Goal: Information Seeking & Learning: Learn about a topic

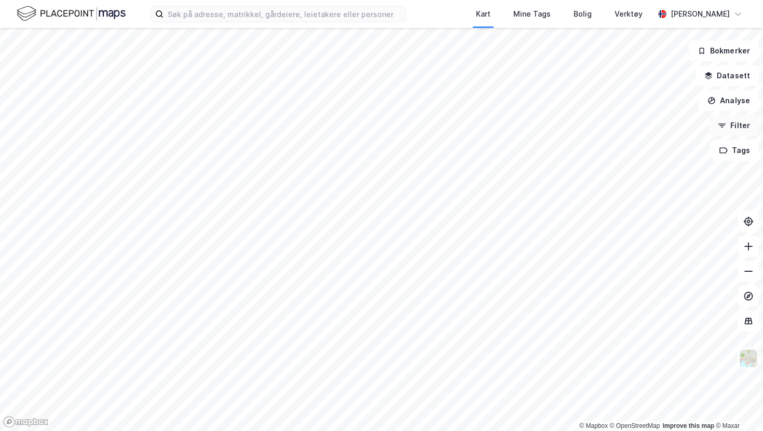
click at [736, 121] on button "Filter" at bounding box center [734, 125] width 50 height 21
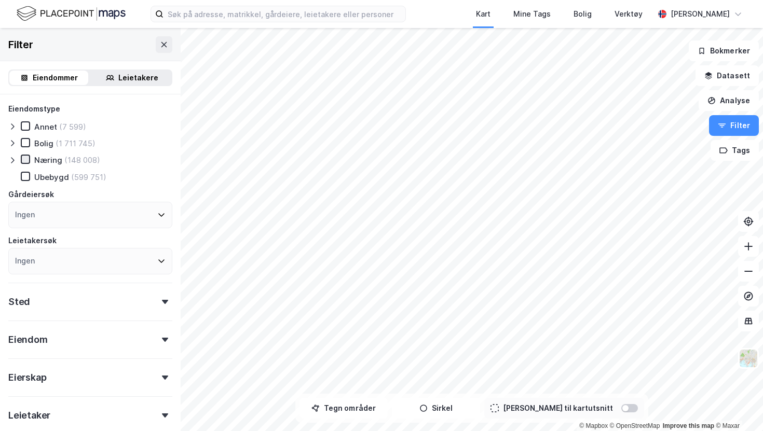
click at [28, 161] on icon at bounding box center [25, 159] width 7 height 7
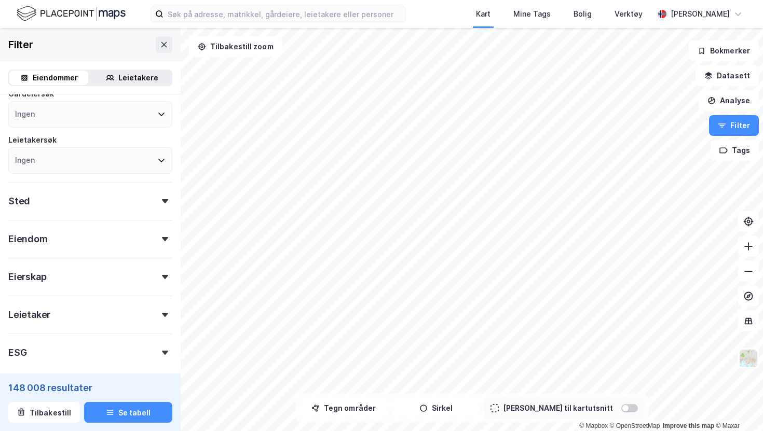
scroll to position [116, 0]
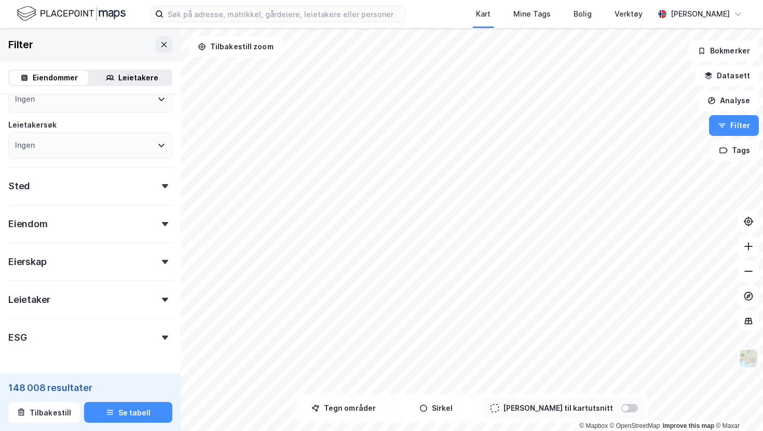
click at [82, 189] on div "Sted" at bounding box center [90, 182] width 164 height 30
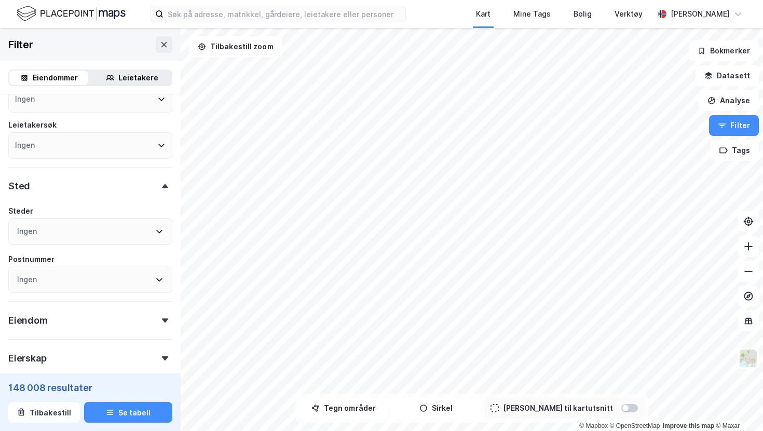
click at [82, 189] on div "Sted" at bounding box center [90, 182] width 164 height 30
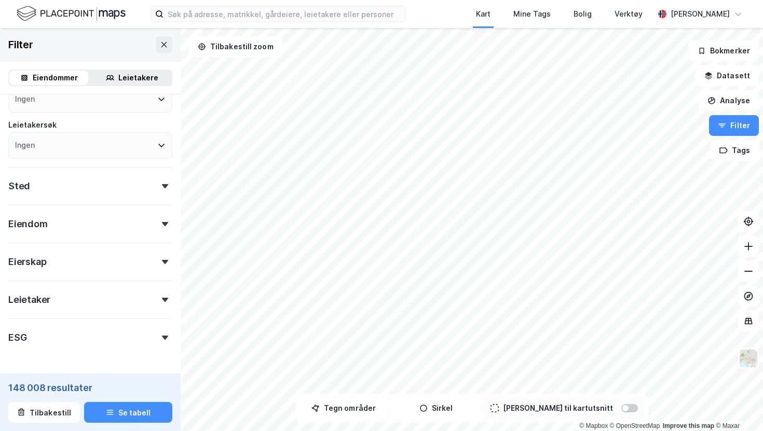
scroll to position [150, 0]
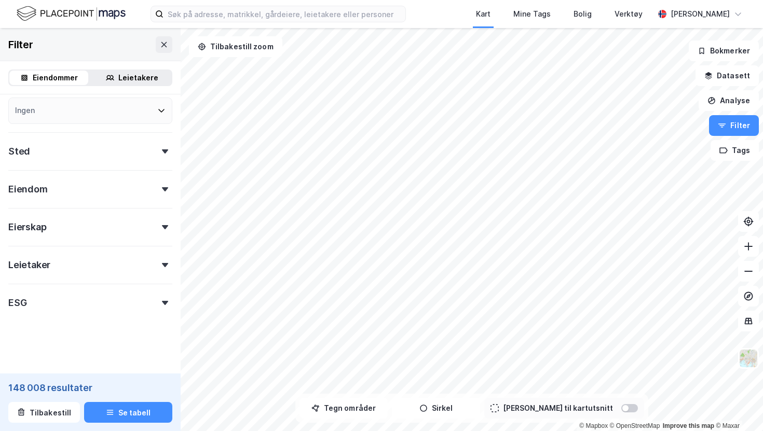
click at [84, 184] on div "Eiendom" at bounding box center [90, 185] width 164 height 30
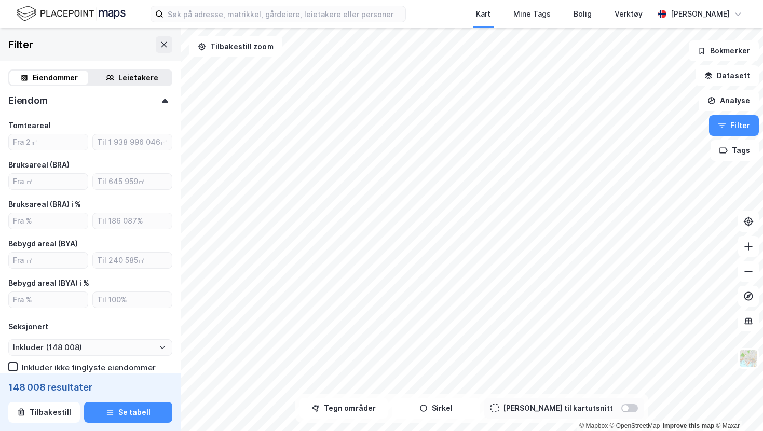
scroll to position [240, 0]
click at [66, 182] on input "number" at bounding box center [48, 181] width 79 height 16
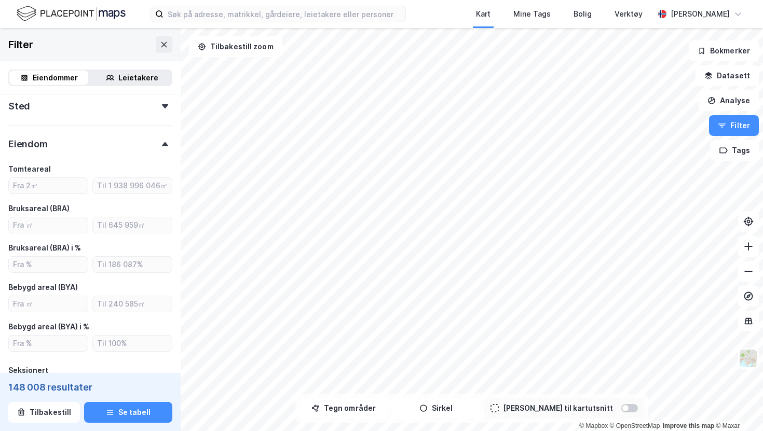
scroll to position [195, 0]
click at [56, 225] on input "number" at bounding box center [48, 226] width 79 height 16
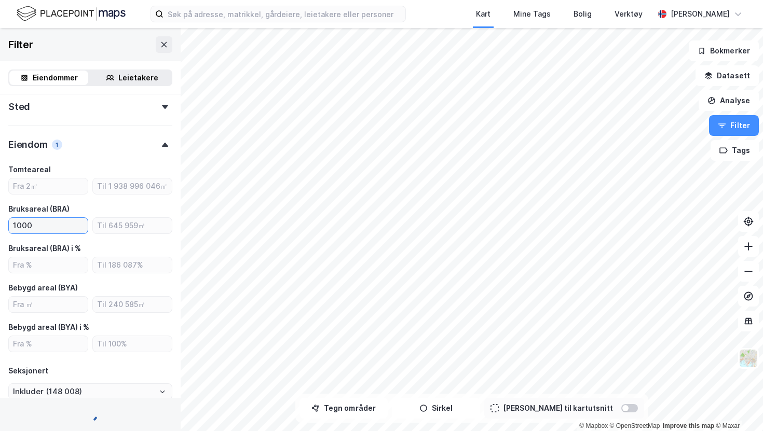
type input "1000"
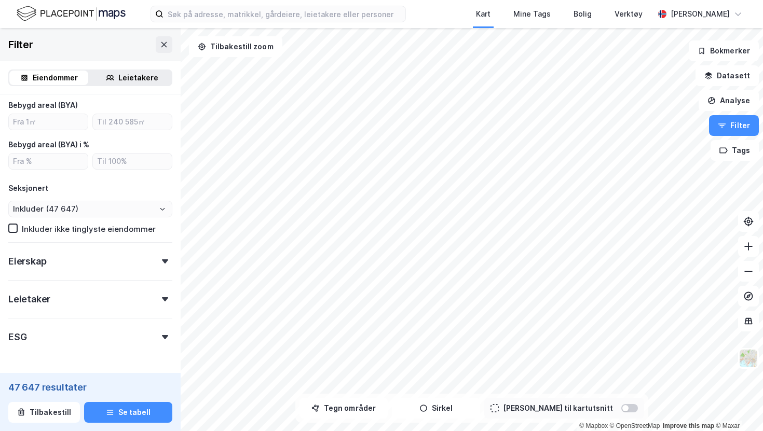
scroll to position [378, 0]
click at [62, 254] on div "Eierskap" at bounding box center [90, 257] width 164 height 30
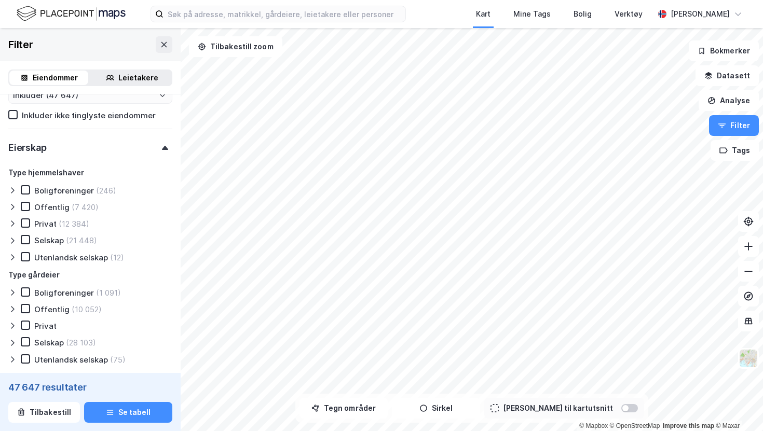
scroll to position [492, 0]
click at [67, 220] on div "(12 384)" at bounding box center [74, 223] width 31 height 10
click at [73, 207] on div "(7 420)" at bounding box center [85, 207] width 27 height 10
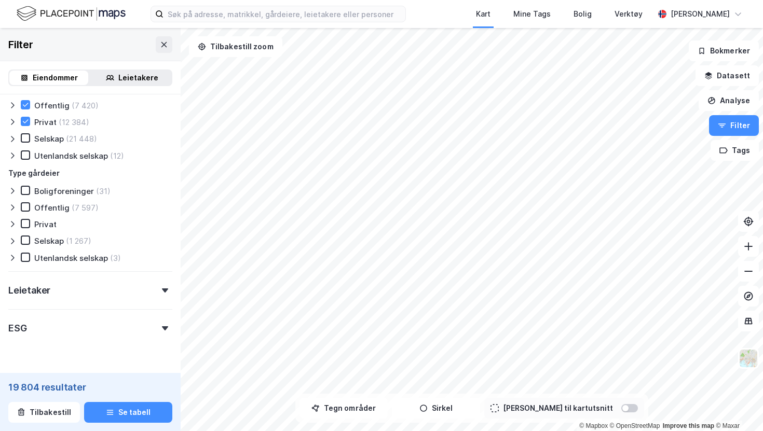
scroll to position [618, 0]
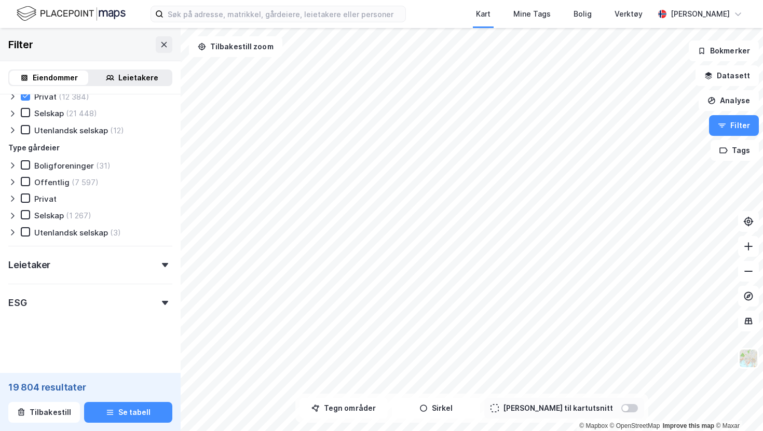
click at [62, 270] on div "Leietaker" at bounding box center [90, 261] width 164 height 30
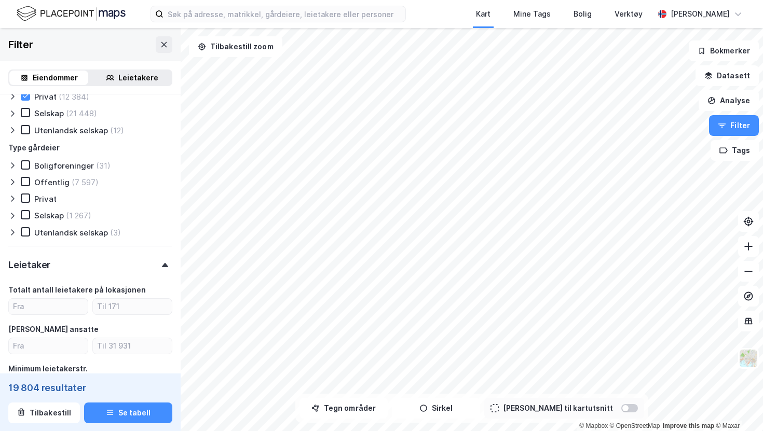
click at [62, 270] on div "Leietaker" at bounding box center [90, 261] width 164 height 30
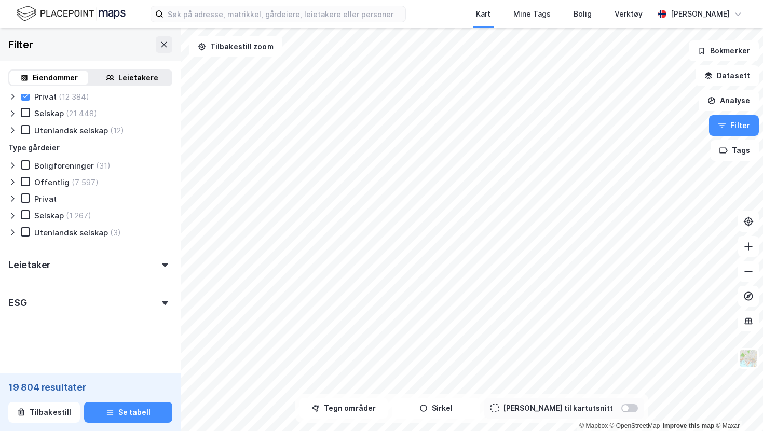
click at [49, 309] on div "ESG" at bounding box center [90, 299] width 164 height 30
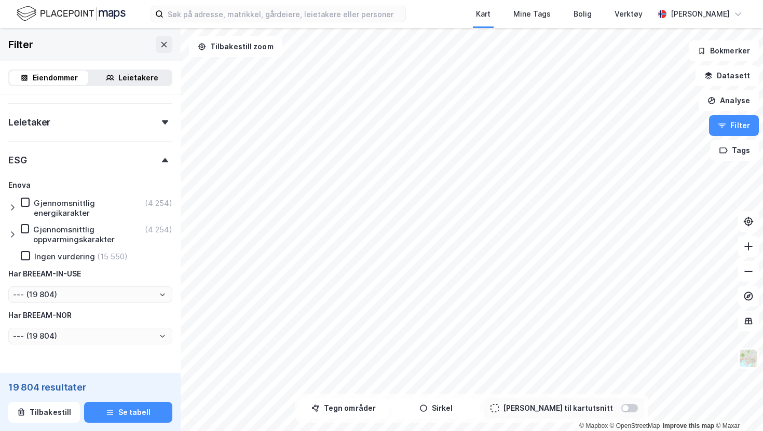
scroll to position [762, 0]
click at [56, 254] on div "Ingen vurdering" at bounding box center [64, 256] width 61 height 10
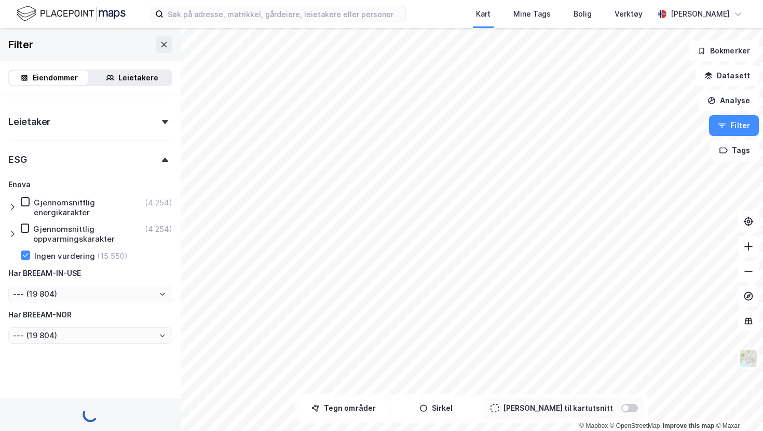
type input "Inkluder (15 550)"
type input "--- (15 550)"
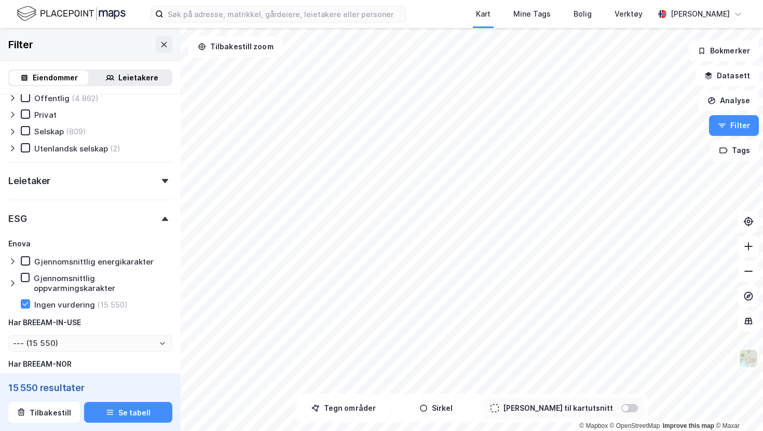
scroll to position [702, 0]
click at [159, 219] on div at bounding box center [165, 219] width 15 height 4
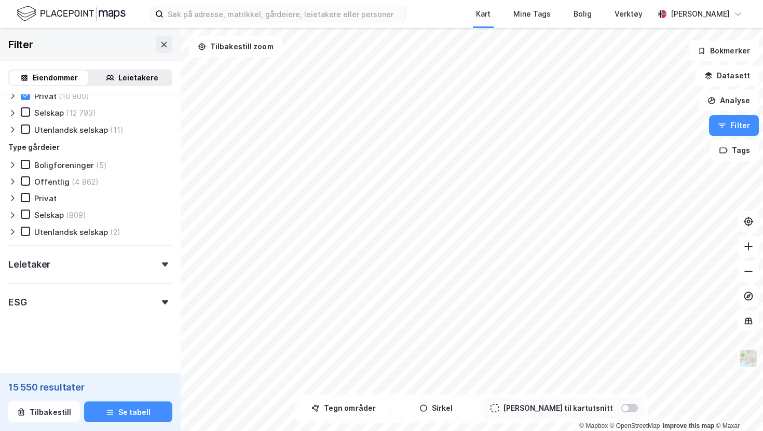
scroll to position [618, 0]
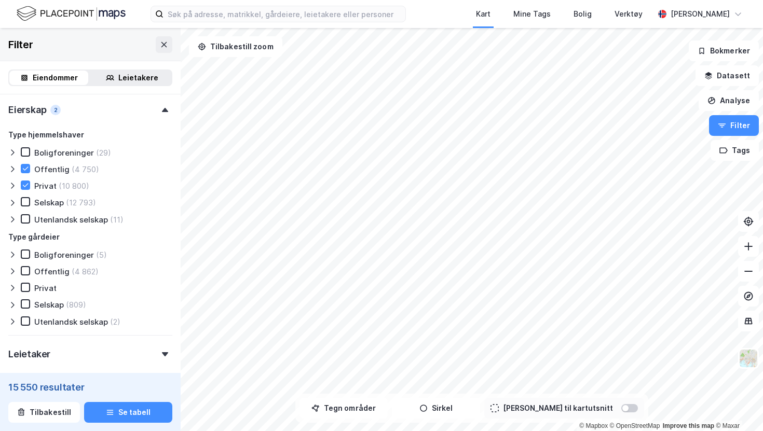
click at [167, 108] on icon at bounding box center [165, 110] width 6 height 4
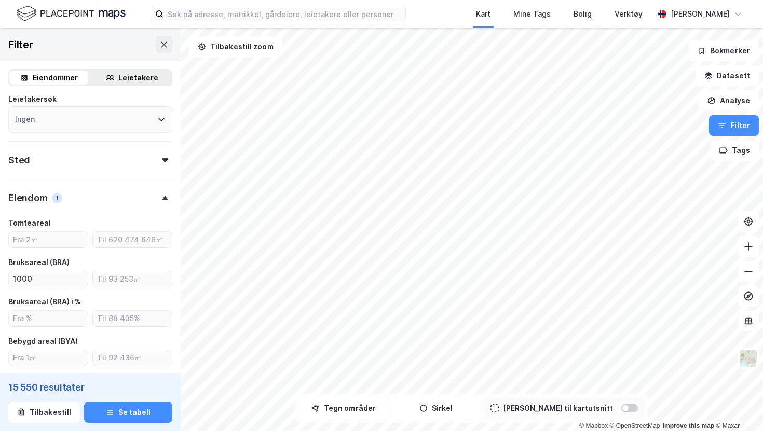
scroll to position [144, 0]
click at [162, 198] on div "Eiendom 1" at bounding box center [90, 192] width 164 height 30
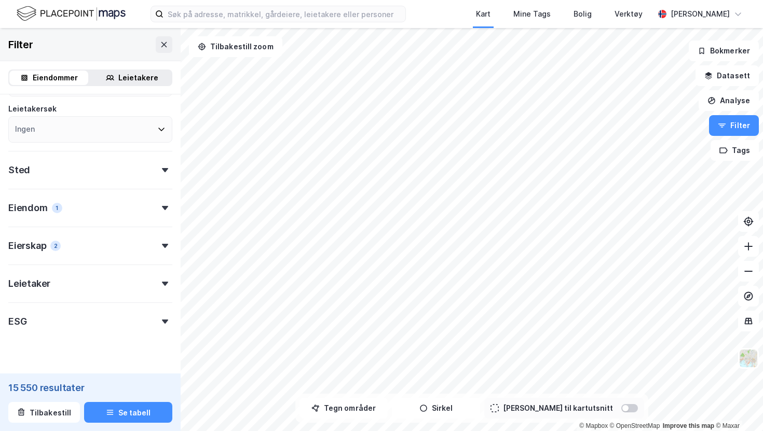
scroll to position [147, 0]
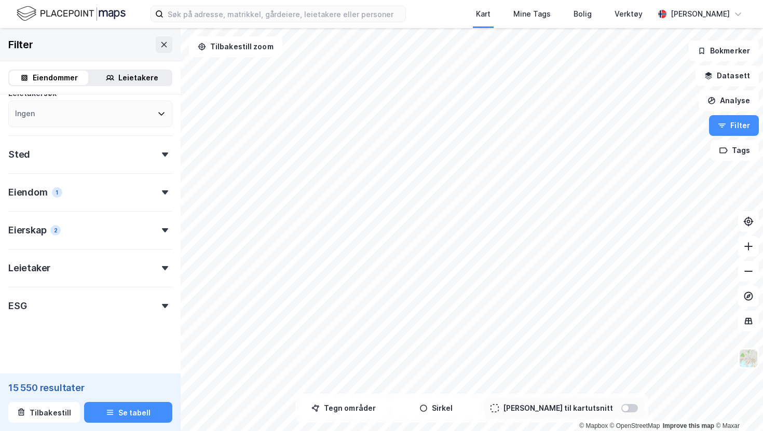
click at [151, 309] on div "ESG" at bounding box center [90, 302] width 164 height 30
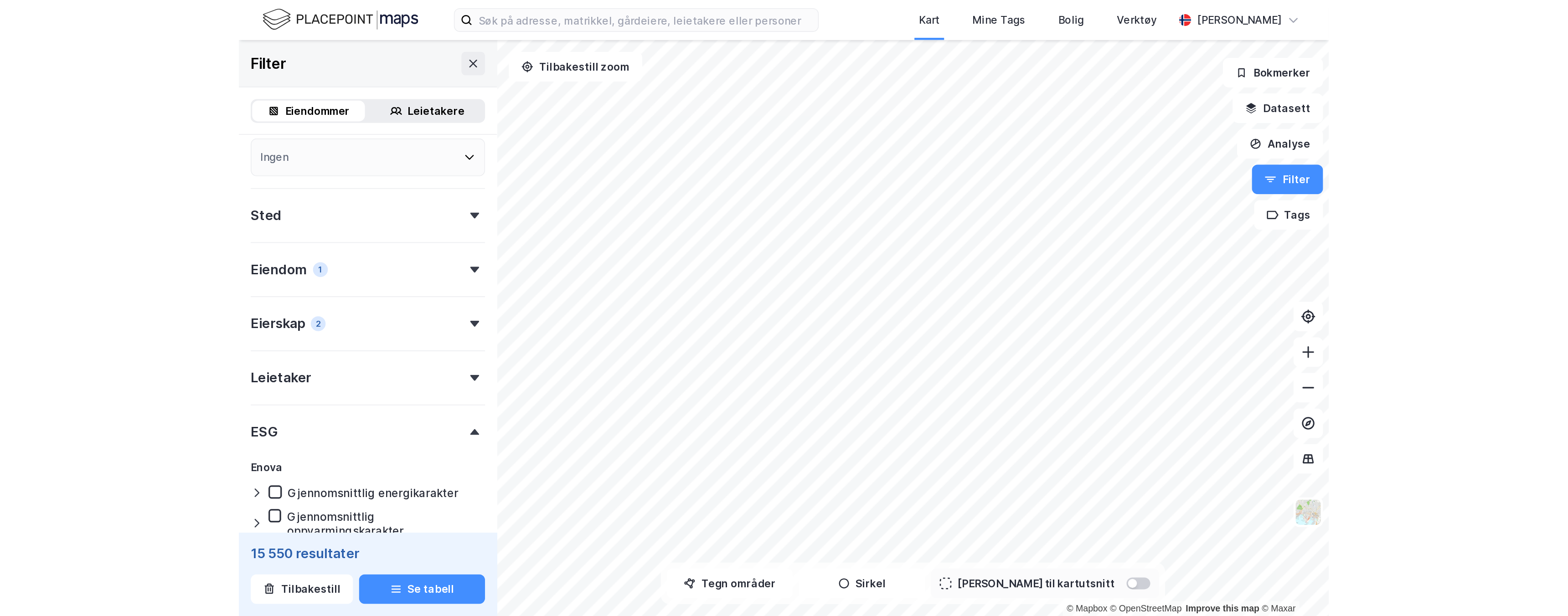
scroll to position [276, 0]
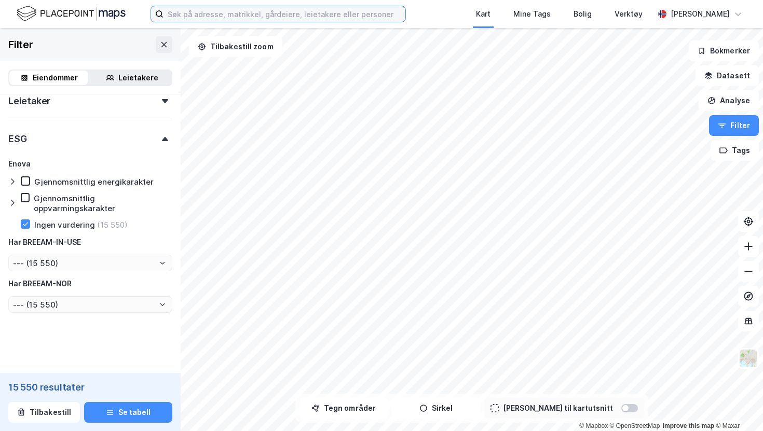
click at [288, 18] on input at bounding box center [284, 14] width 242 height 16
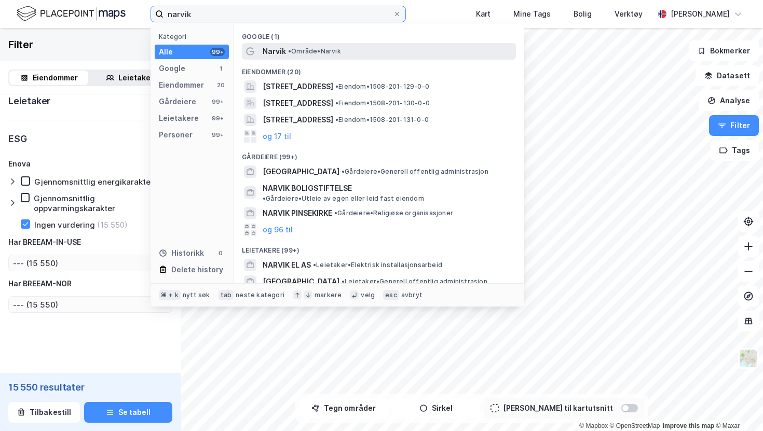
type input "narvik"
click at [288, 49] on span "•" at bounding box center [289, 51] width 3 height 8
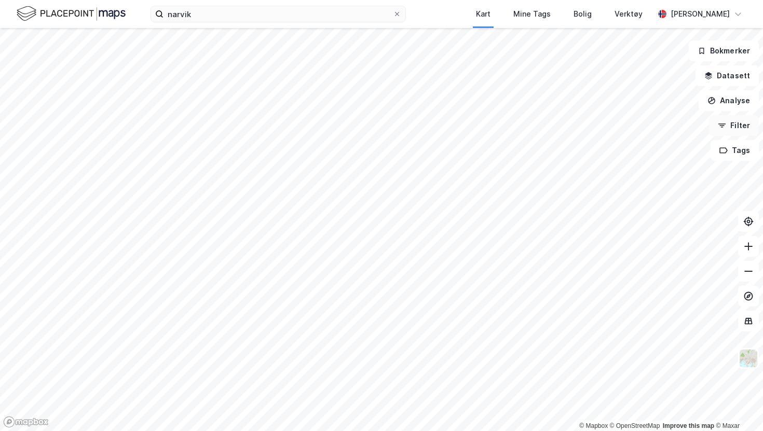
click at [716, 133] on button "Filter" at bounding box center [734, 125] width 50 height 21
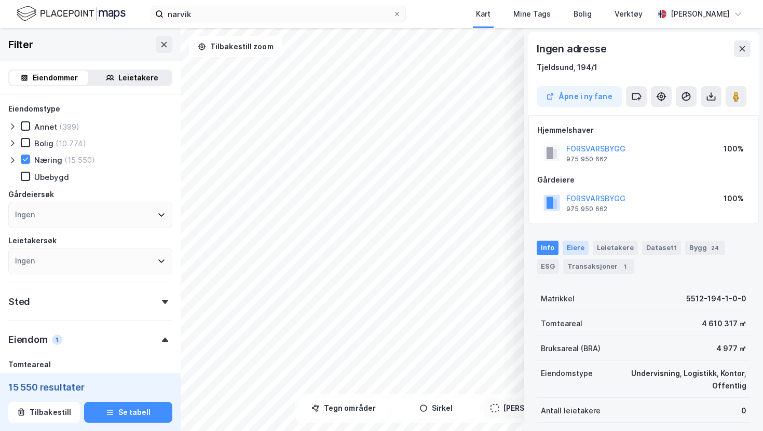
click at [576, 247] on div "Eiere" at bounding box center [575, 248] width 26 height 15
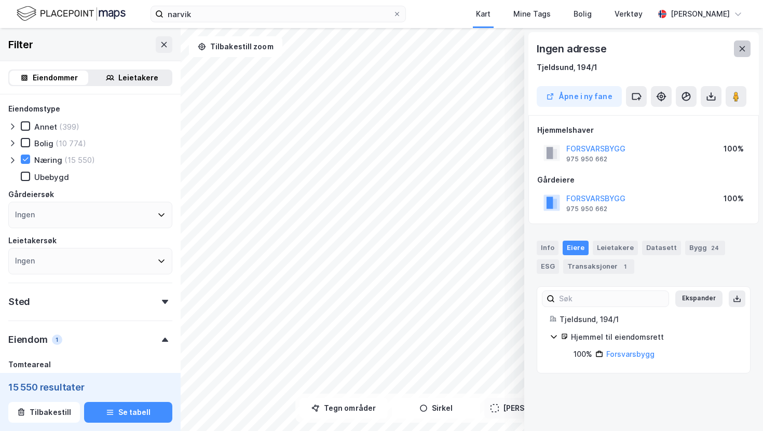
click at [743, 51] on icon at bounding box center [742, 49] width 8 height 8
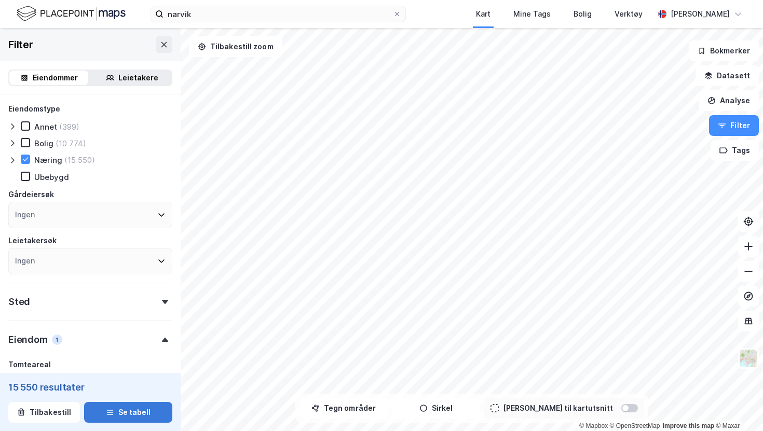
click at [137, 416] on button "Se tabell" at bounding box center [128, 412] width 88 height 21
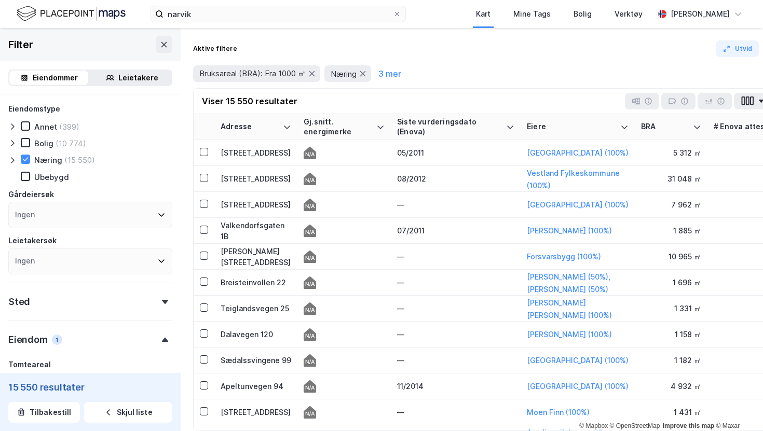
drag, startPoint x: 523, startPoint y: 162, endPoint x: 790, endPoint y: 175, distance: 267.0
click at [762, 175] on html "narvik Kart Mine Tags Bolig Verktøy Alexander Flinting © Mapbox © OpenStreetMap…" at bounding box center [381, 215] width 763 height 431
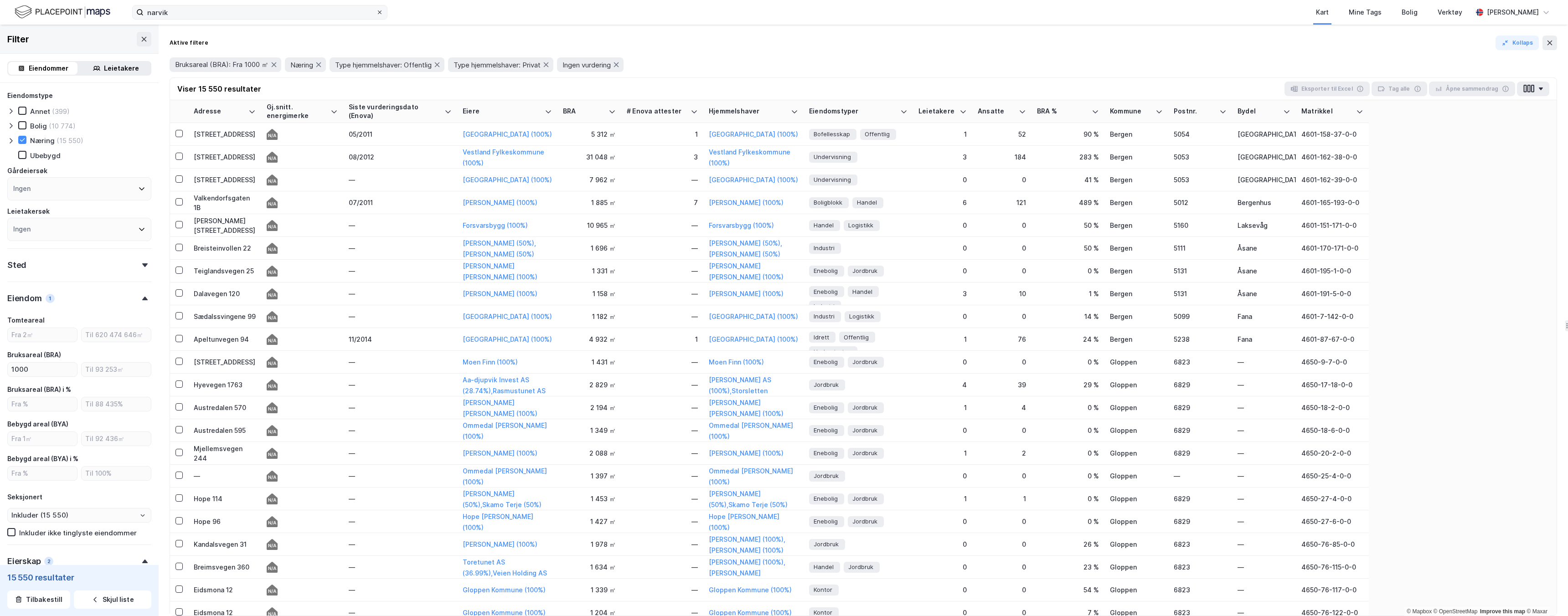
click at [379, 12] on icon at bounding box center [379, 12] width 4 height 4
click at [376, 12] on input "narvik" at bounding box center [259, 12] width 233 height 14
click at [439, 20] on div "Kart Mine Tags Bolig Verktøy" at bounding box center [951, 12] width 1041 height 25
click at [397, 130] on div "05/2011" at bounding box center [400, 134] width 103 height 10
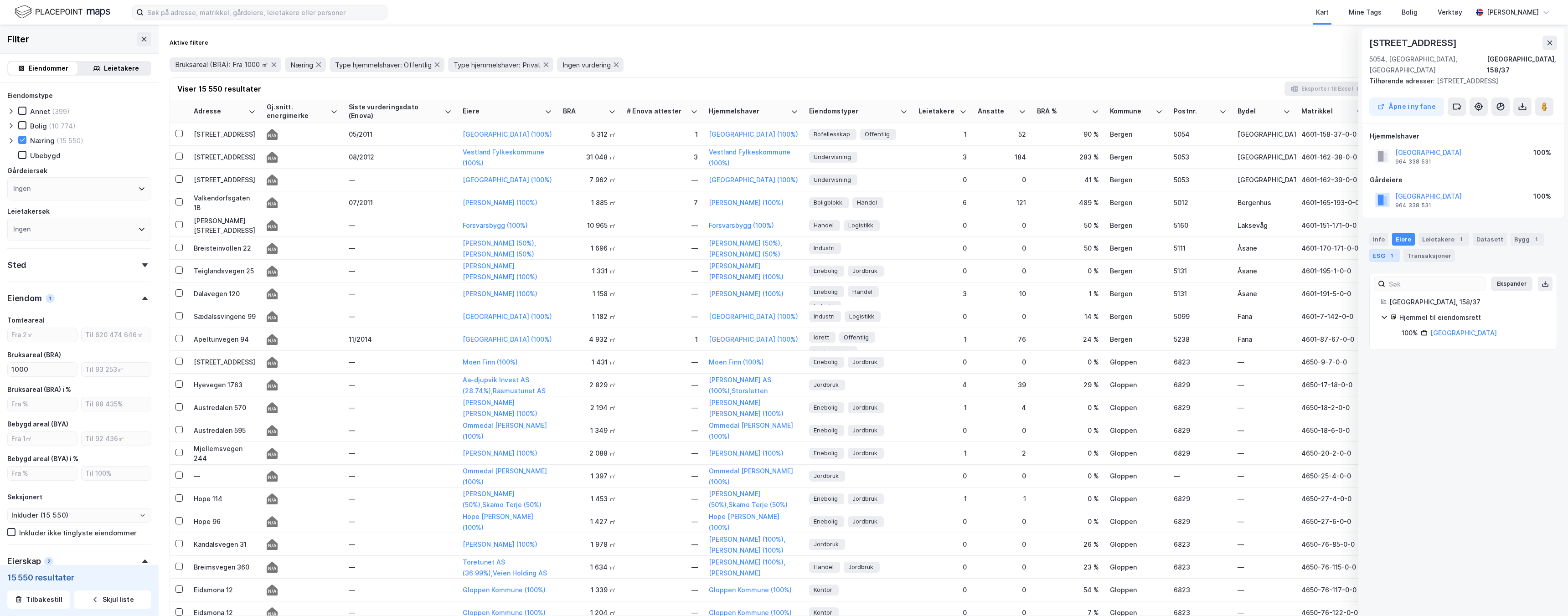
click at [669, 251] on div "1" at bounding box center [1391, 256] width 9 height 9
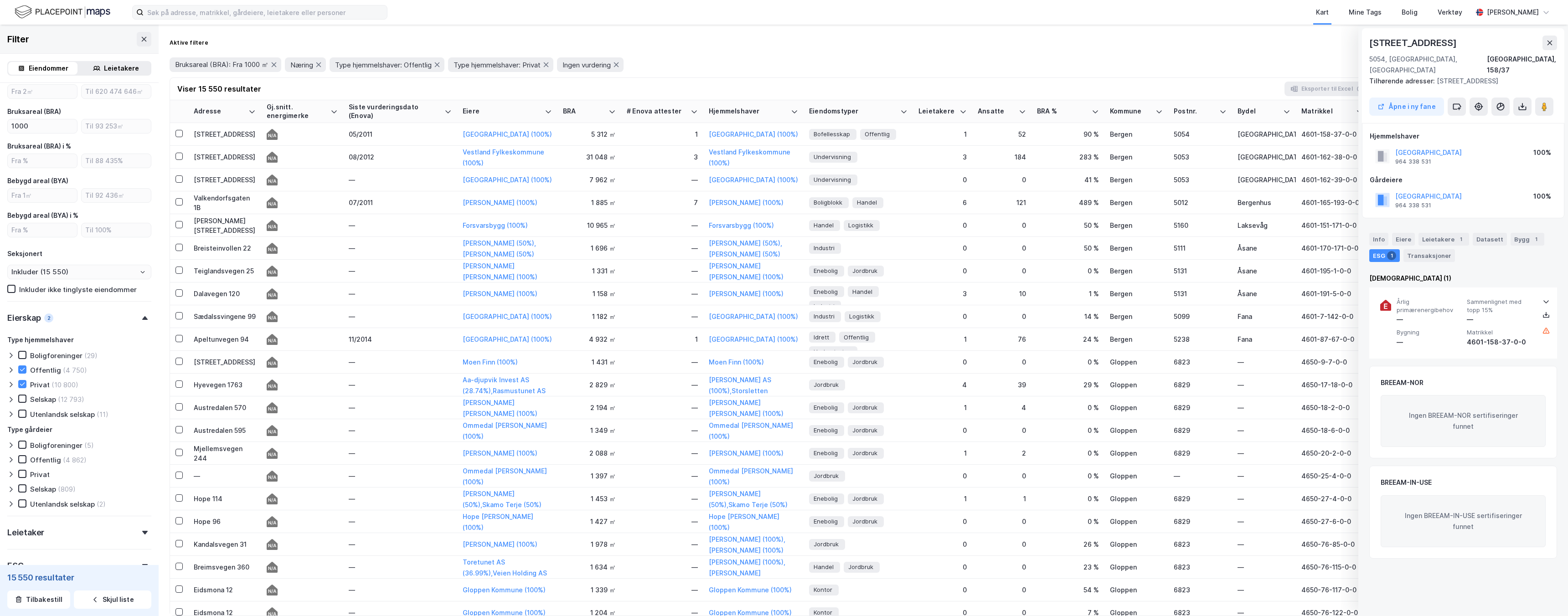
scroll to position [307, 0]
click at [145, 379] on icon at bounding box center [145, 504] width 5 height 4
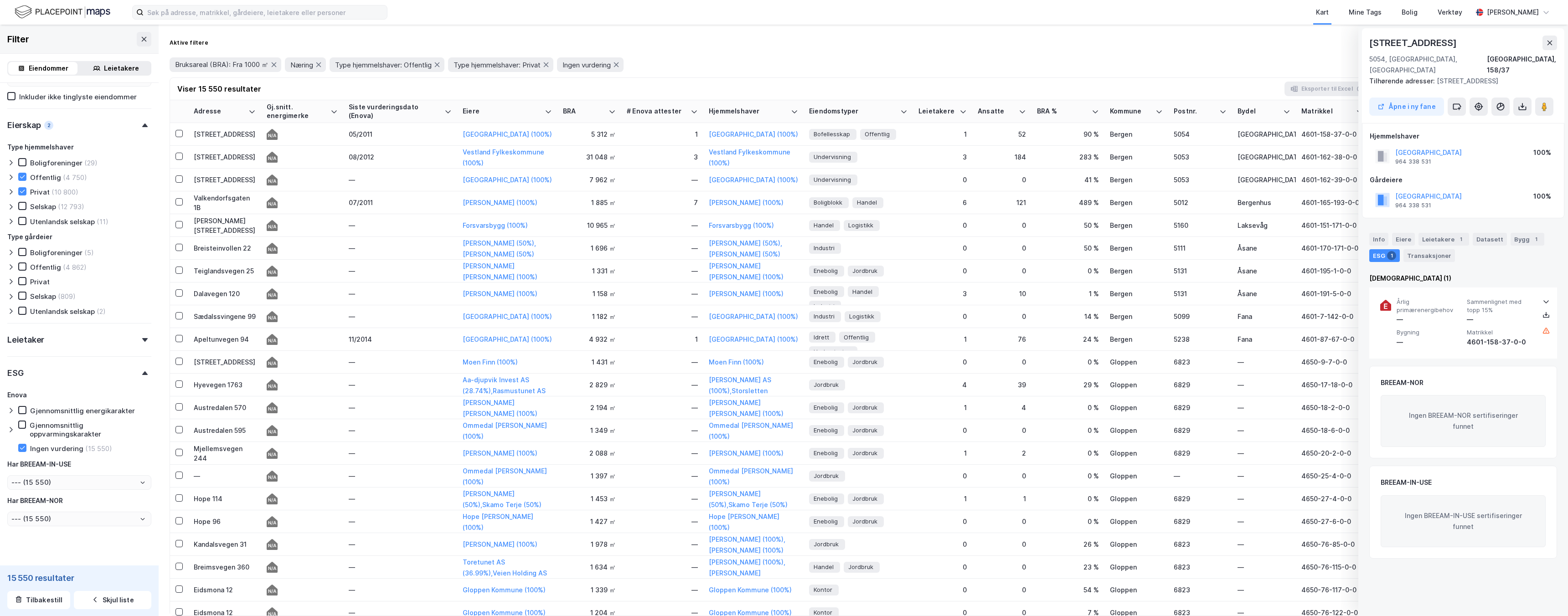
scroll to position [450, 0]
click at [21, 379] on icon at bounding box center [22, 434] width 6 height 6
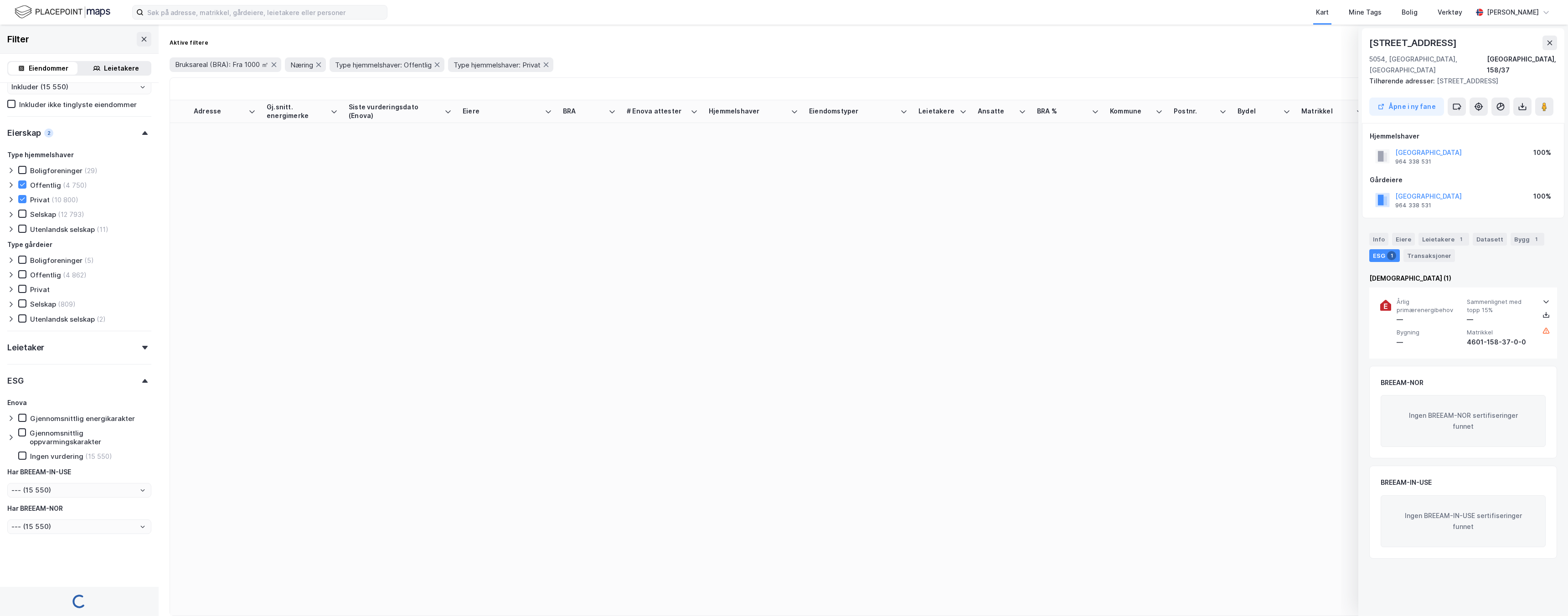
type input "Inkluder (19 804)"
type input "--- (19 804)"
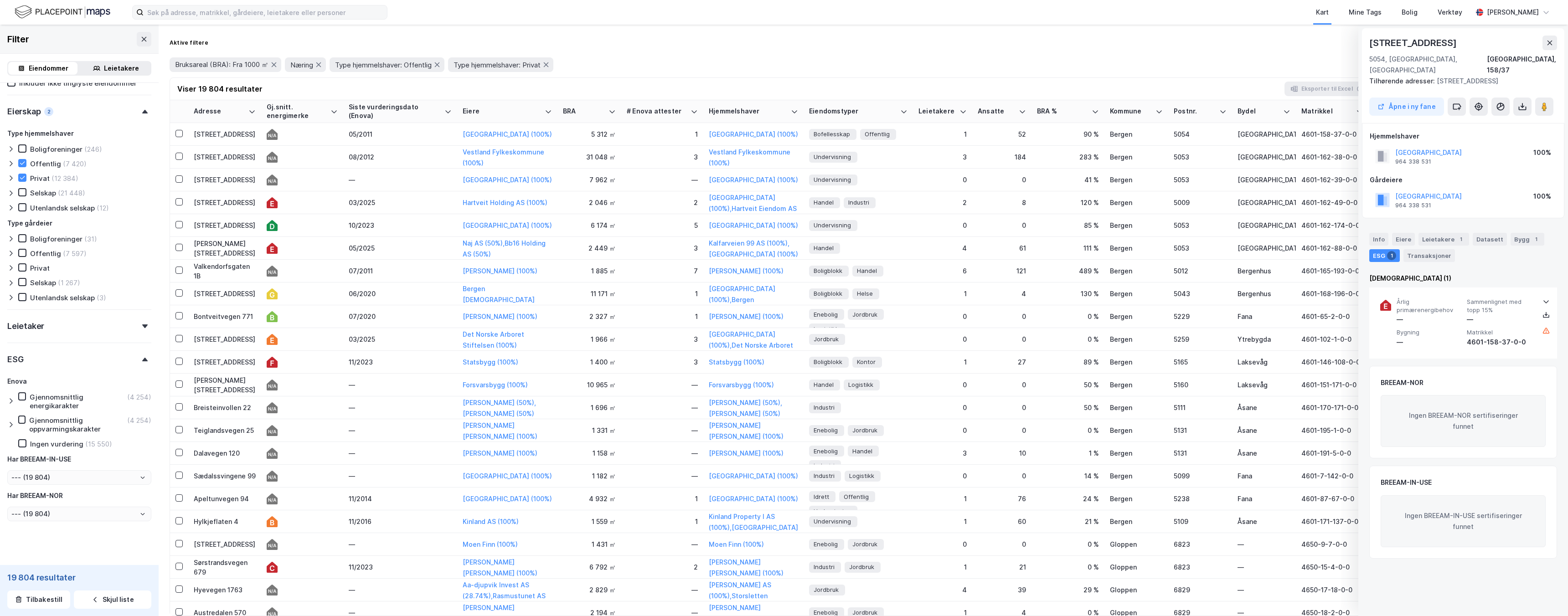
click at [14, 379] on icon at bounding box center [11, 424] width 7 height 7
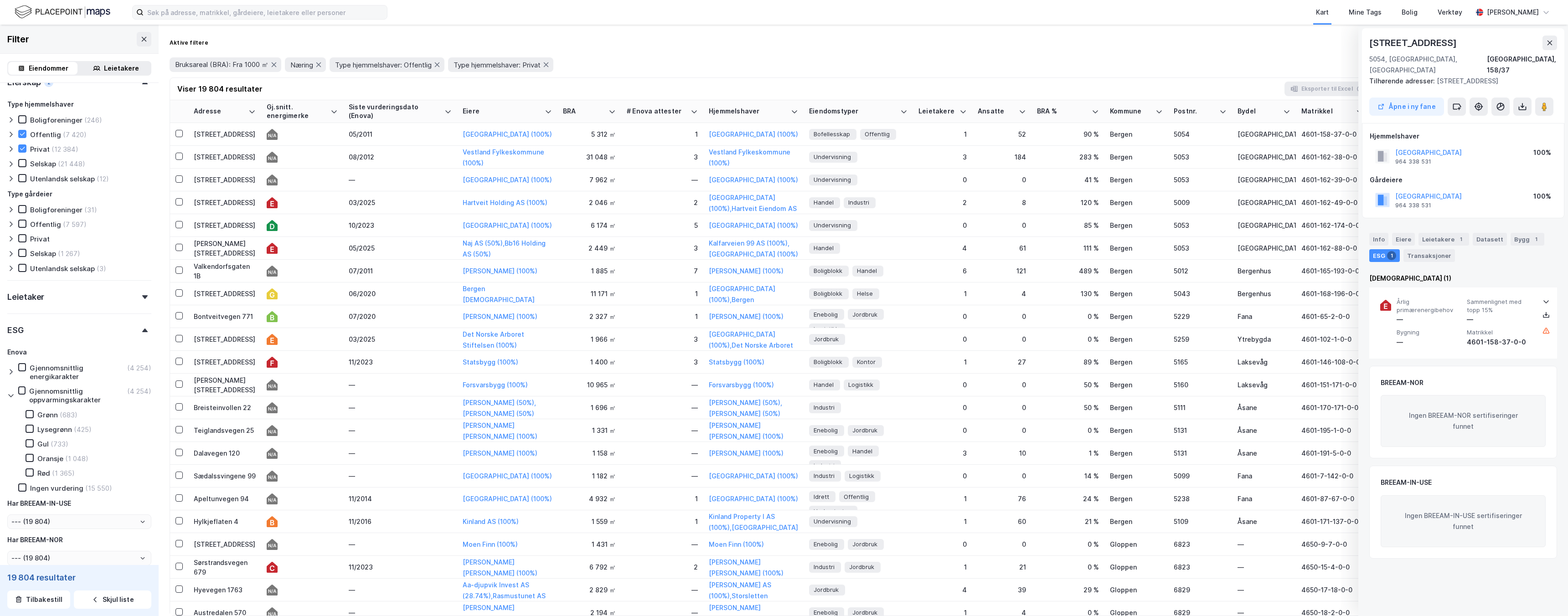
scroll to position [481, 0]
click at [10, 379] on icon at bounding box center [11, 395] width 7 height 7
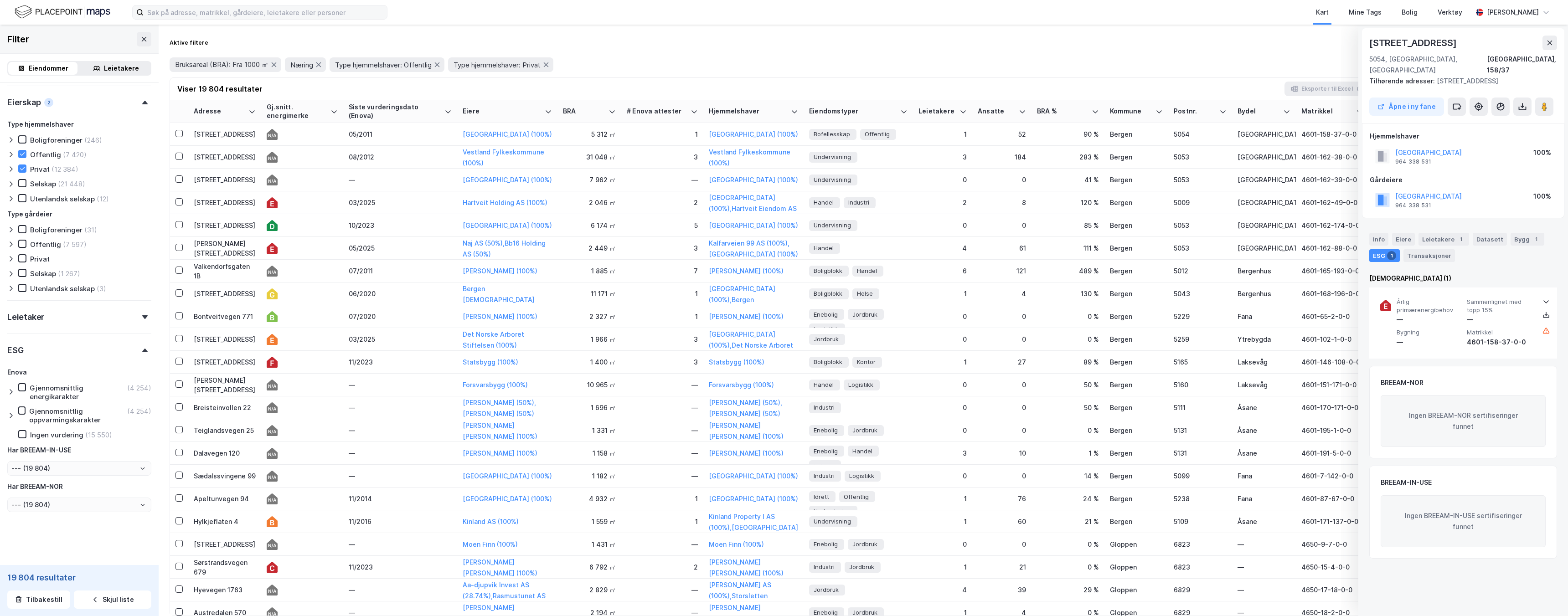
click at [12, 379] on icon at bounding box center [11, 392] width 7 height 7
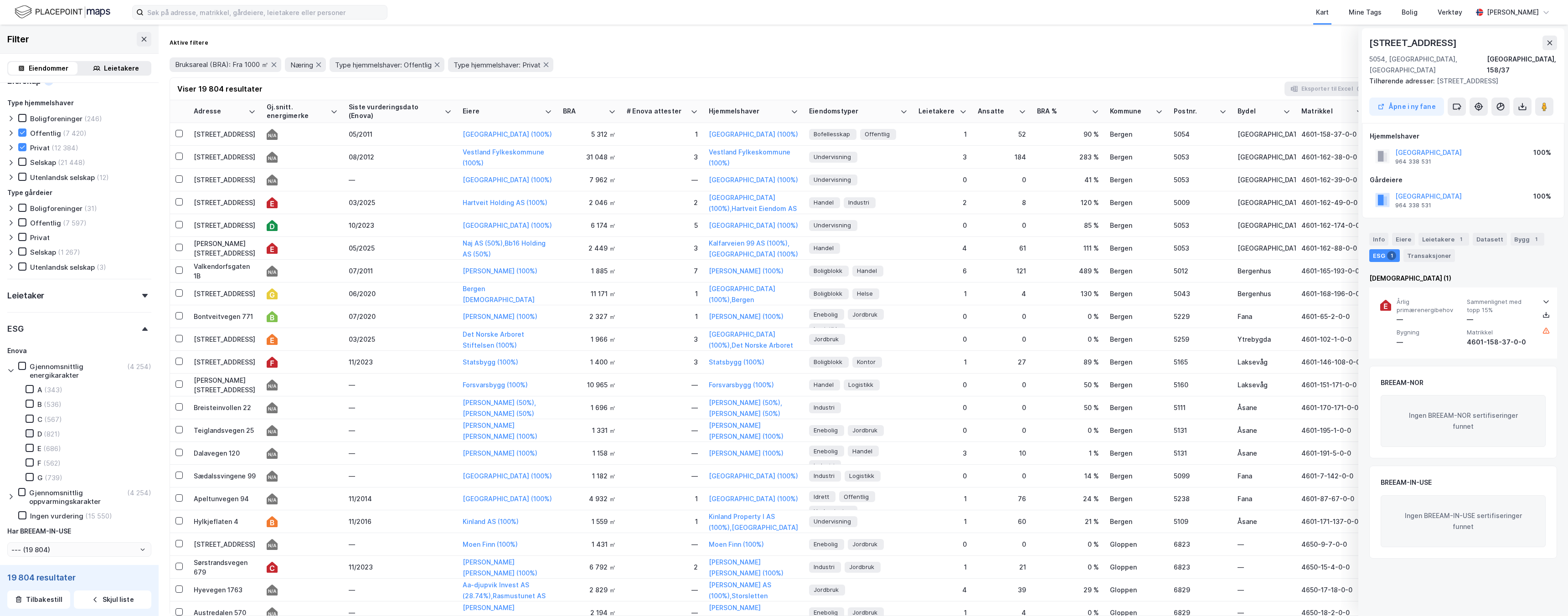
click at [31, 379] on icon at bounding box center [30, 433] width 5 height 4
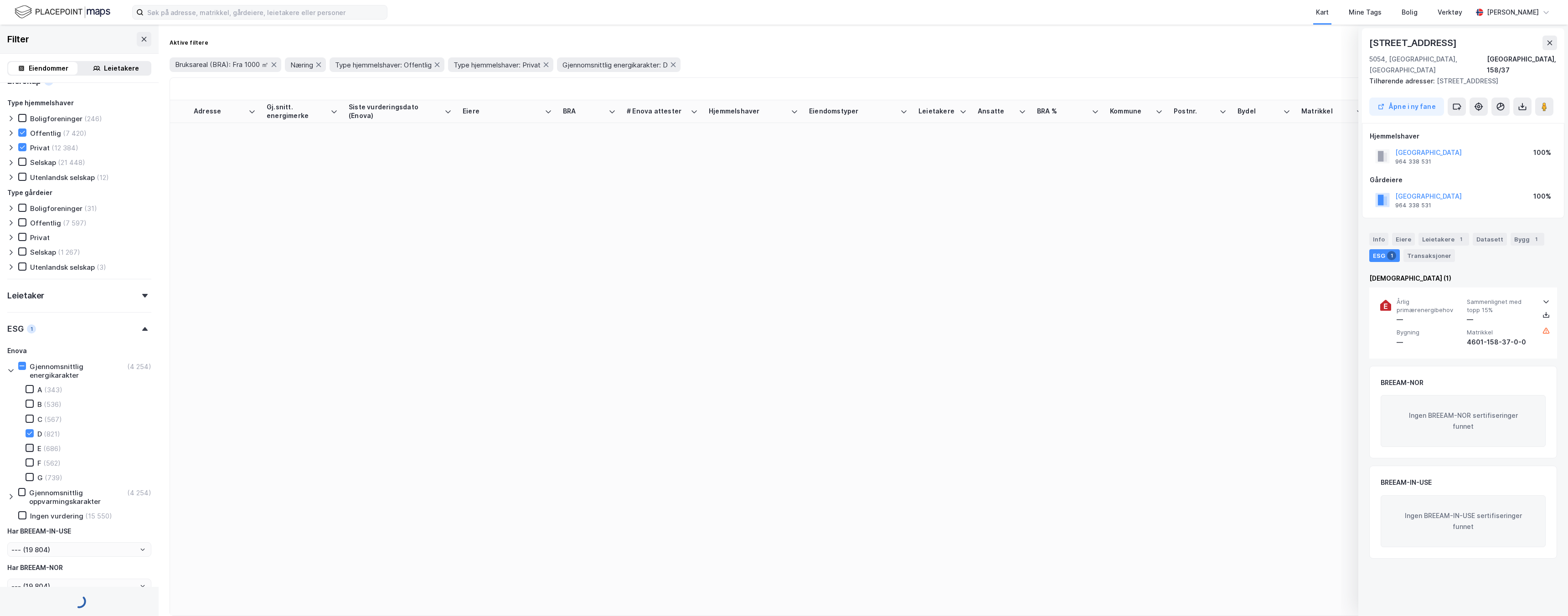
click at [30, 379] on icon at bounding box center [29, 447] width 6 height 6
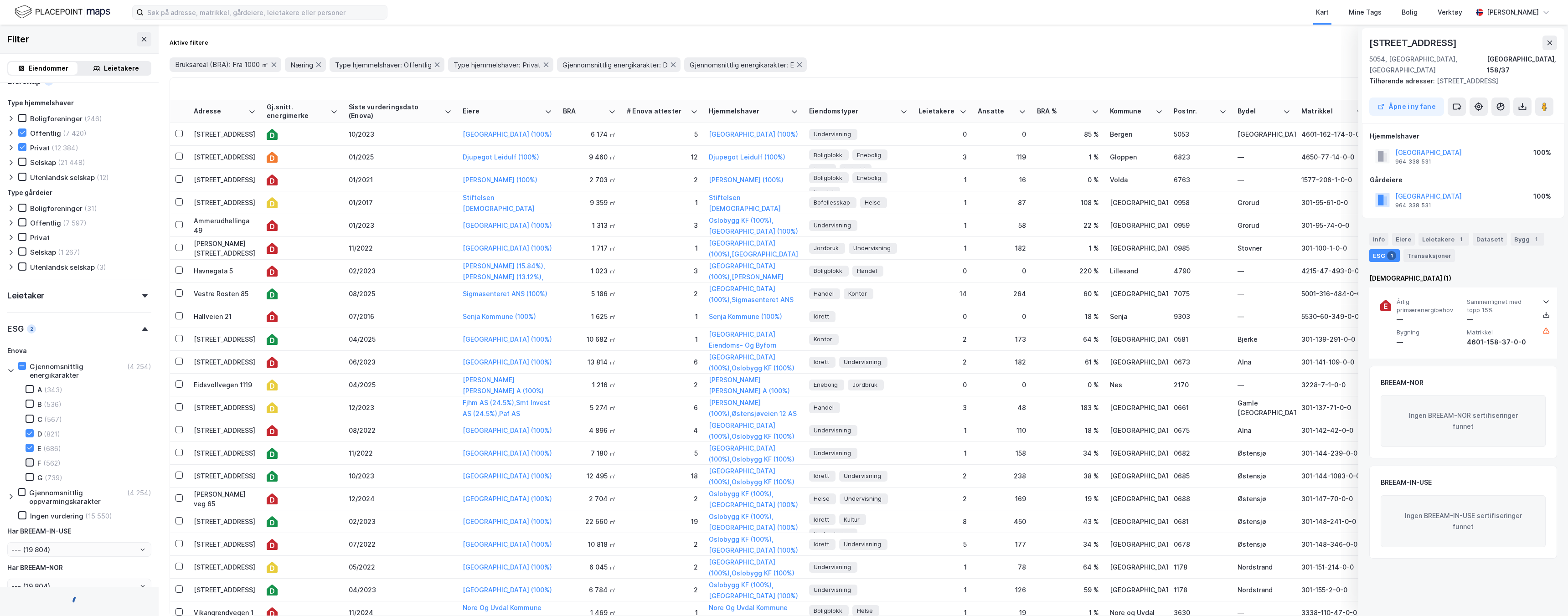
type input "Inkluder (821)"
type input "--- (821)"
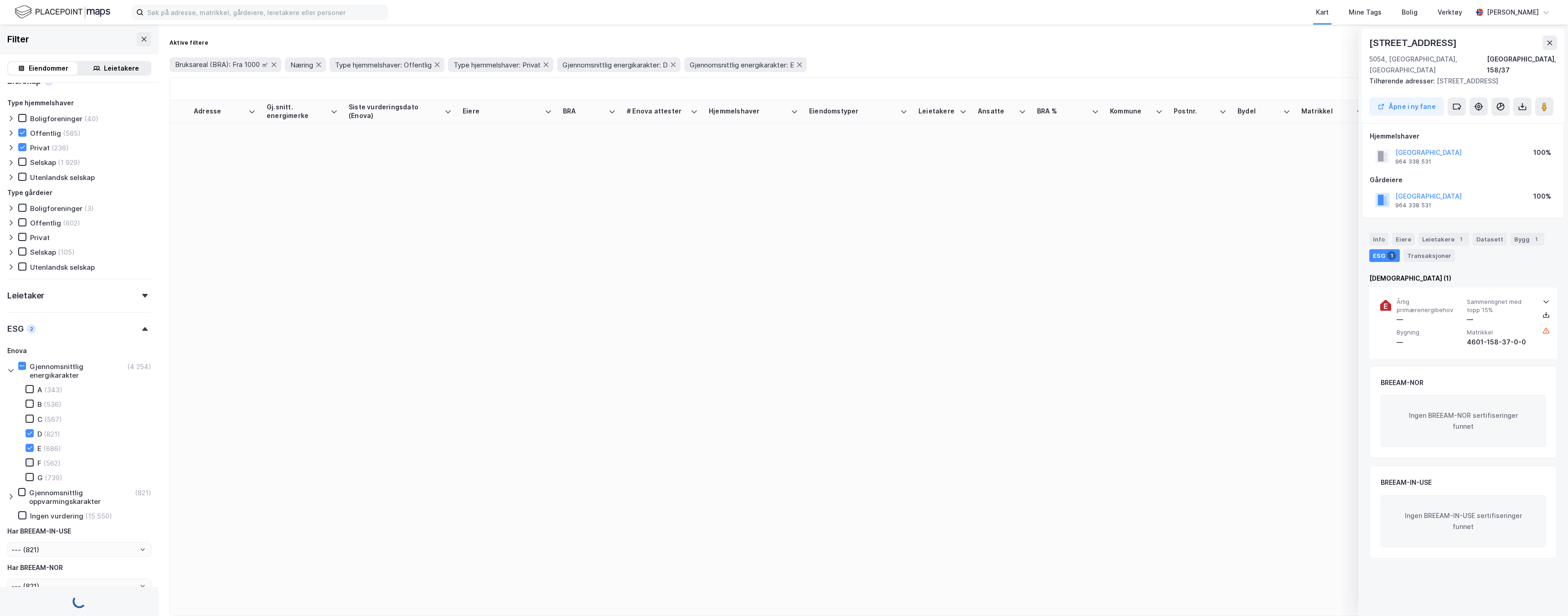
click at [30, 379] on icon at bounding box center [29, 462] width 6 height 6
type input "Inkluder (1 507)"
type input "--- (1 507)"
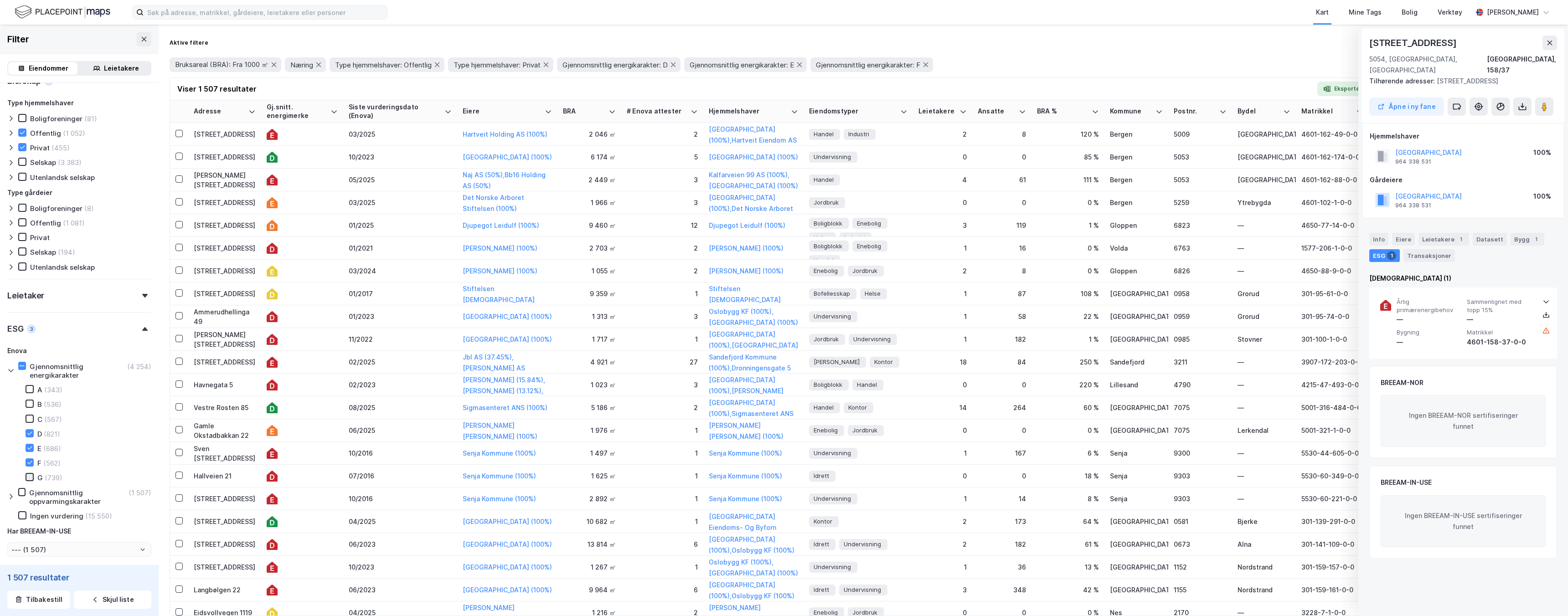
click at [31, 379] on icon at bounding box center [29, 477] width 6 height 6
type input "Inkluder (2 069)"
type input "--- (2 069)"
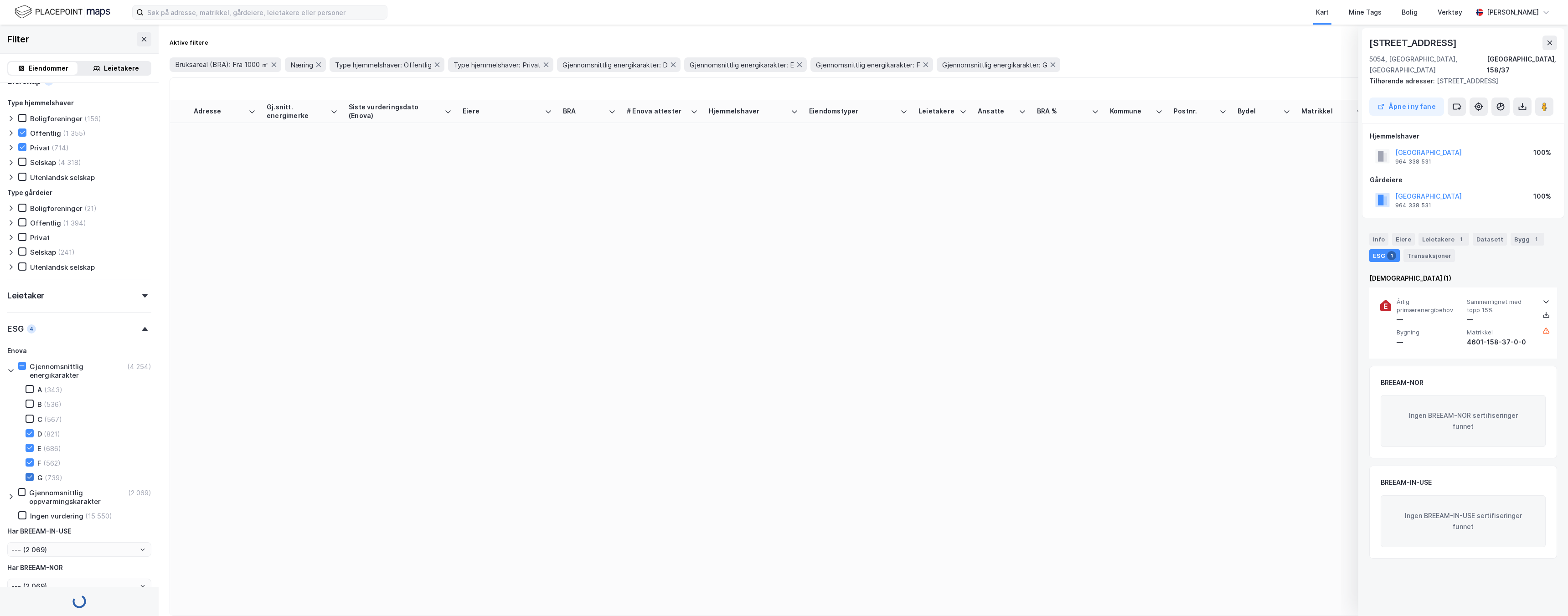
type input "Inkluder (2 808)"
type input "--- (2 808)"
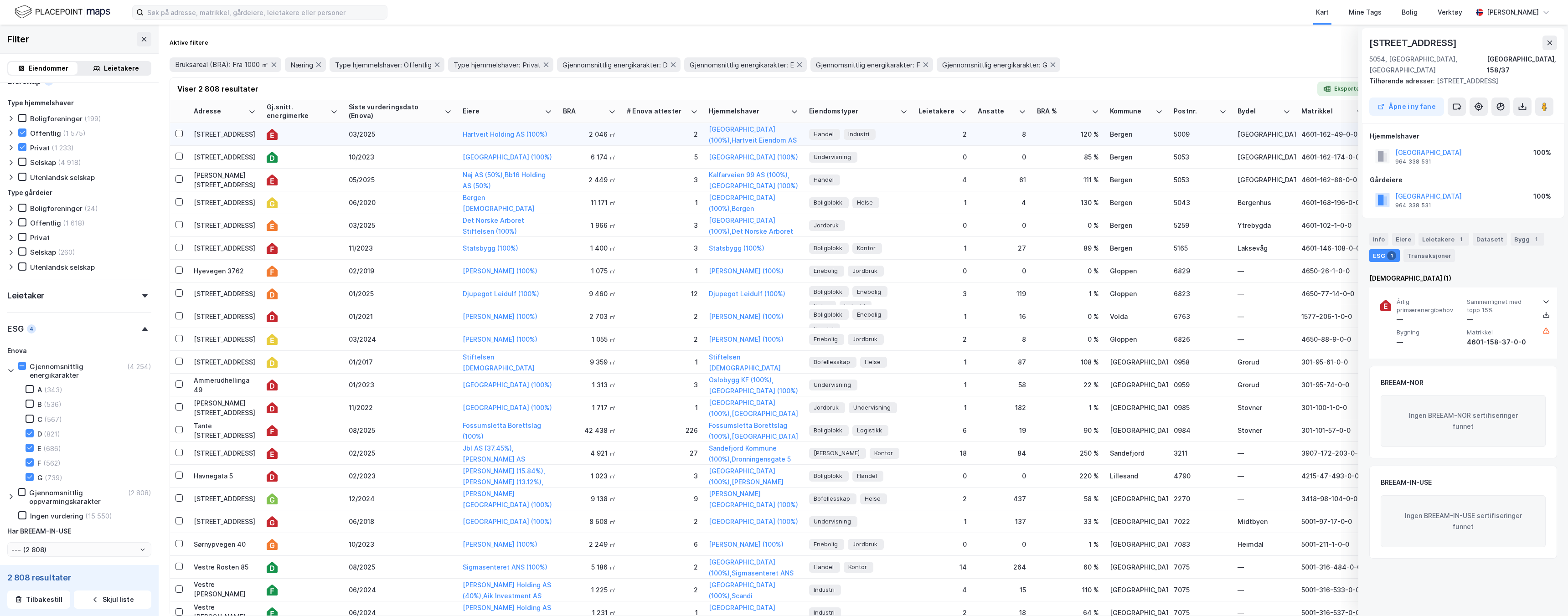
click at [371, 132] on div "03/2025" at bounding box center [400, 134] width 103 height 10
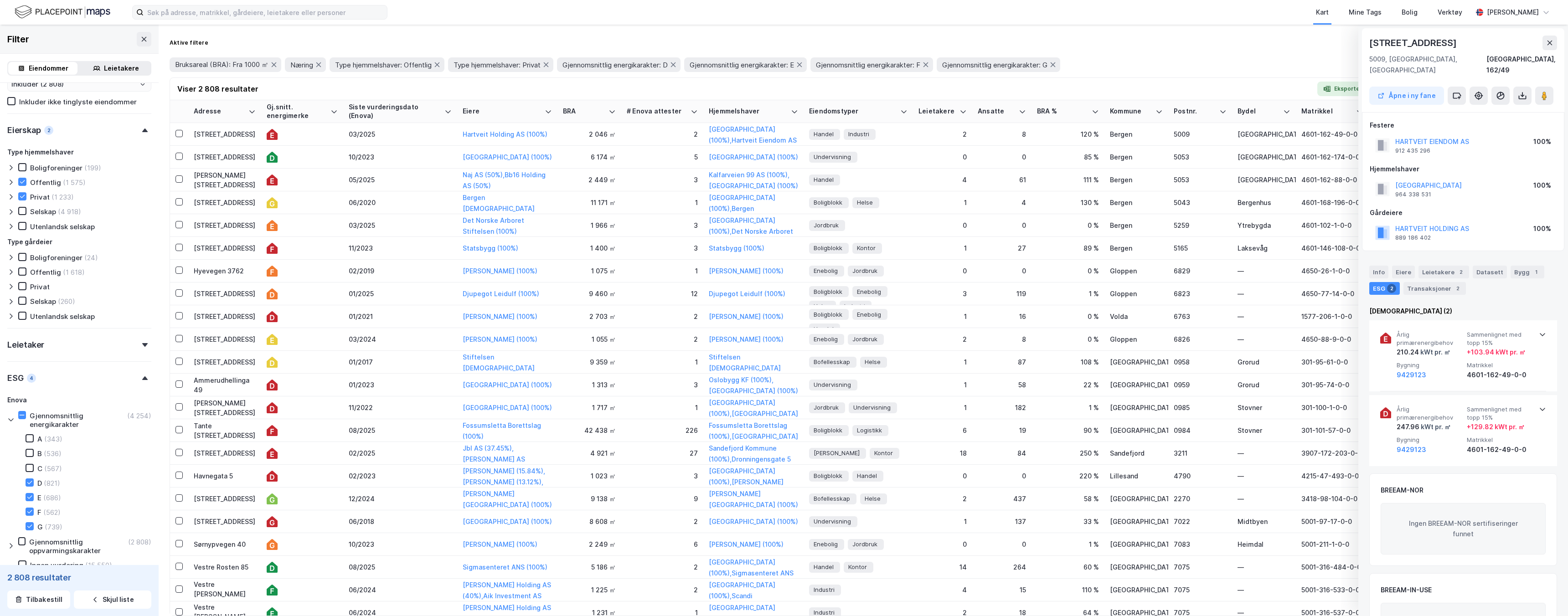
scroll to position [432, 0]
click at [143, 129] on icon at bounding box center [145, 129] width 5 height 4
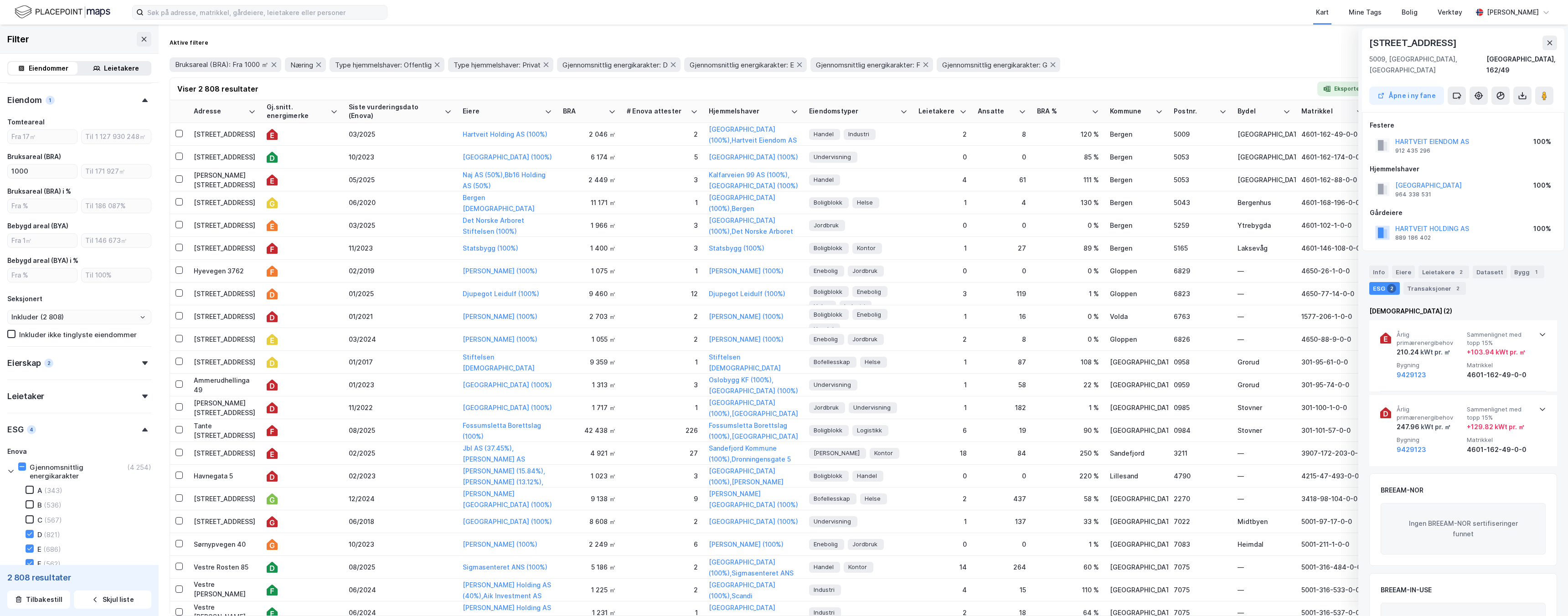
click at [147, 100] on icon at bounding box center [145, 100] width 5 height 4
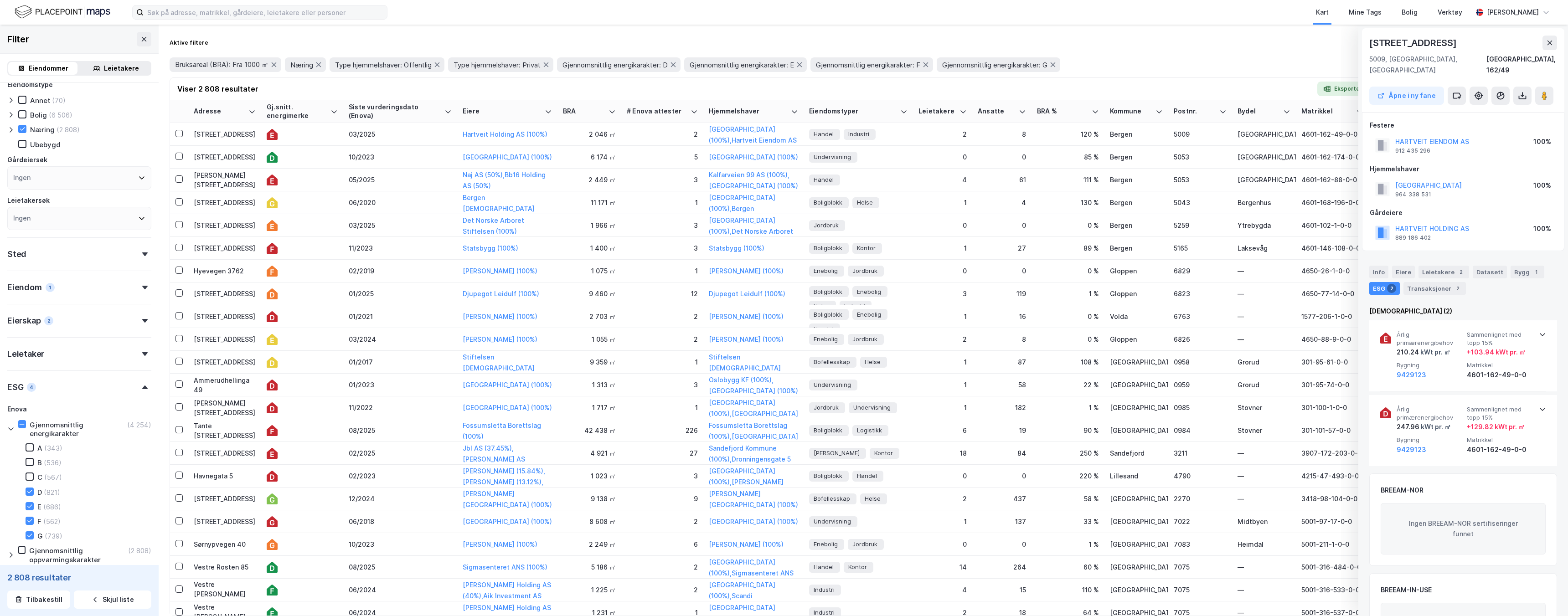
scroll to position [7, 0]
click at [669, 265] on div "Eiere" at bounding box center [1403, 272] width 23 height 13
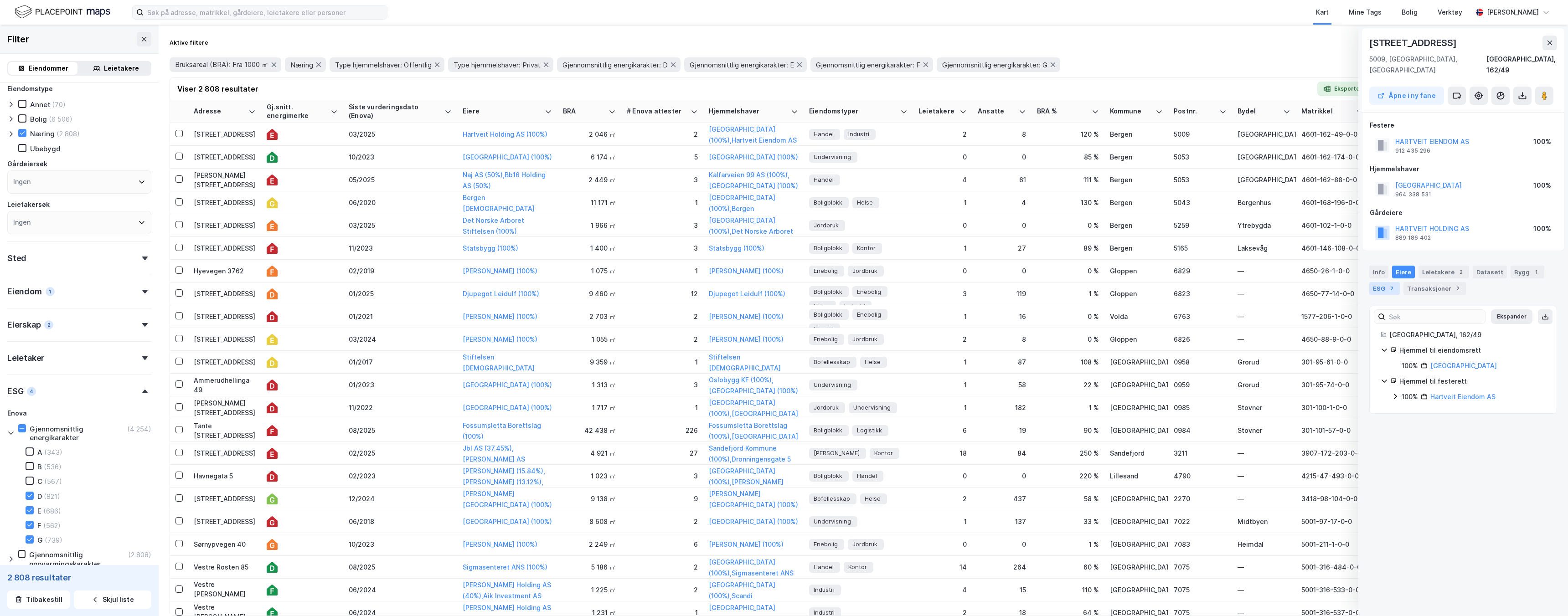
click at [669, 282] on div "ESG 2" at bounding box center [1384, 288] width 31 height 13
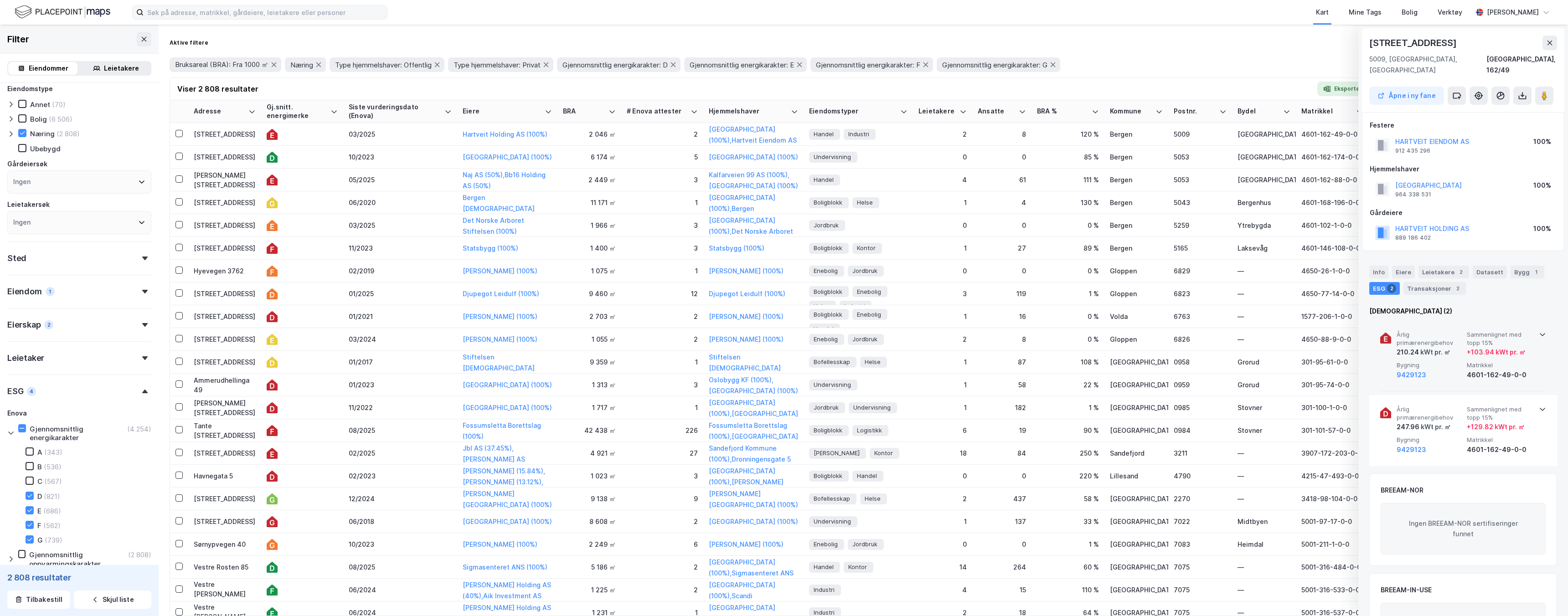
click at [669, 361] on span "Matrikkel" at bounding box center [1499, 365] width 67 height 8
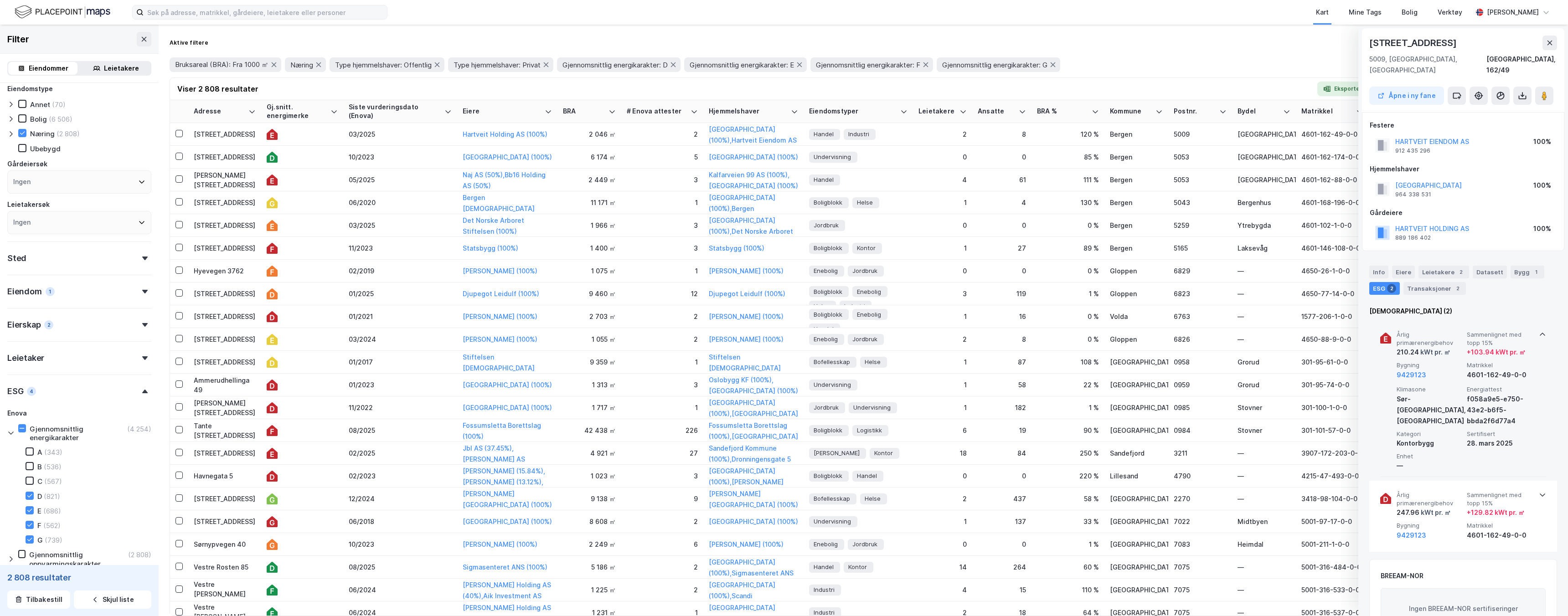
click at [669, 331] on span "Sammenlignet med topp 15%" at bounding box center [1499, 339] width 67 height 16
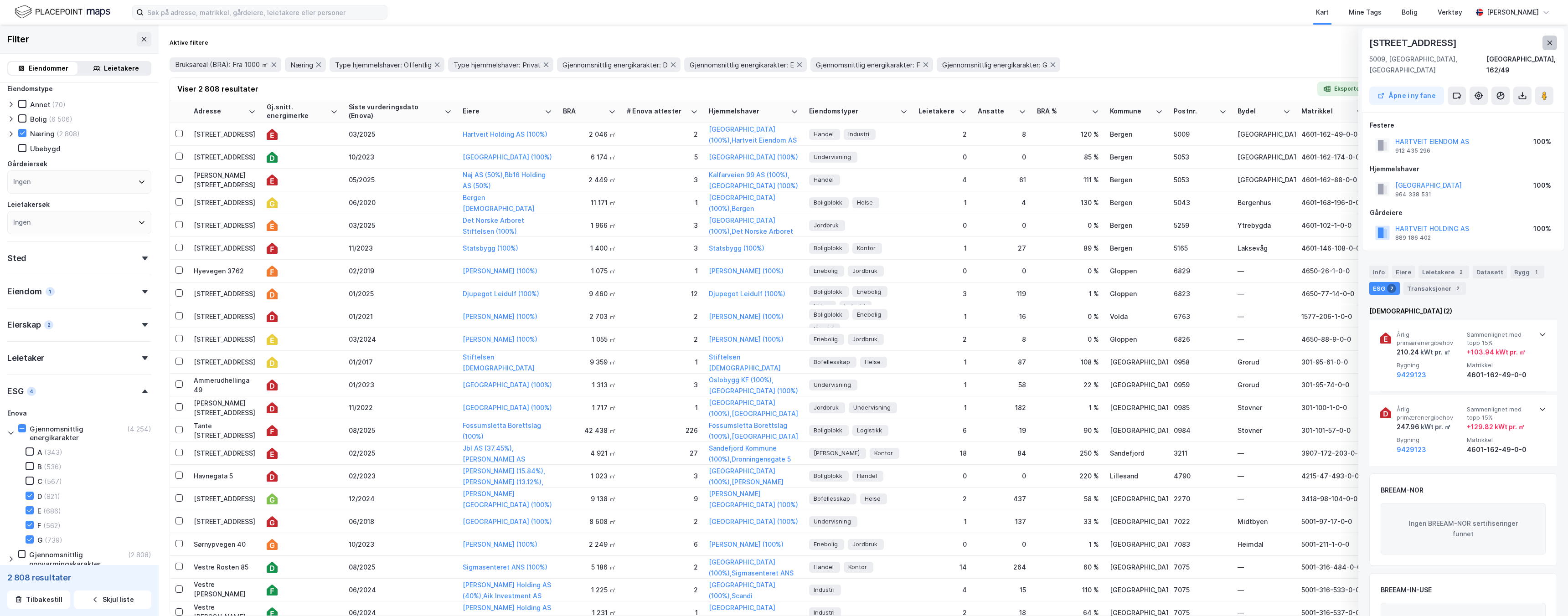
click at [669, 37] on button at bounding box center [1550, 42] width 15 height 15
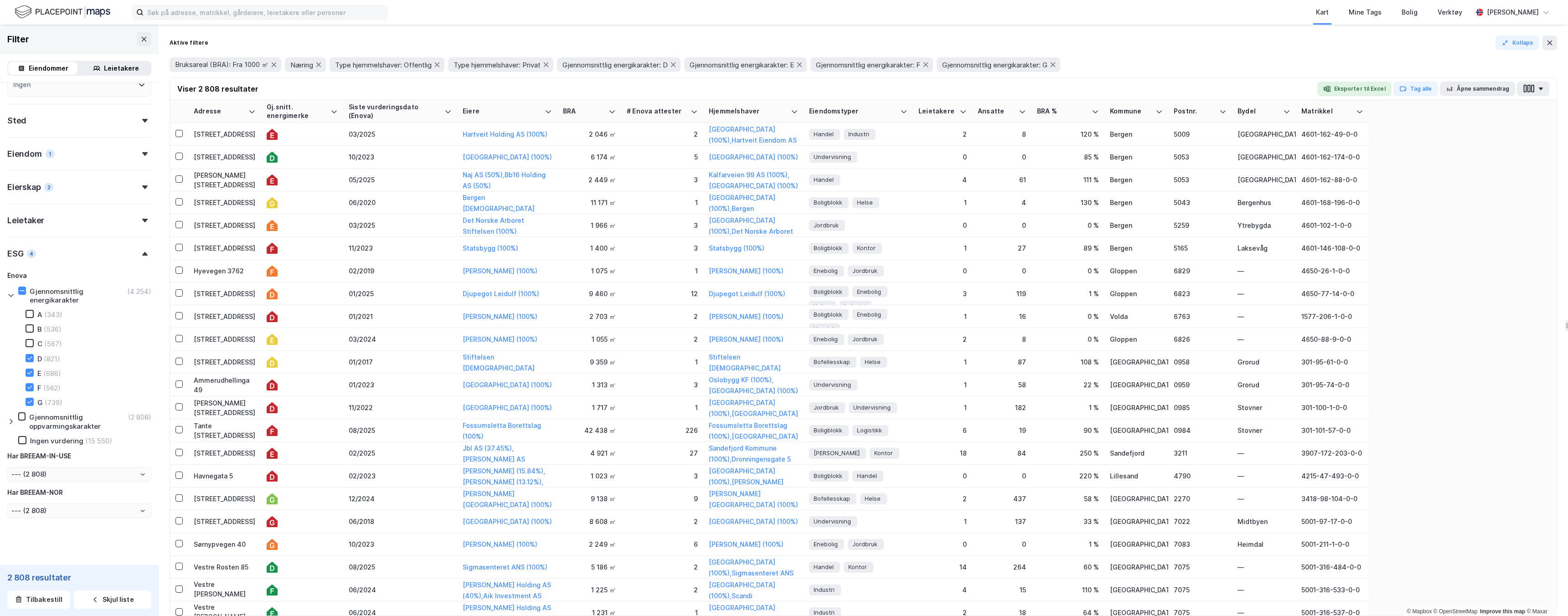
scroll to position [150, 0]
click at [24, 284] on icon at bounding box center [21, 285] width 6 height 6
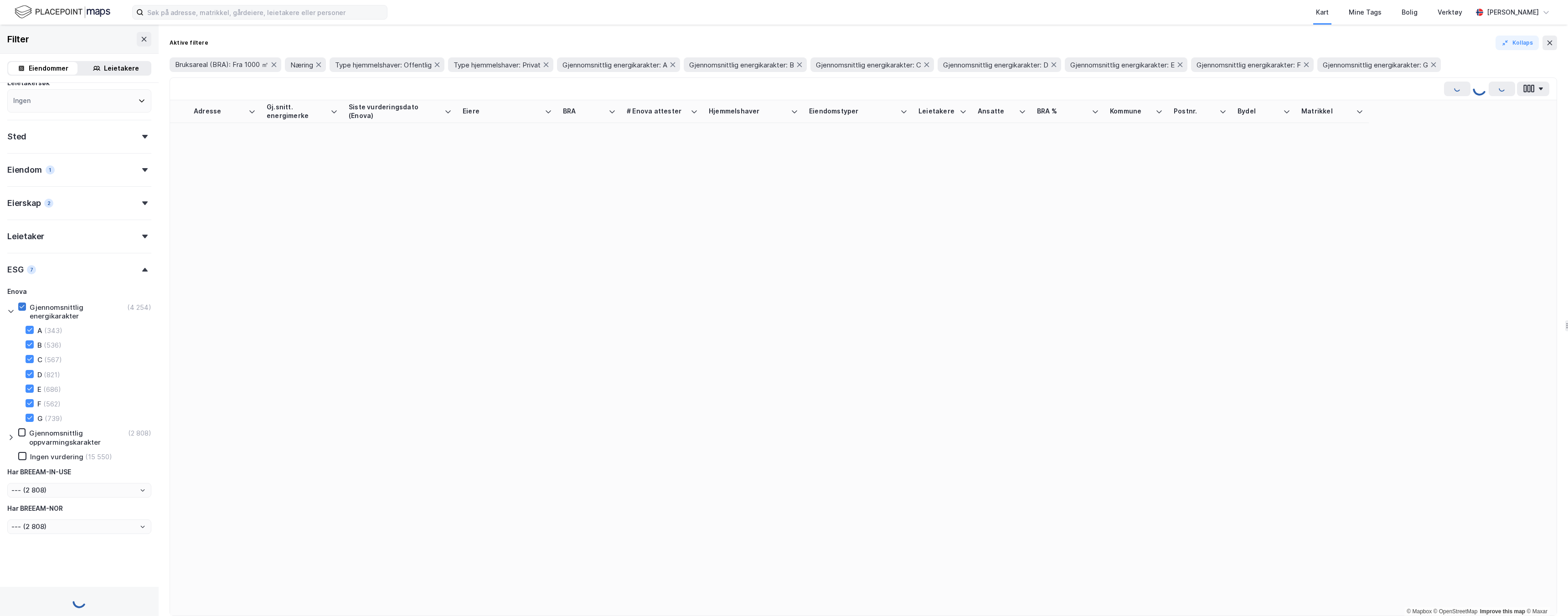
type input "--- (4 254)"
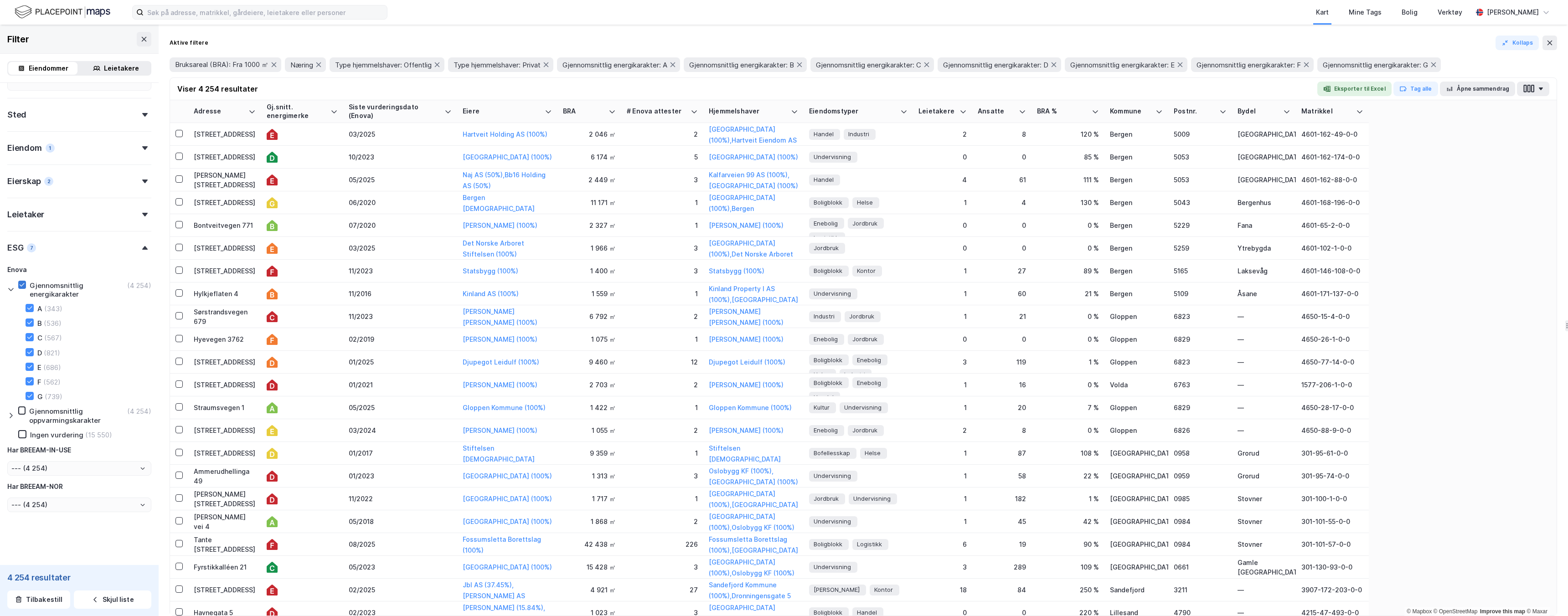
click at [21, 285] on icon at bounding box center [21, 285] width 6 height 6
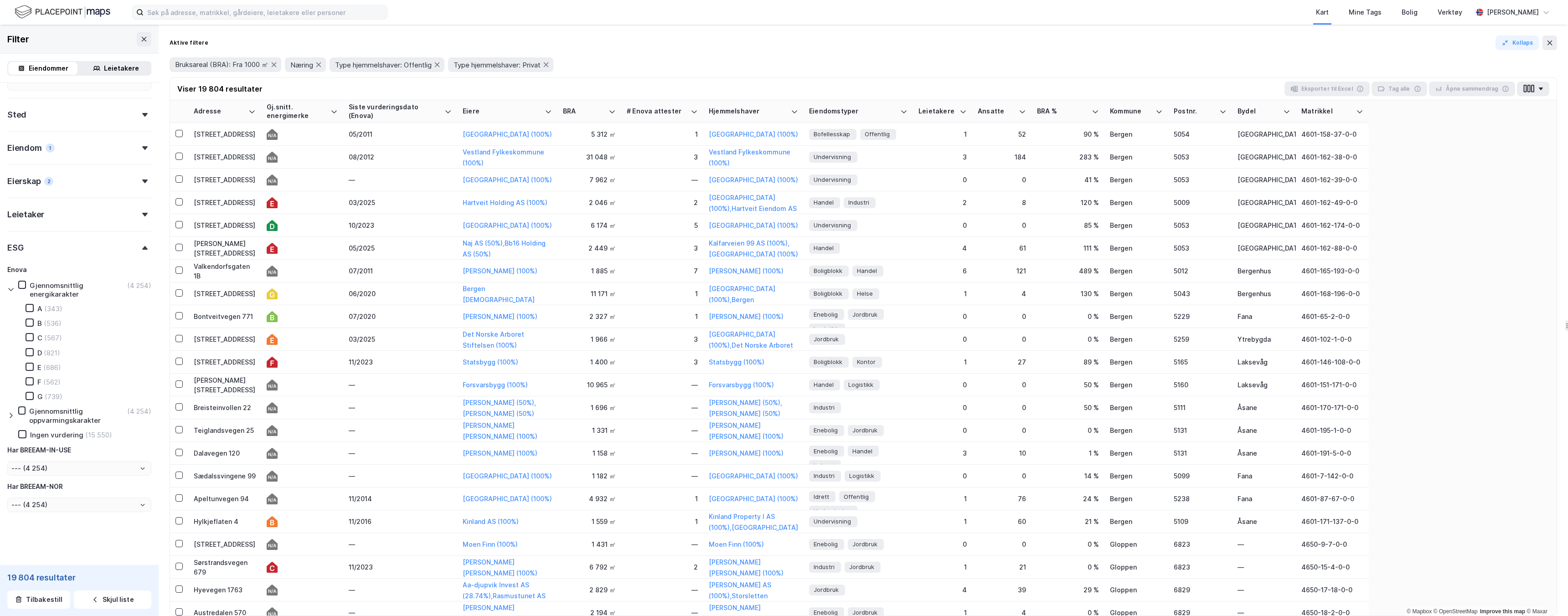
type input "--- (19 804)"
click at [14, 379] on icon at bounding box center [11, 416] width 7 height 7
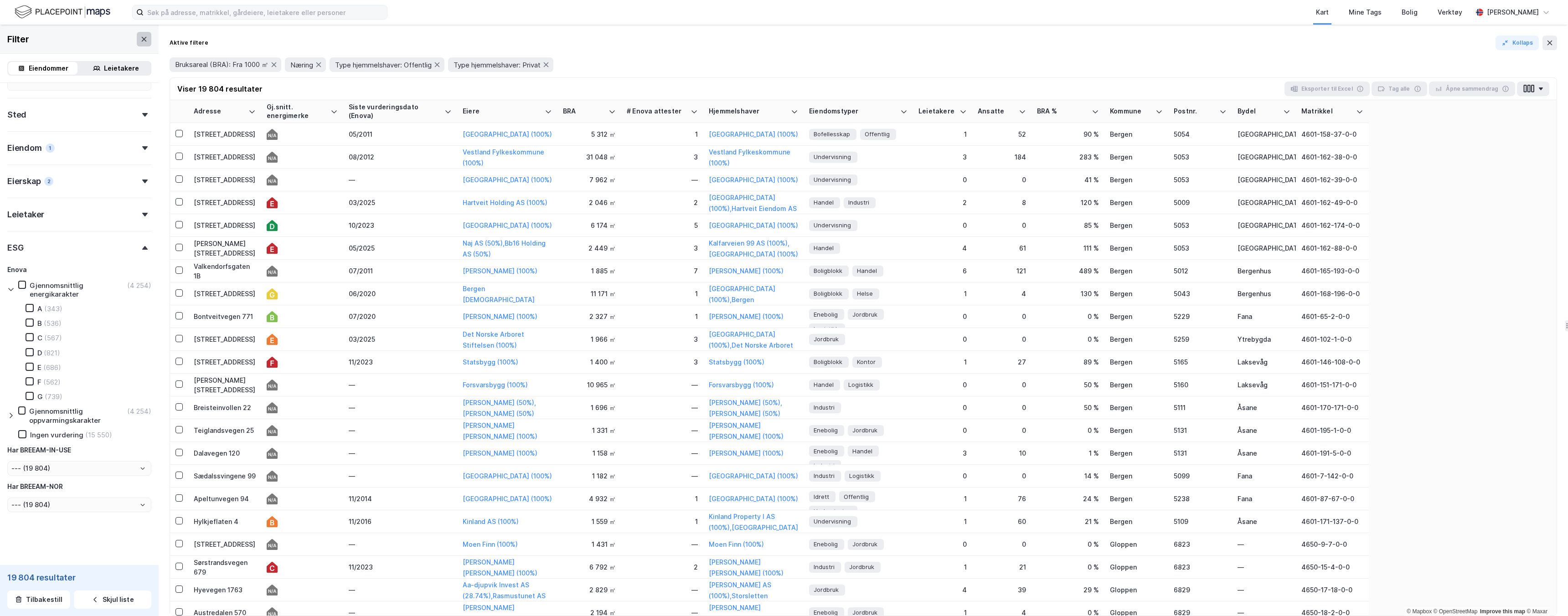
click at [141, 42] on button at bounding box center [144, 39] width 15 height 15
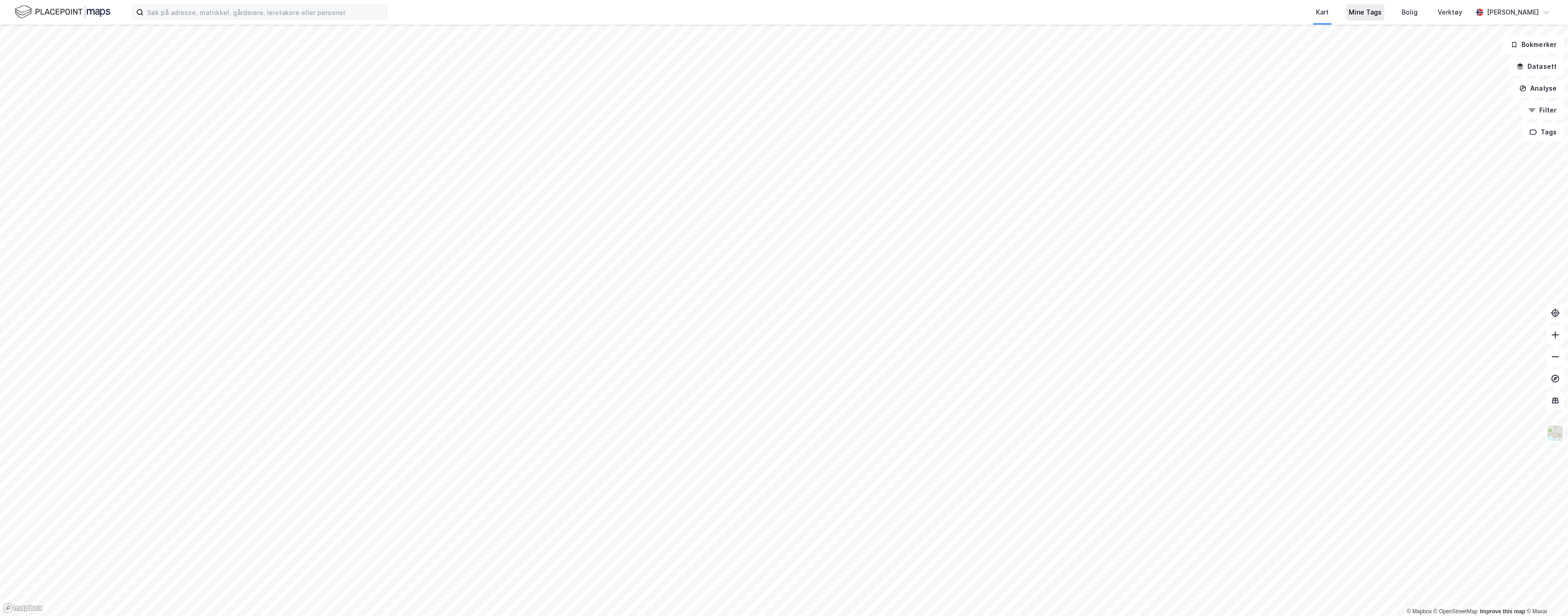
click at [669, 17] on div "Mine Tags" at bounding box center [1364, 12] width 33 height 11
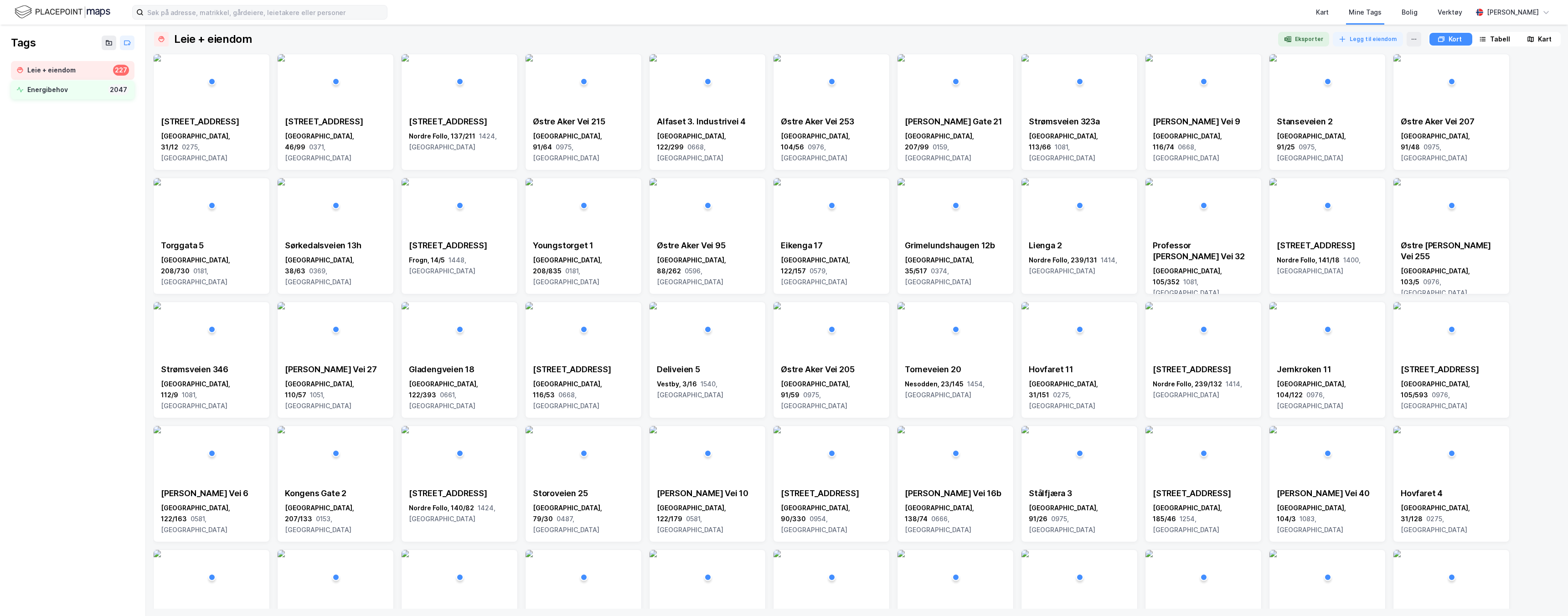
click at [87, 91] on div "Energibehov" at bounding box center [66, 90] width 77 height 11
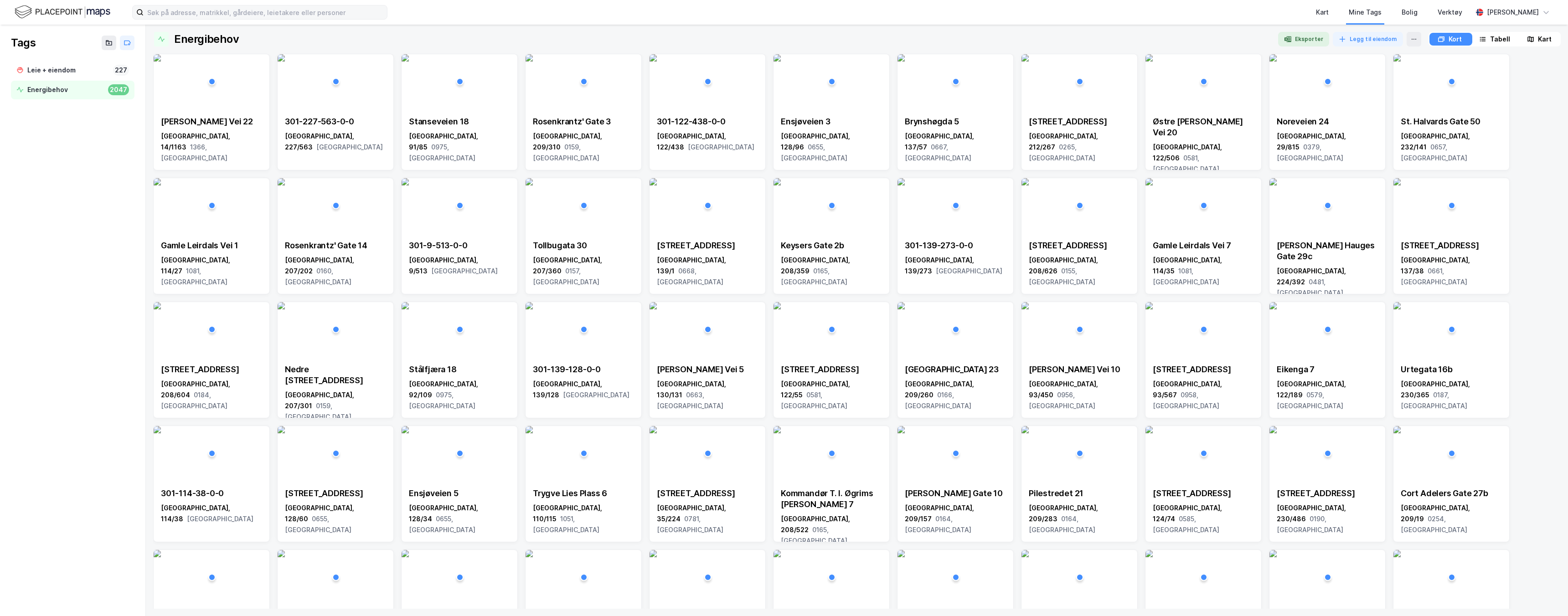
click at [669, 40] on div "Tabell" at bounding box center [1499, 39] width 20 height 11
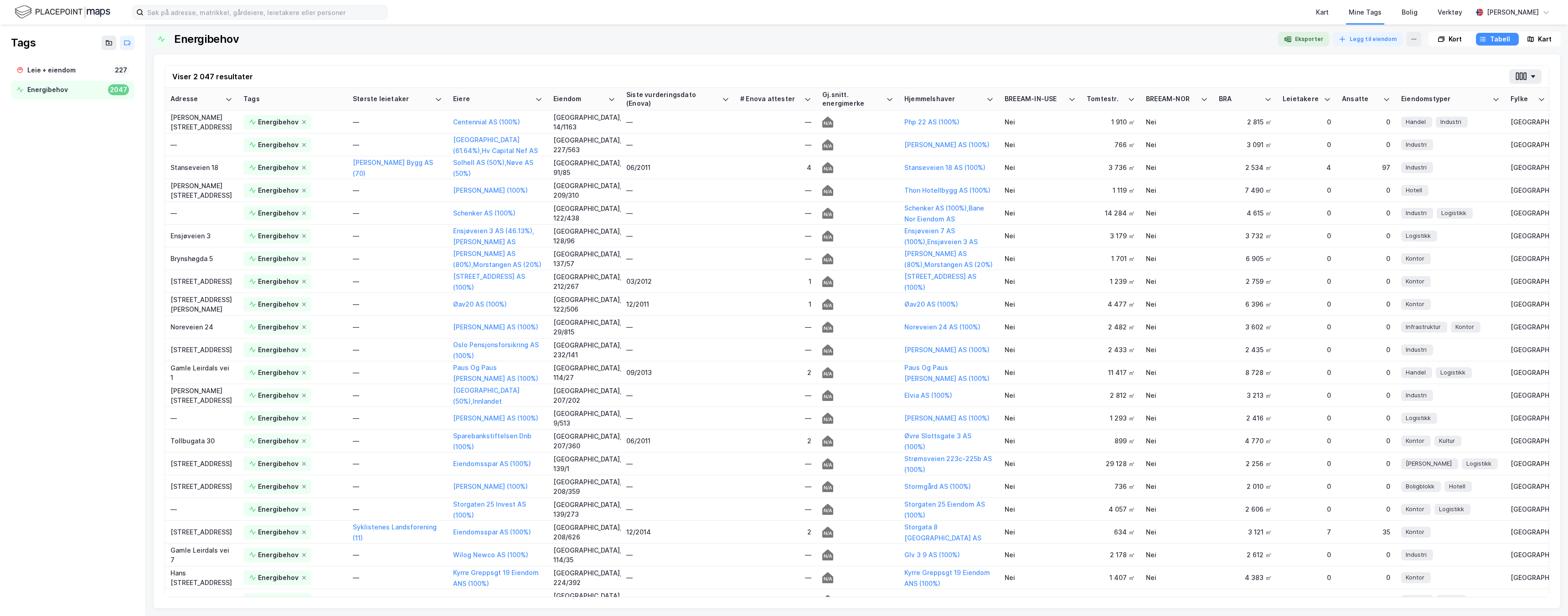
click at [79, 13] on img at bounding box center [62, 12] width 96 height 16
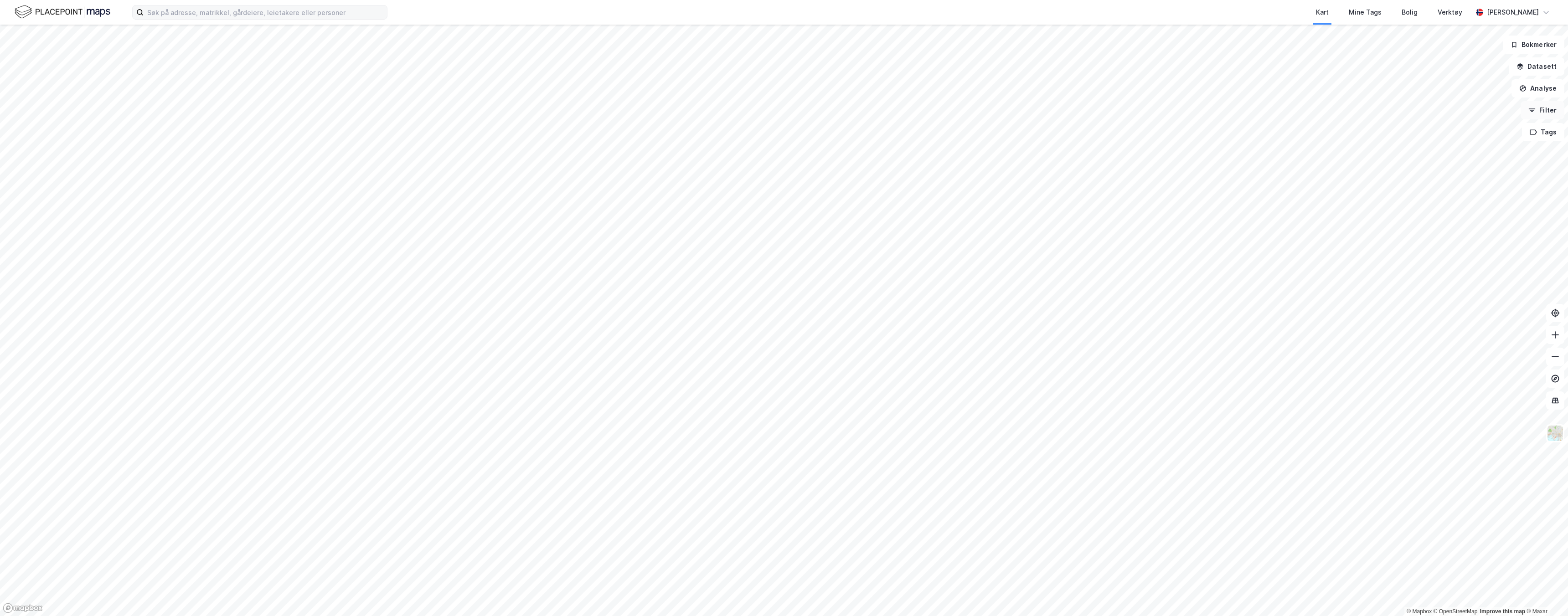
click at [669, 112] on button "Filter" at bounding box center [1543, 110] width 44 height 18
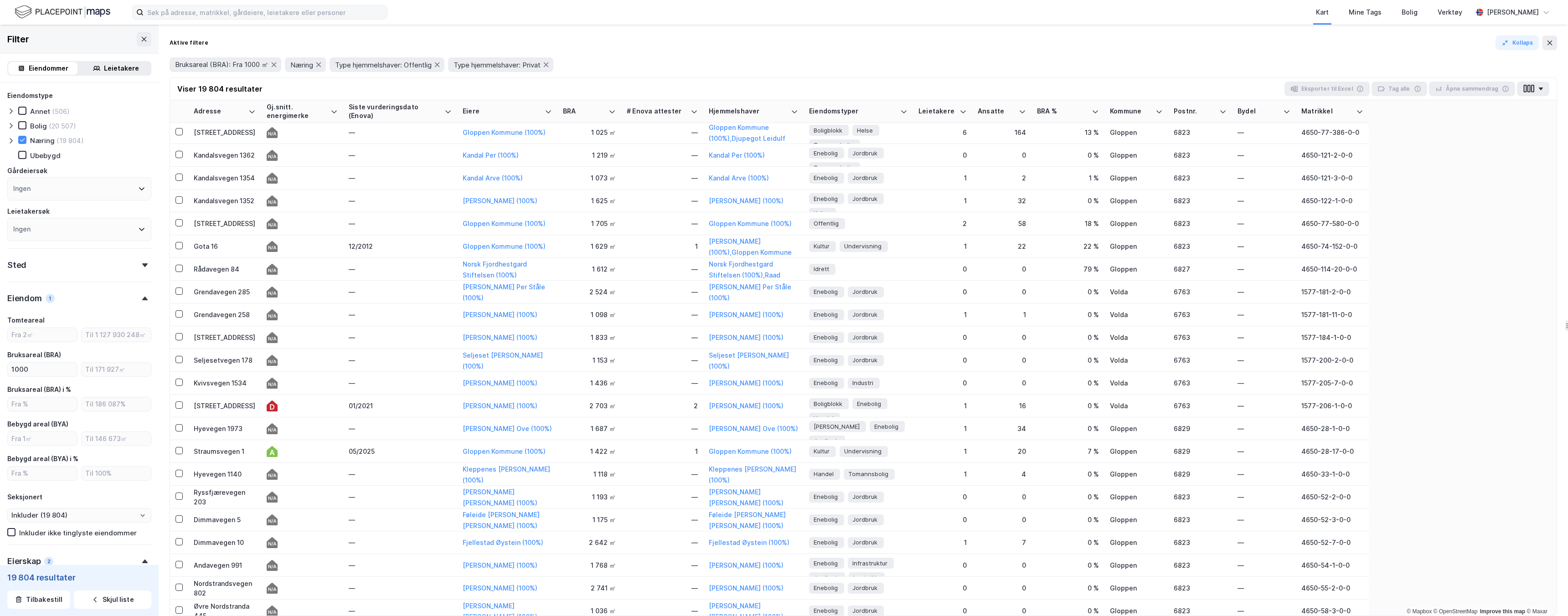
scroll to position [799, 0]
click at [669, 345] on td "0 %" at bounding box center [1067, 338] width 73 height 23
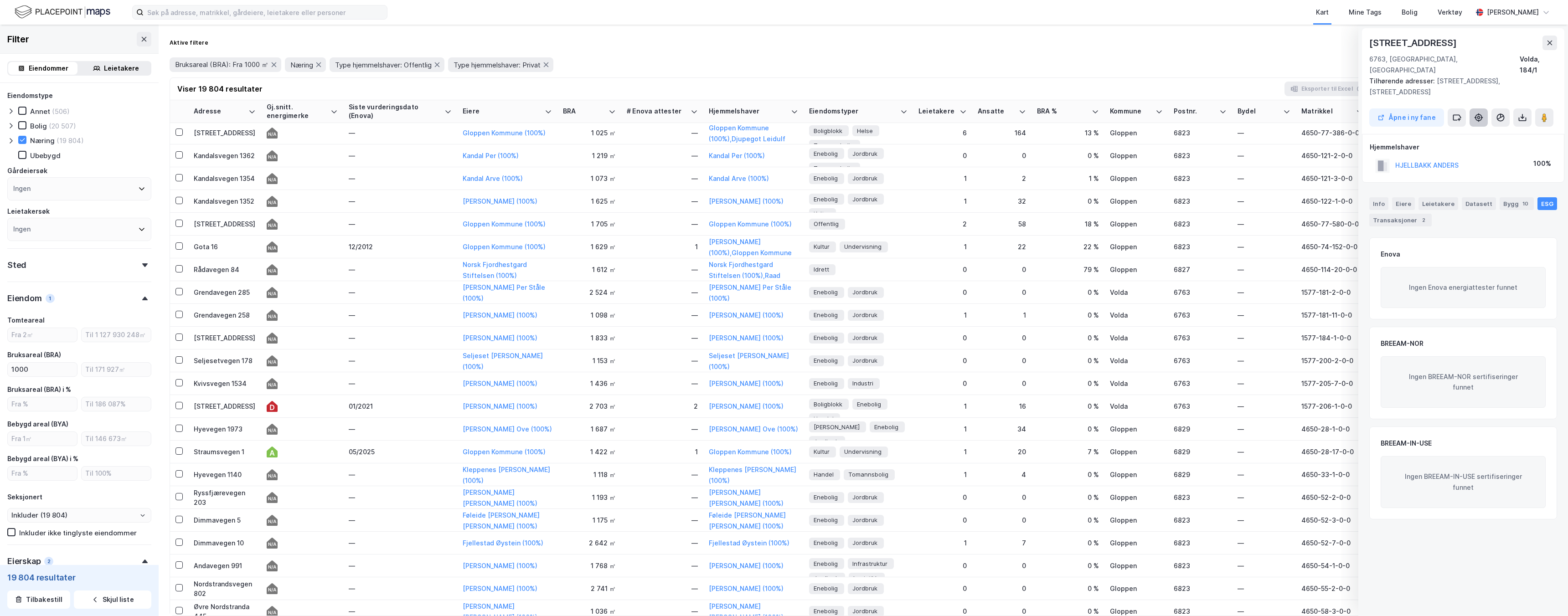
click at [669, 114] on icon at bounding box center [1478, 118] width 7 height 7
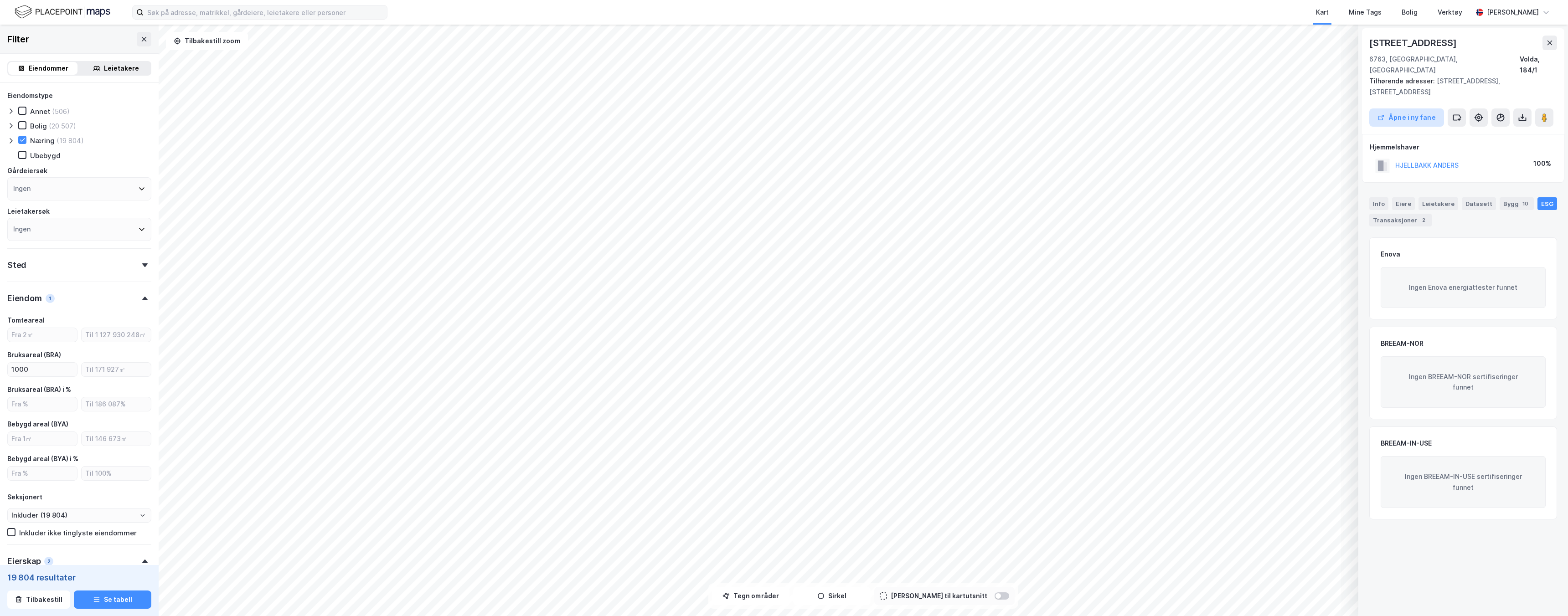
click at [669, 108] on button "Åpne i ny fane" at bounding box center [1405, 117] width 75 height 18
click at [669, 42] on icon at bounding box center [1550, 43] width 7 height 7
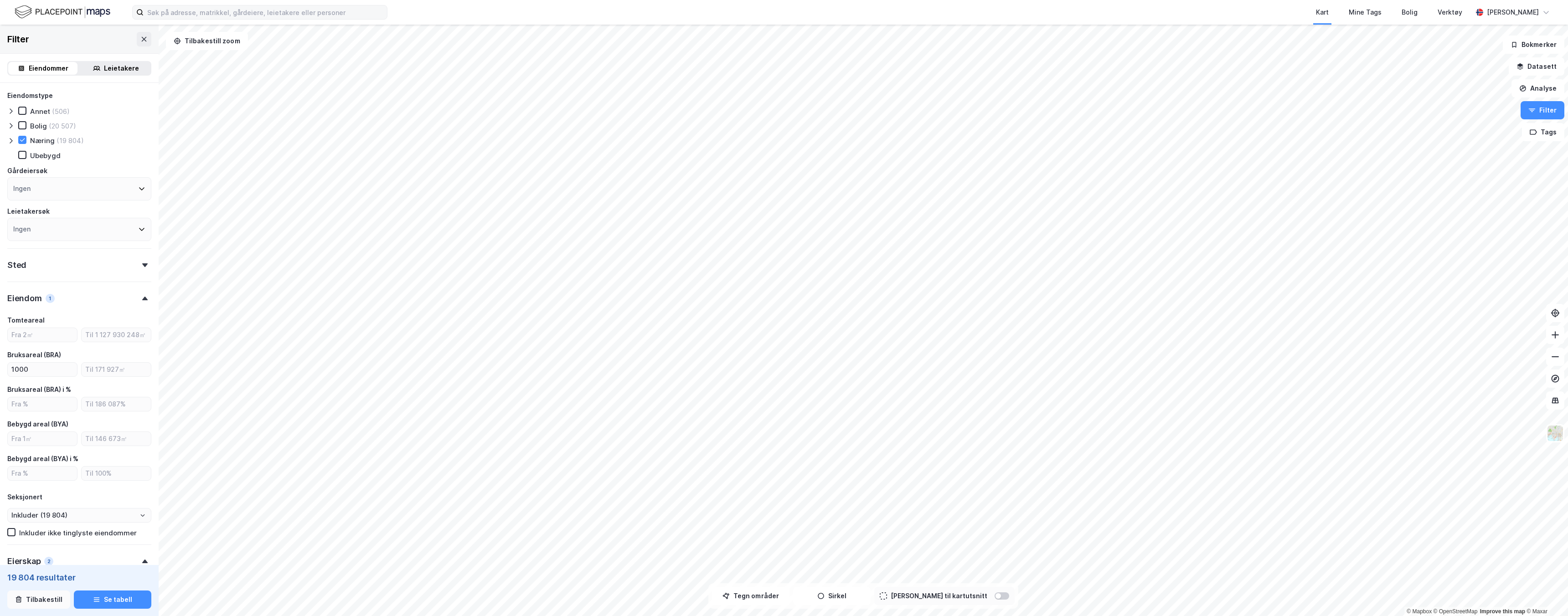
click at [40, 379] on button "Tilbakestill" at bounding box center [39, 599] width 63 height 18
click at [56, 71] on div "Eiendommer" at bounding box center [48, 69] width 40 height 11
click at [24, 141] on icon at bounding box center [22, 140] width 6 height 6
type input "Inkluder (148 008)"
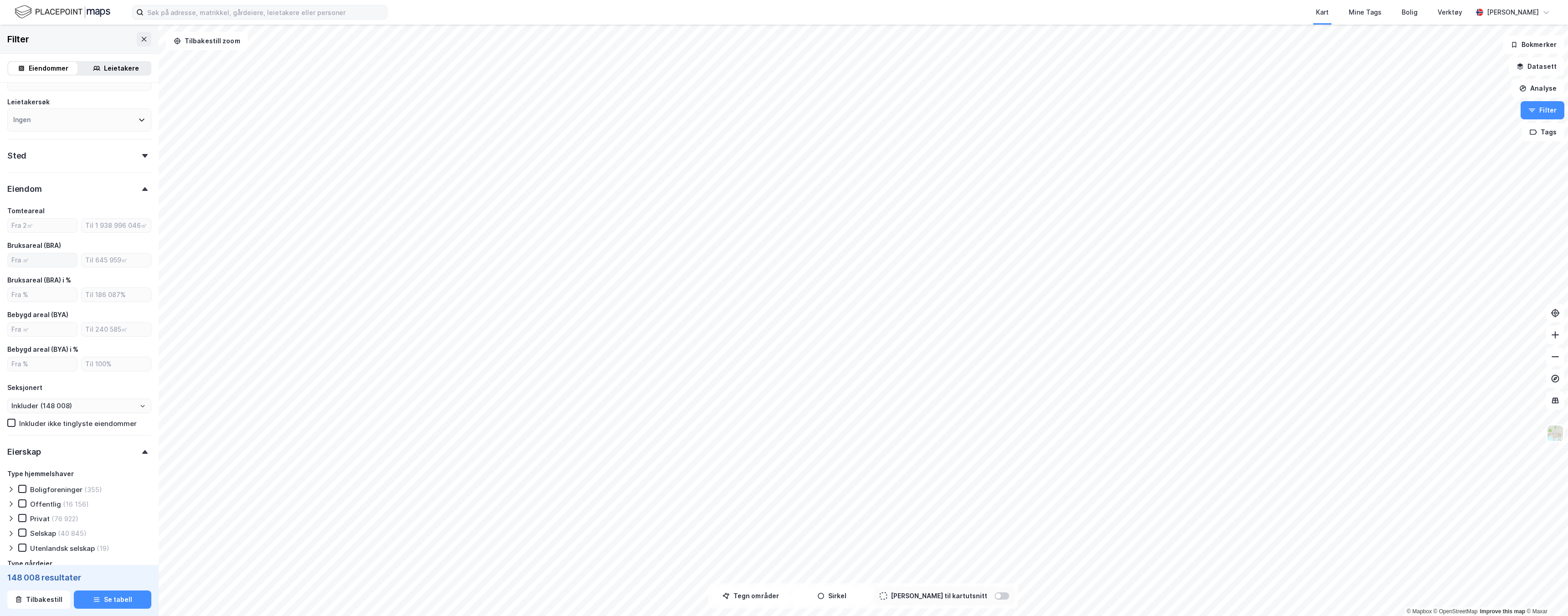
scroll to position [167, 0]
click at [47, 205] on input "number" at bounding box center [42, 203] width 69 height 14
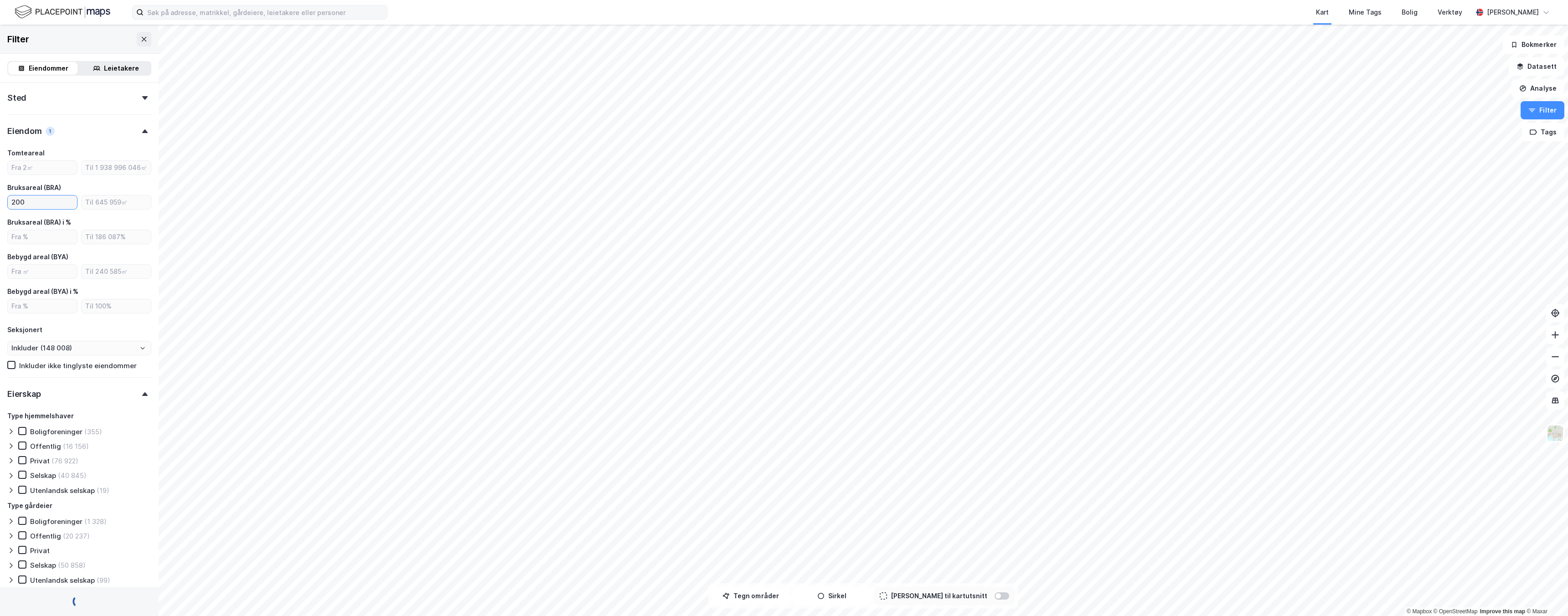
type input "2000"
type input "Inkluder (24 442)"
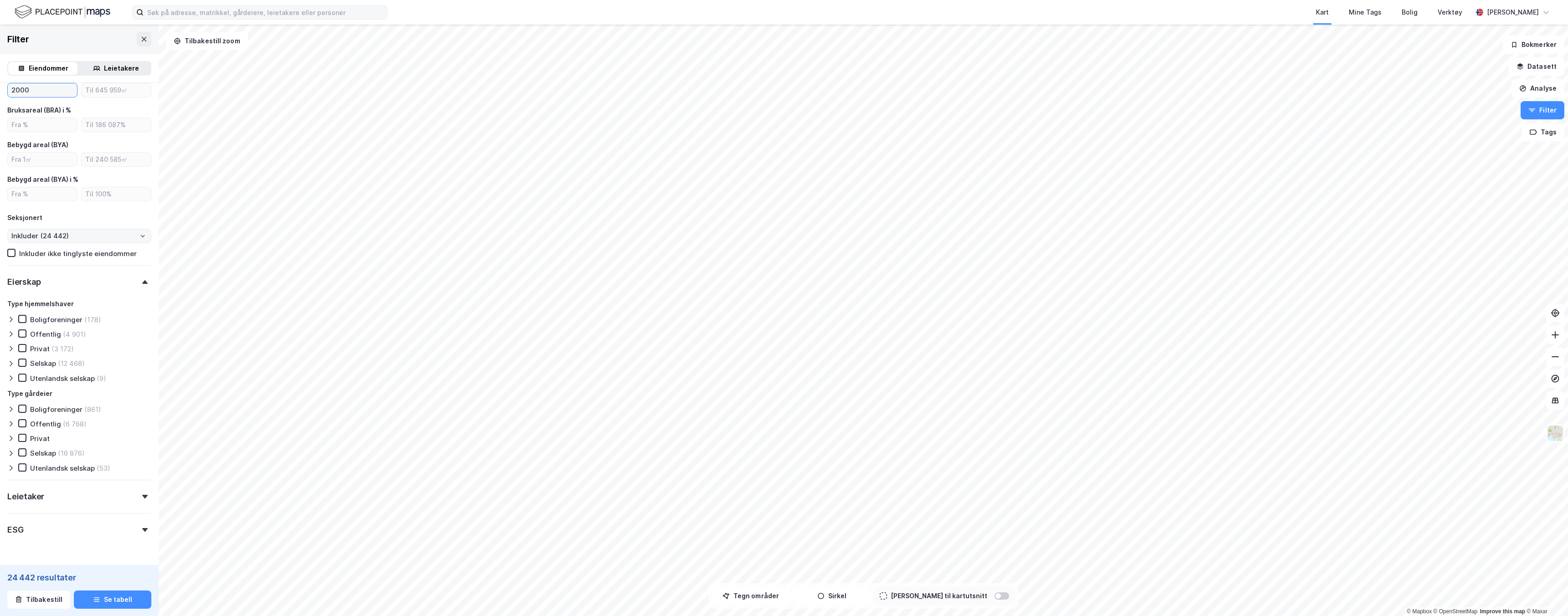
scroll to position [286, 0]
type input "2000"
click at [50, 357] on div "Selskap" at bounding box center [43, 357] width 26 height 9
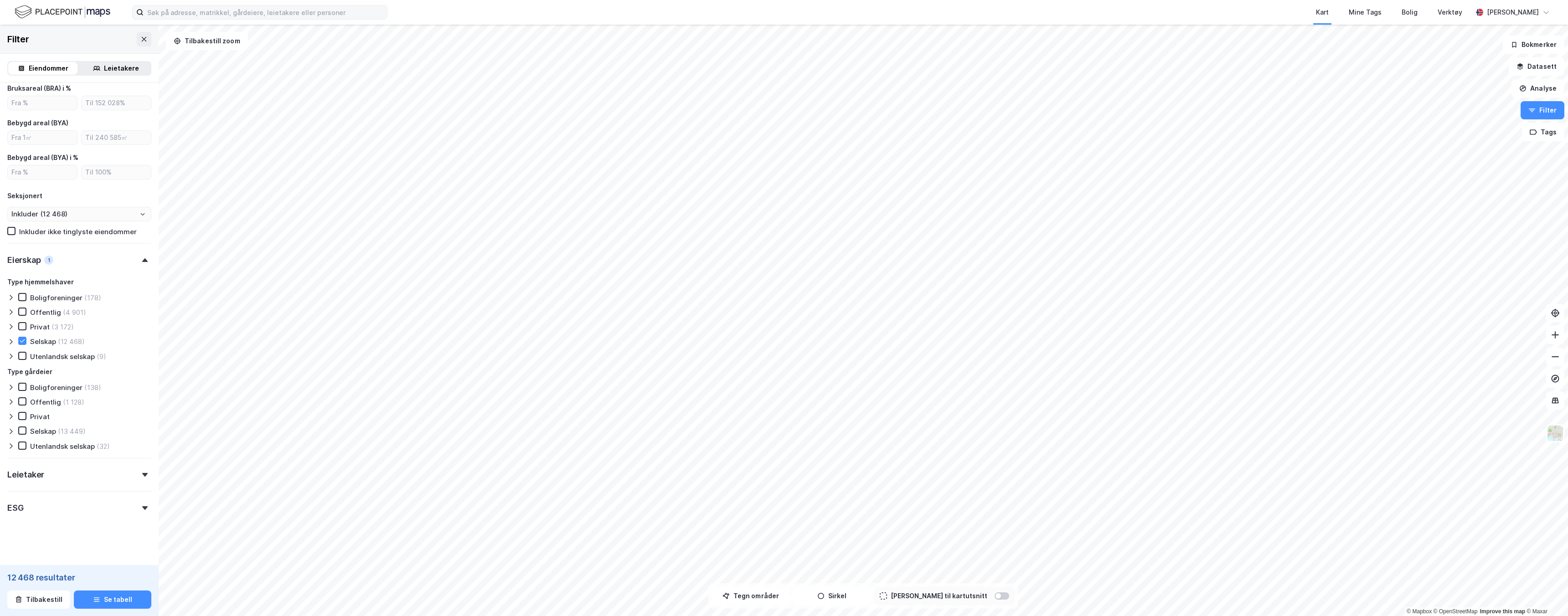
scroll to position [307, 0]
click at [63, 309] on div "(4 901)" at bounding box center [75, 308] width 23 height 9
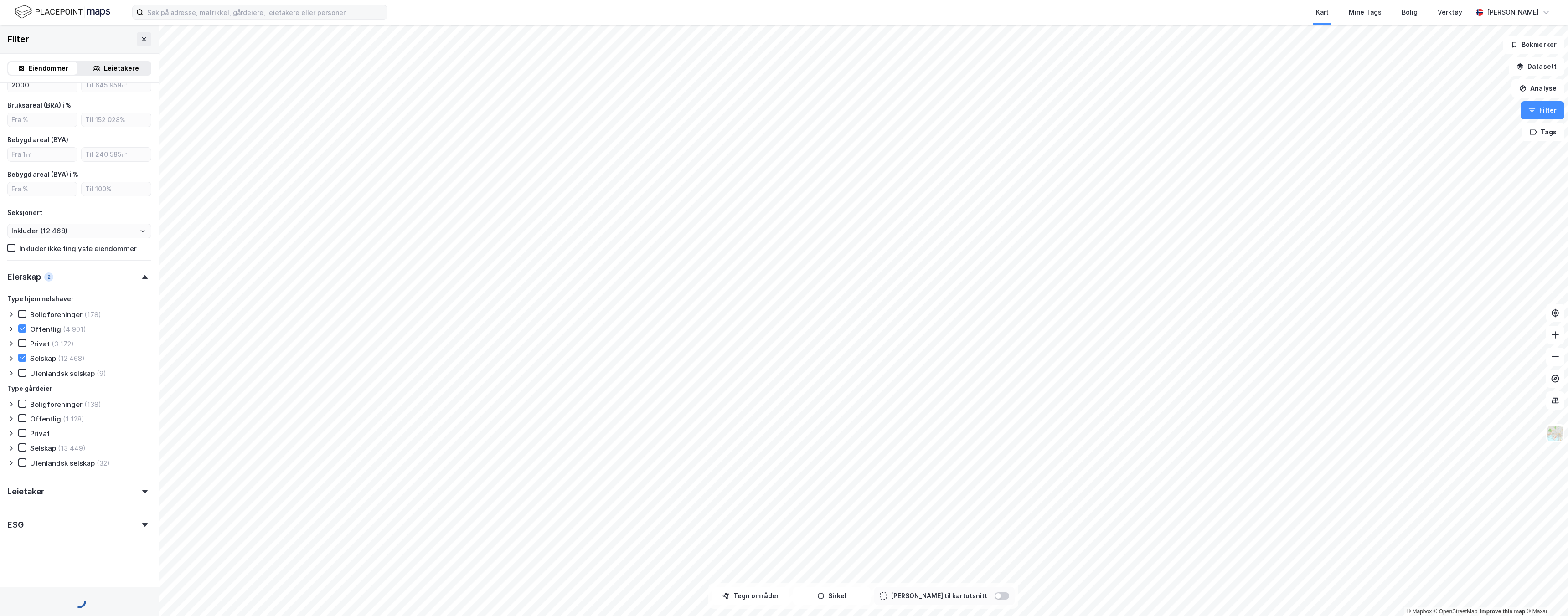
scroll to position [285, 0]
type input "Inkluder (17 369)"
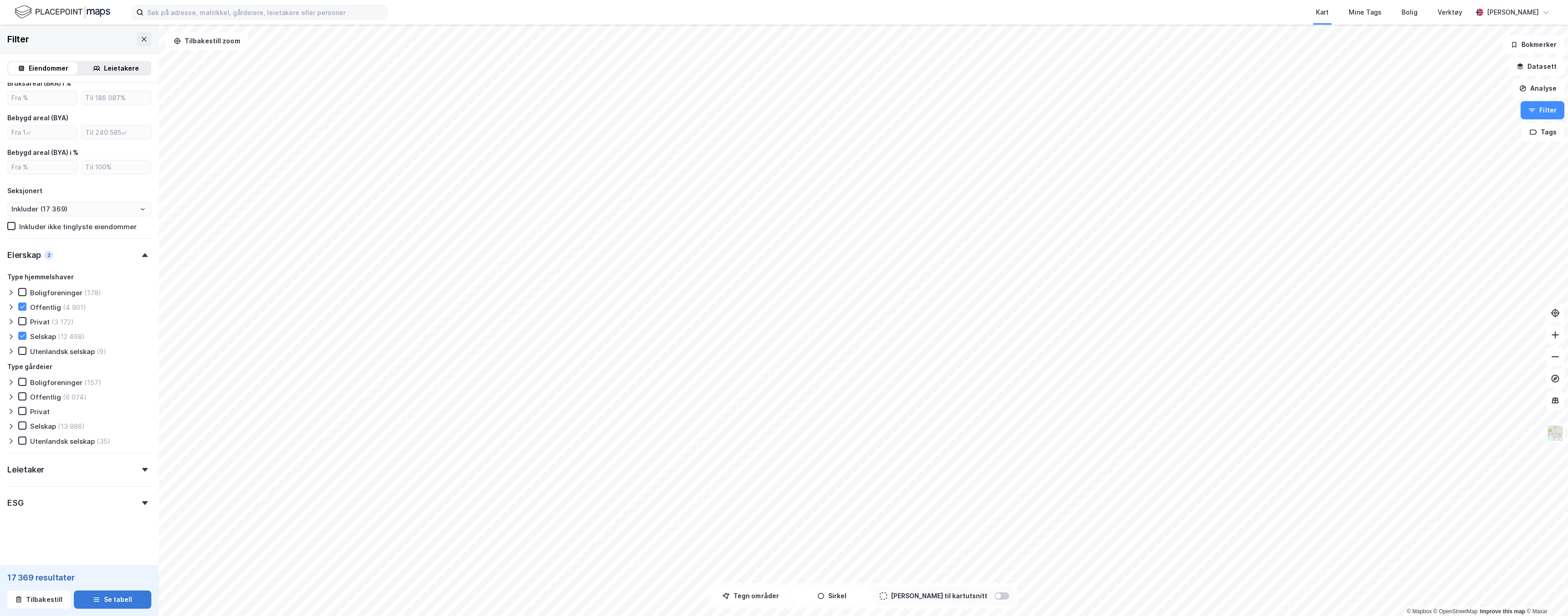
click at [117, 379] on button "Se tabell" at bounding box center [112, 599] width 77 height 18
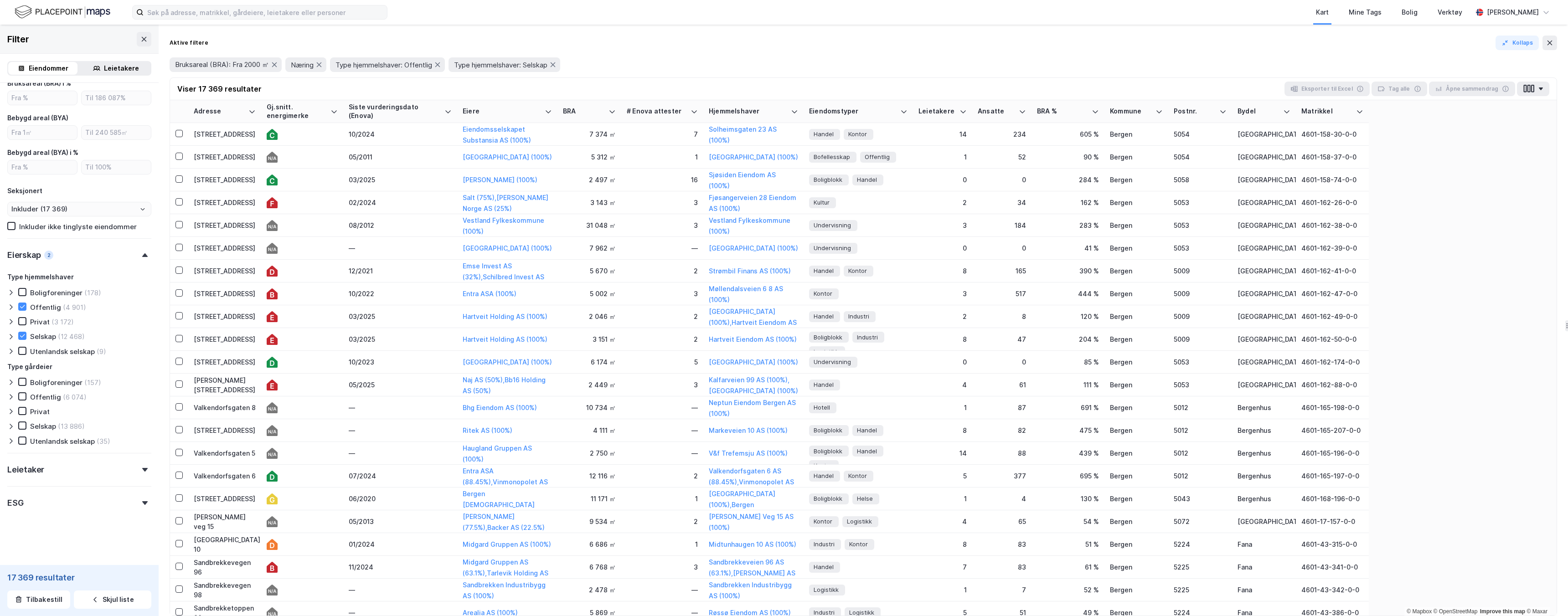
click at [107, 379] on div "ESG" at bounding box center [79, 500] width 144 height 26
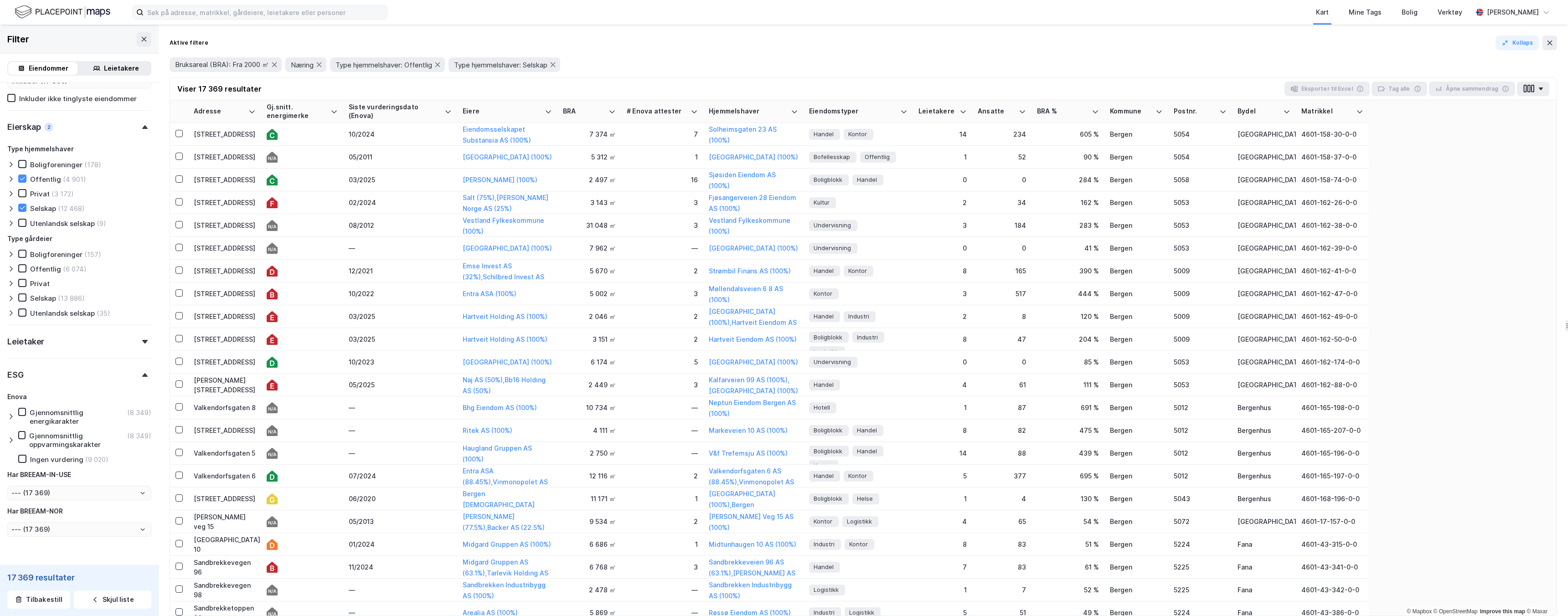
scroll to position [459, 0]
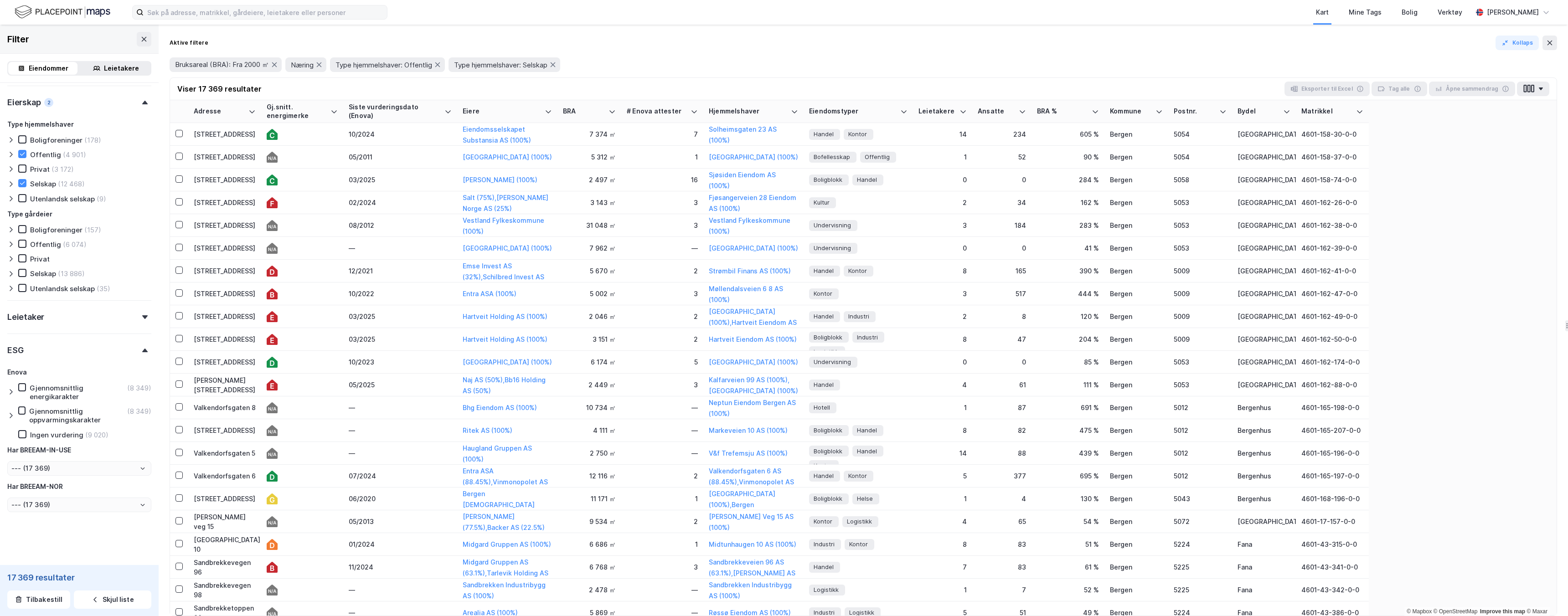
click at [87, 344] on div "ESG" at bounding box center [79, 347] width 144 height 26
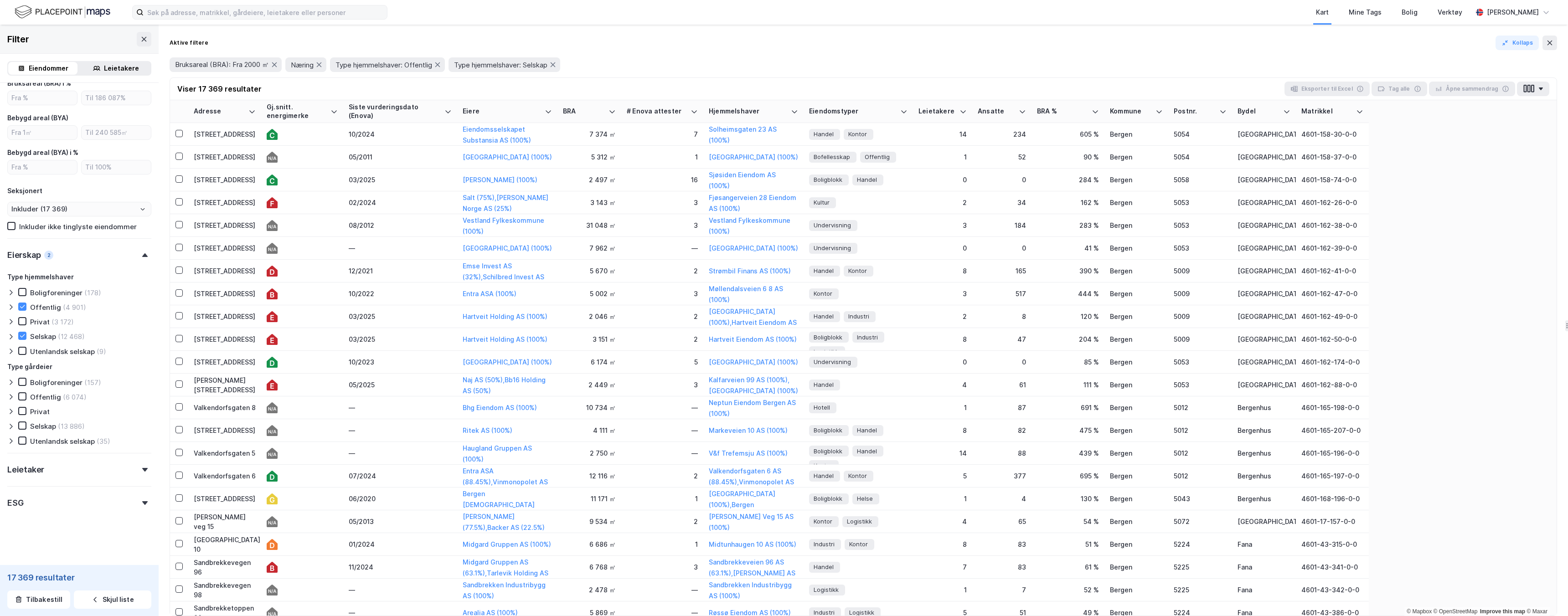
scroll to position [307, 0]
click at [669, 91] on button "button" at bounding box center [1533, 89] width 33 height 15
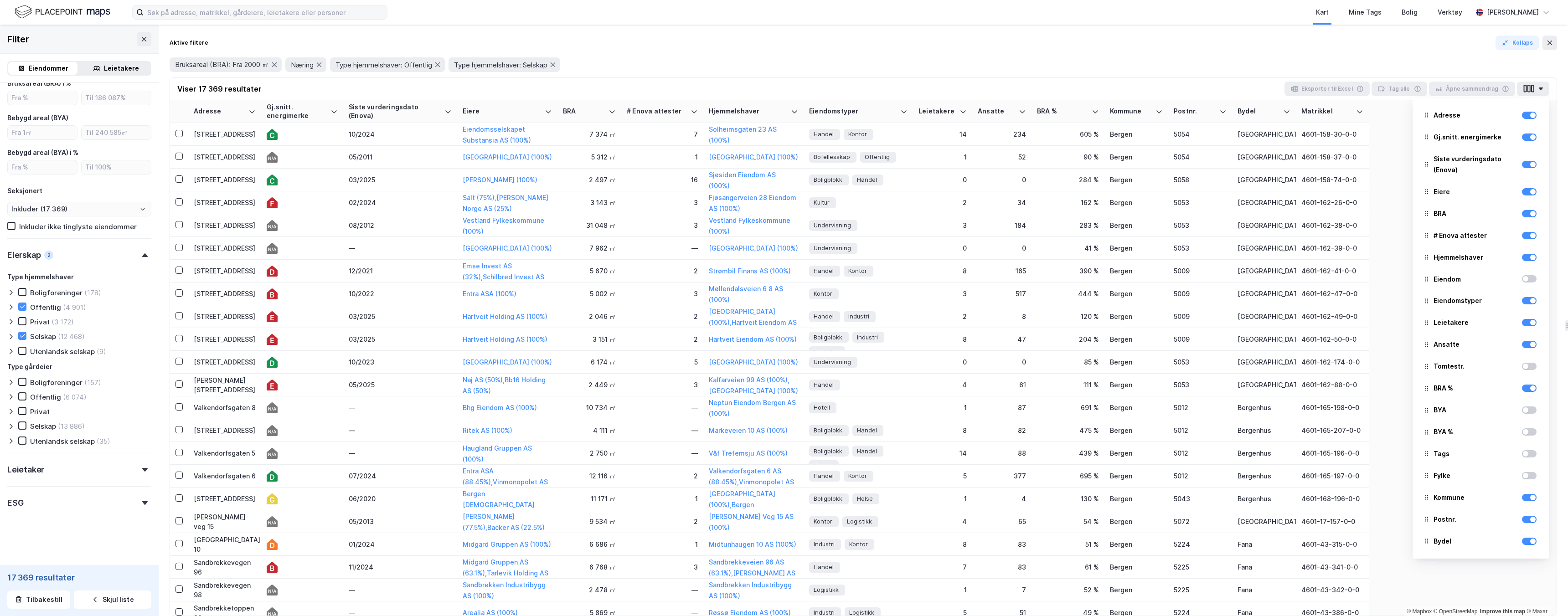
click at [669, 69] on div "Bruksareal (BRA): Fra 2000 ㎡ Næring Type hjemmelshaver: Offentlig Type hjemmels…" at bounding box center [863, 64] width 1387 height 15
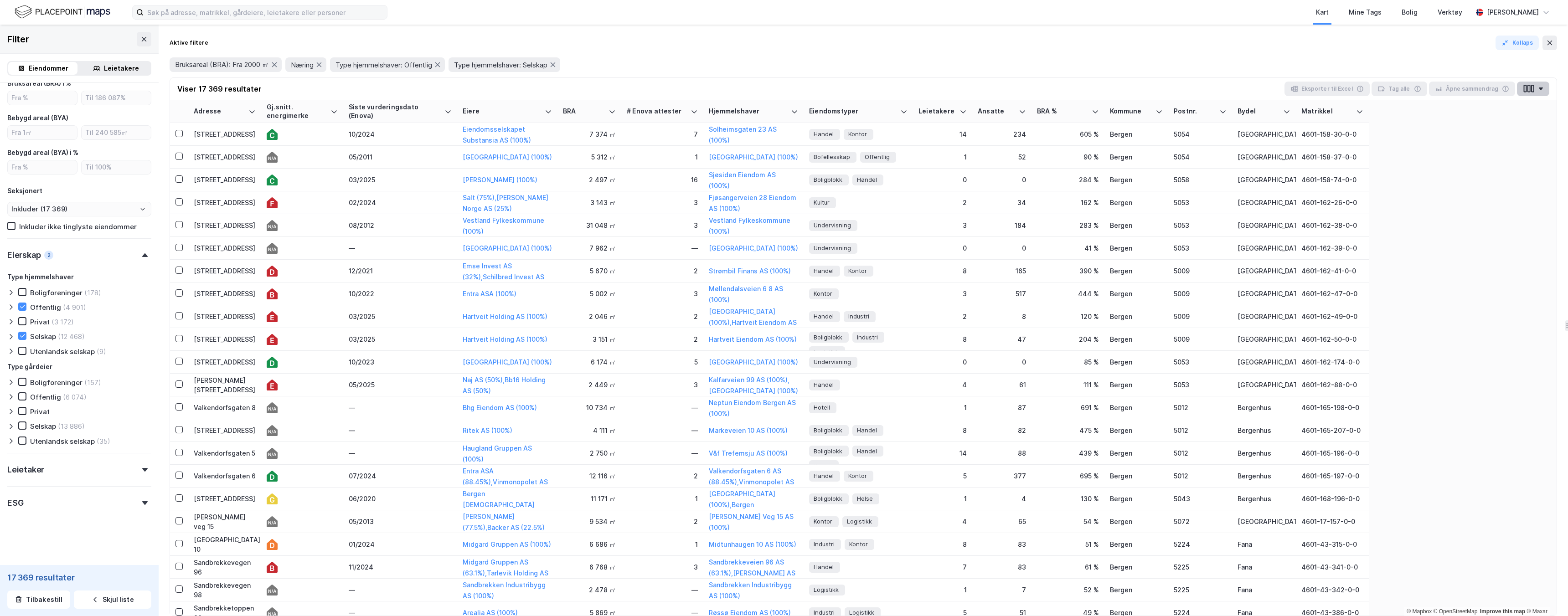
click at [669, 85] on button "button" at bounding box center [1533, 89] width 33 height 15
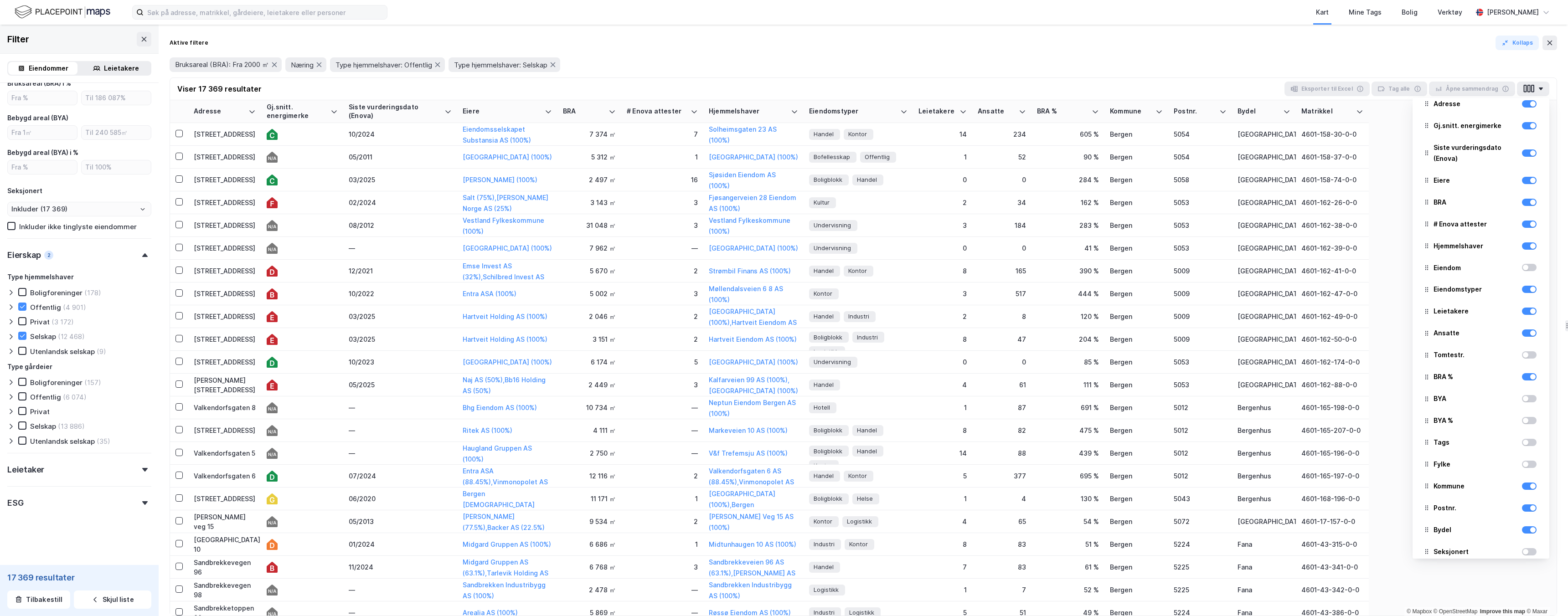
scroll to position [0, 0]
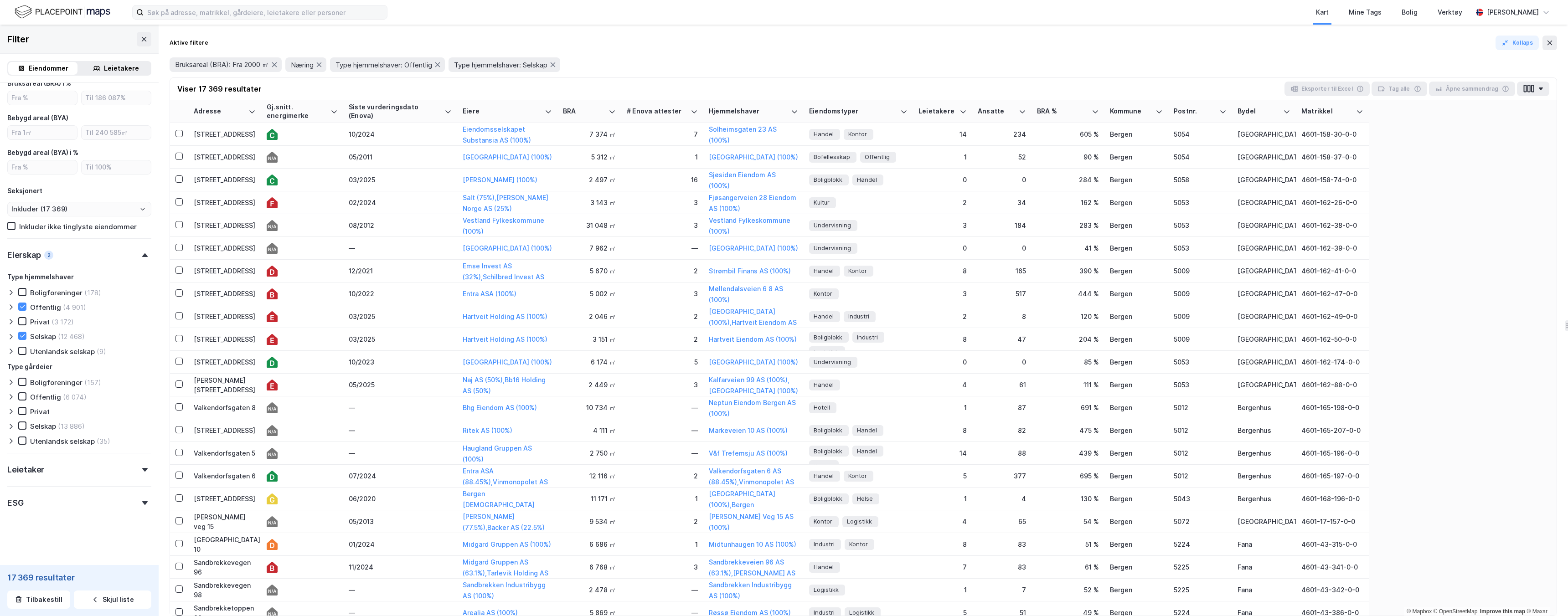
click at [669, 62] on div "Bruksareal (BRA): Fra 2000 ㎡ Næring Type hjemmelshaver: Offentlig Type hjemmels…" at bounding box center [863, 64] width 1387 height 15
click at [669, 89] on icon "button" at bounding box center [1541, 89] width 5 height 3
click at [669, 67] on div "Bruksareal (BRA): Fra 2000 ㎡ Næring Type hjemmelshaver: Offentlig Type hjemmels…" at bounding box center [863, 64] width 1387 height 15
click at [374, 132] on div "10/2024" at bounding box center [400, 134] width 103 height 10
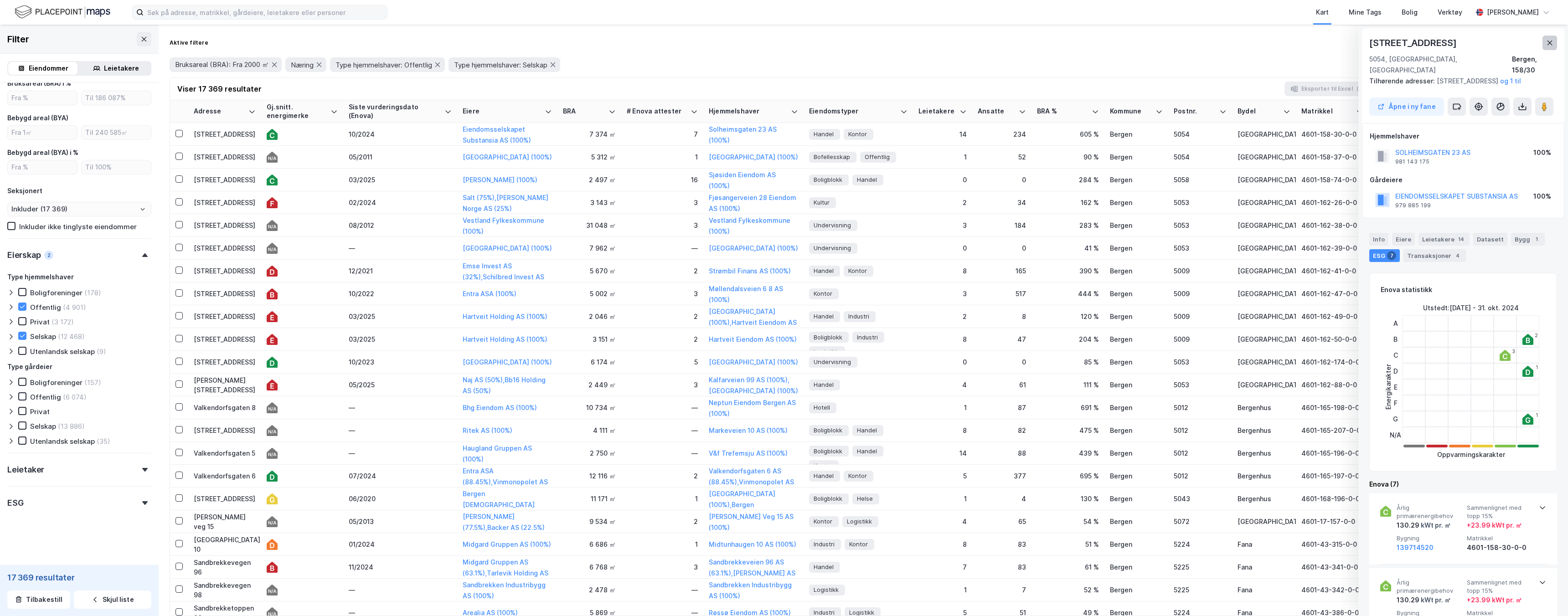
click at [669, 45] on icon at bounding box center [1550, 43] width 7 height 7
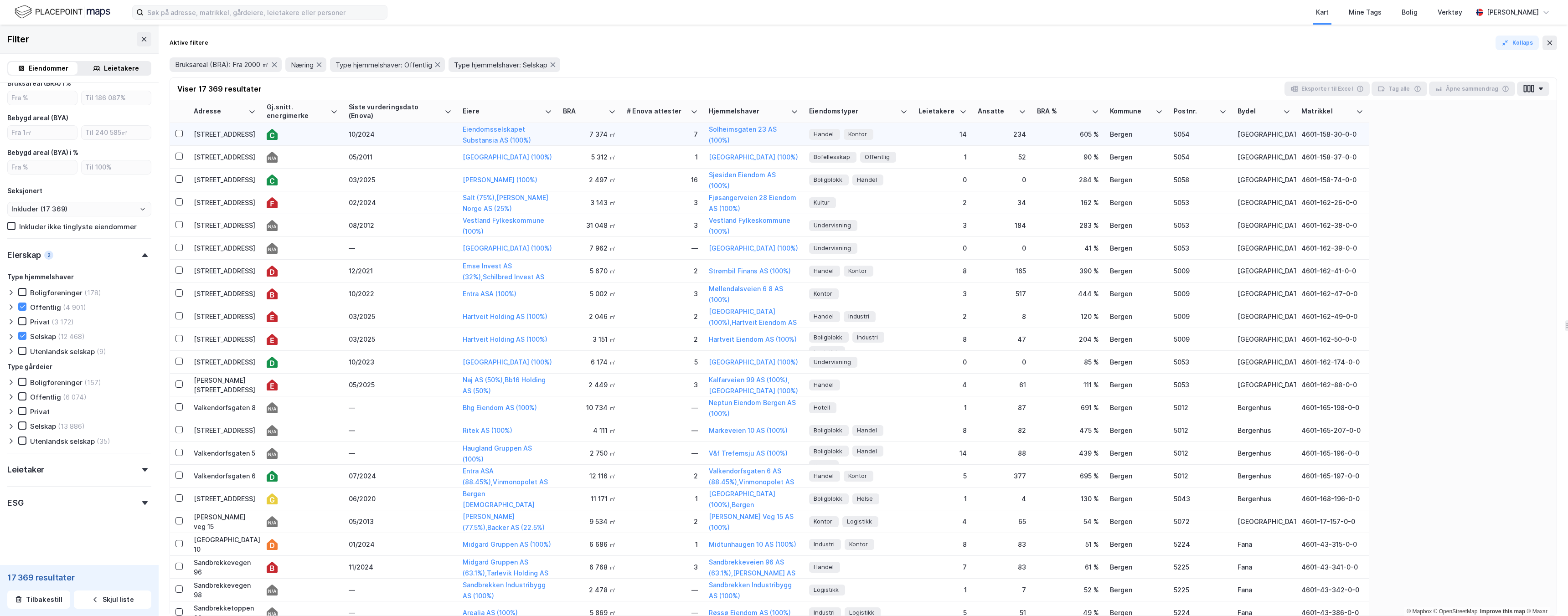
click at [669, 131] on div "Bergen" at bounding box center [1136, 134] width 53 height 10
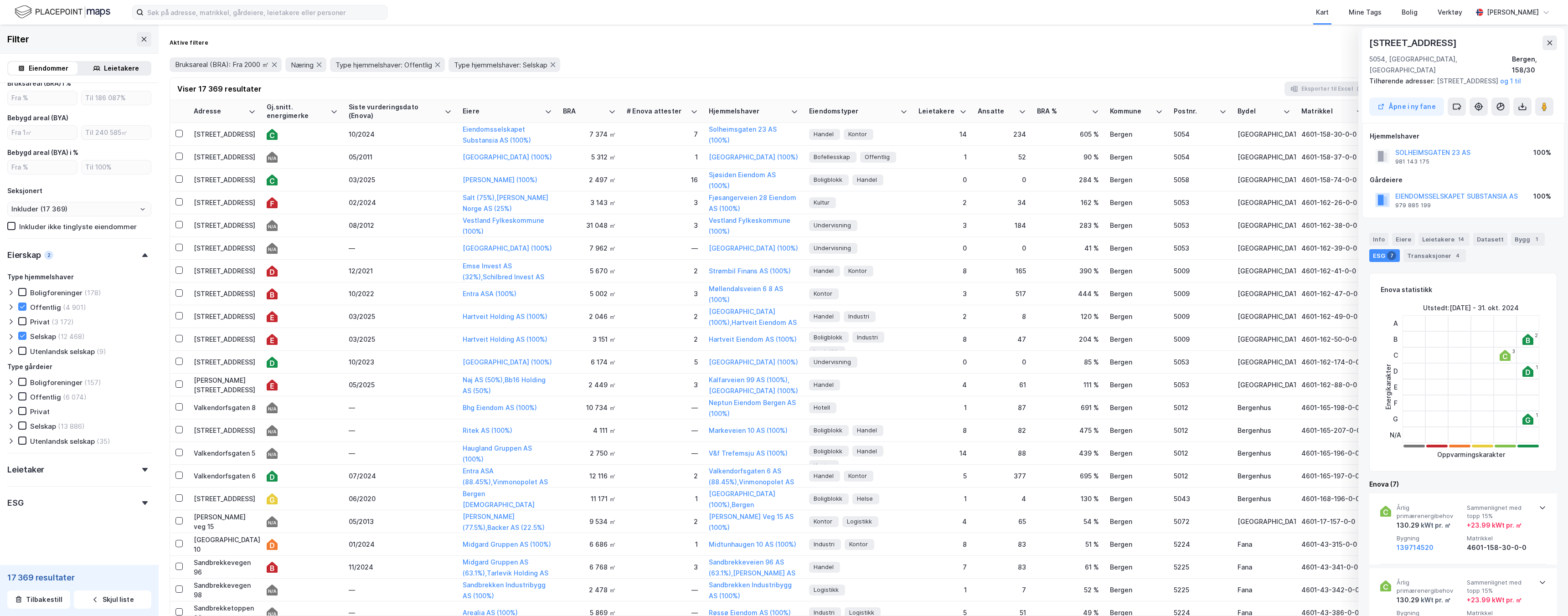
click at [669, 46] on div "Aktive filtere Kollaps" at bounding box center [863, 42] width 1387 height 15
click at [669, 41] on button at bounding box center [1550, 42] width 15 height 15
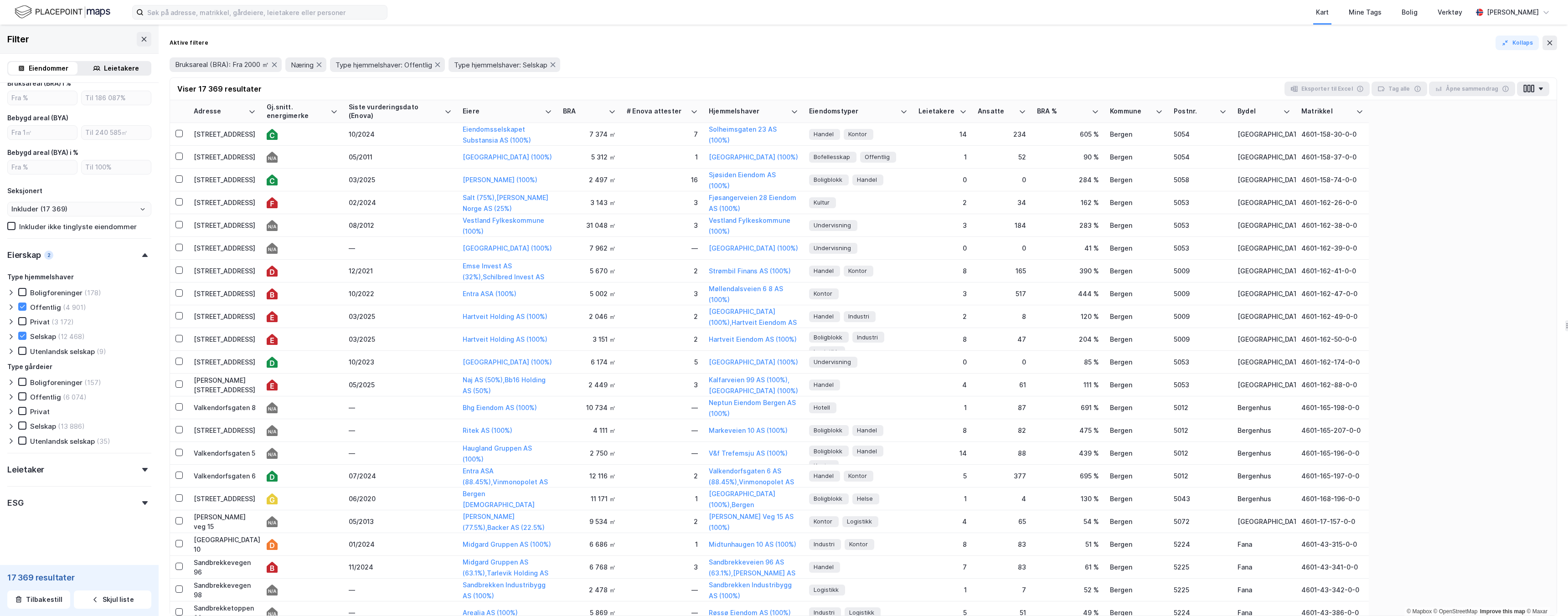
click at [669, 89] on div "Eksporter til Excel" at bounding box center [1326, 89] width 85 height 15
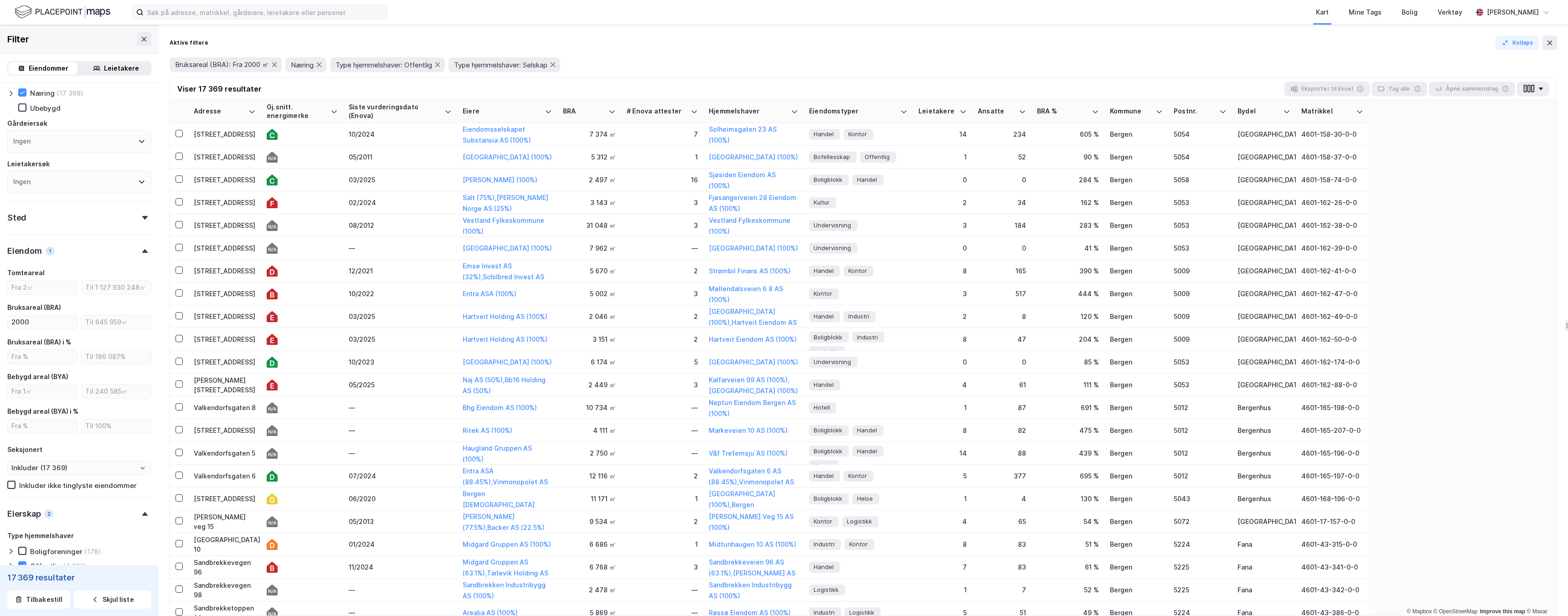
scroll to position [45, 0]
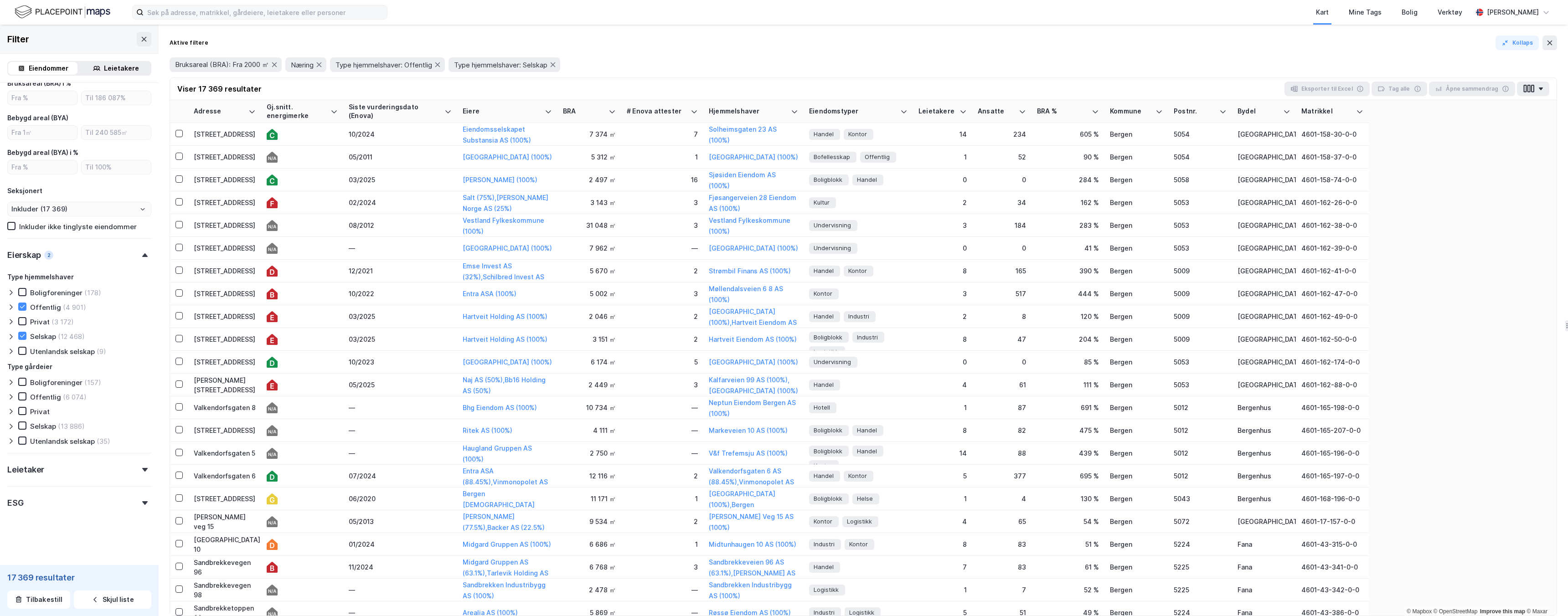
click at [38, 379] on div "Leietaker" at bounding box center [25, 470] width 37 height 11
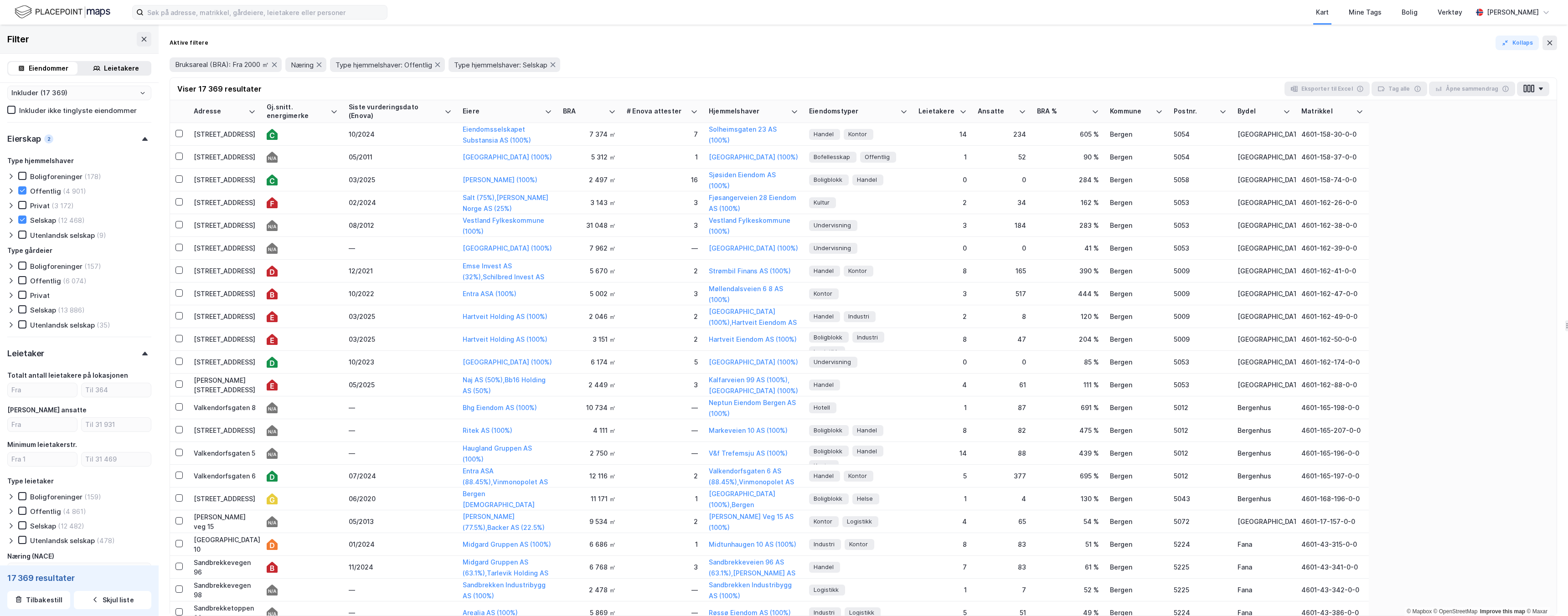
scroll to position [424, 0]
click at [39, 379] on input "number" at bounding box center [42, 424] width 69 height 14
type input "4"
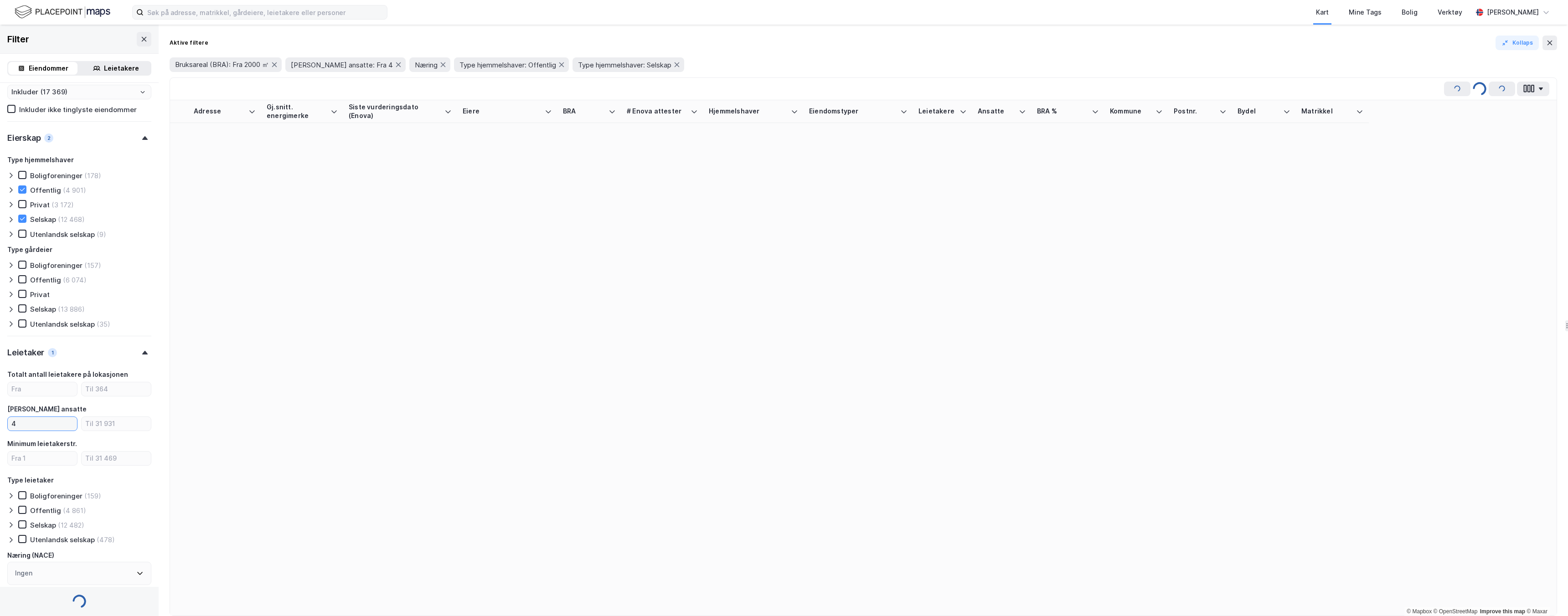
type input "Inkluder (14 358)"
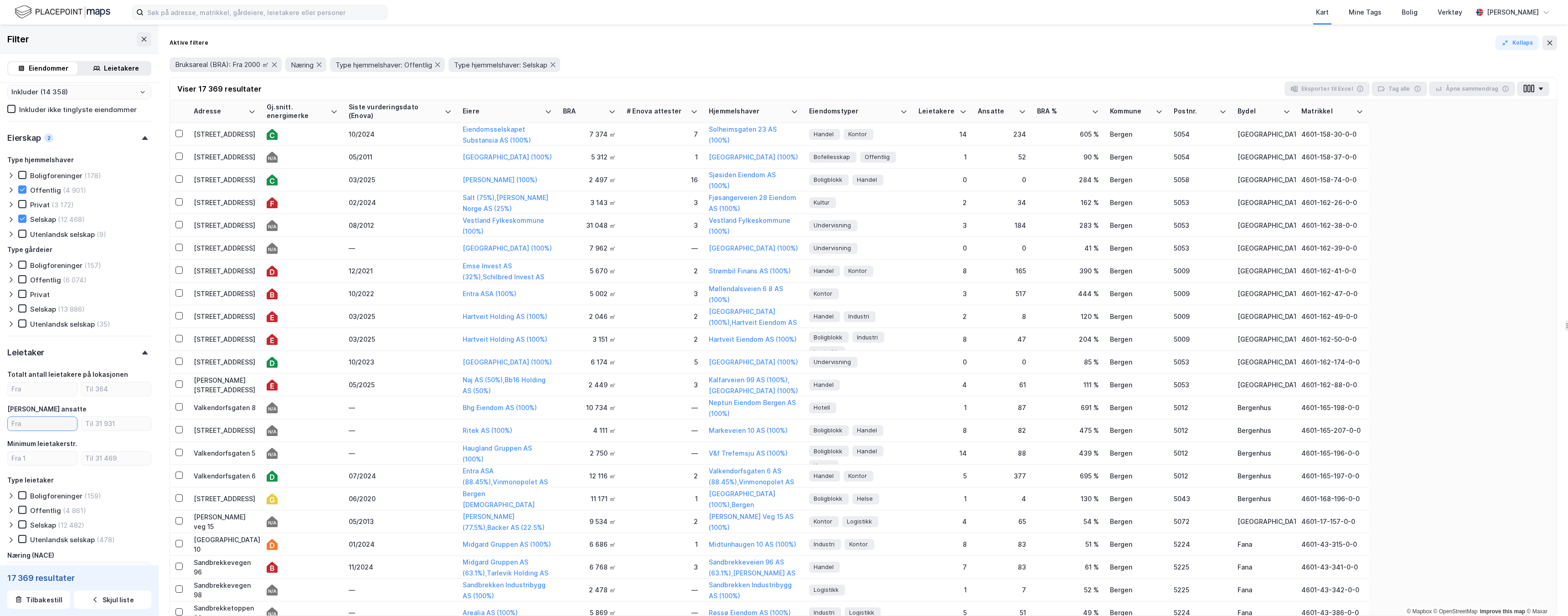
type input "Inkluder (17 369)"
click at [49, 379] on input "number" at bounding box center [42, 389] width 69 height 14
type input "4"
type input "Inkluder (5 136)"
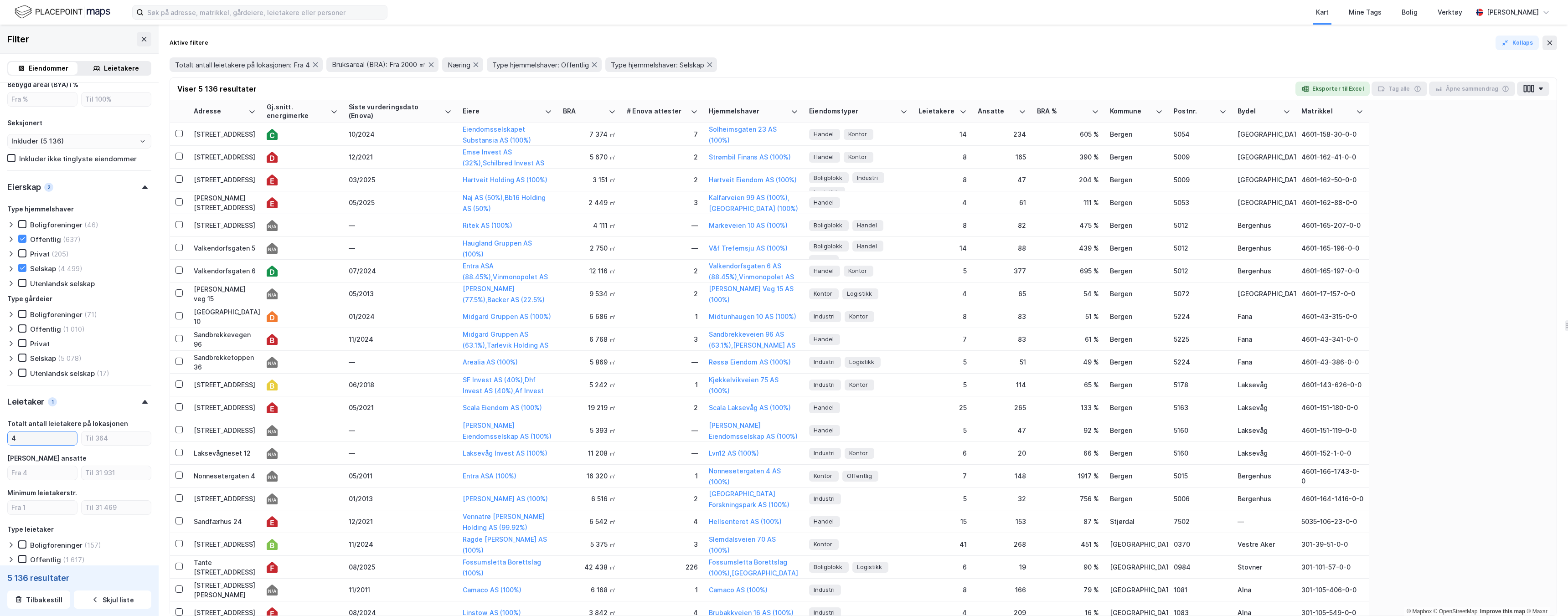
scroll to position [361, 0]
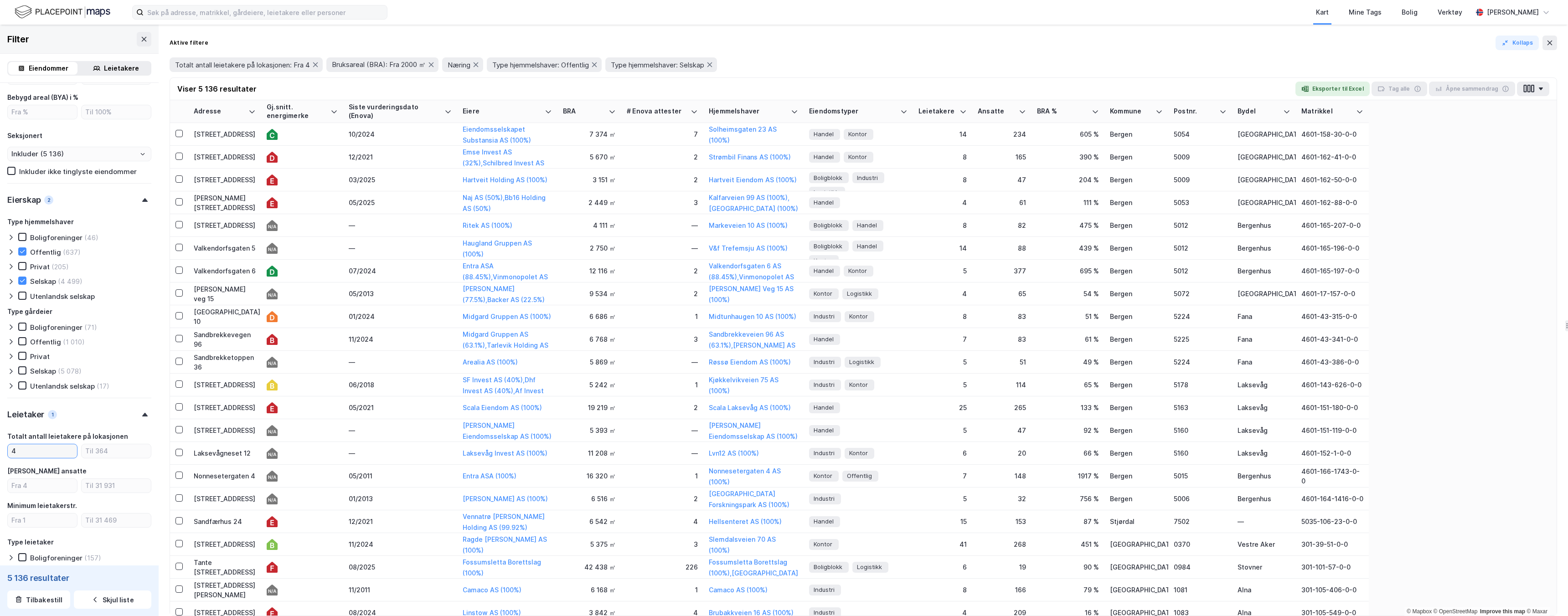
type input "4"
click at [11, 252] on icon at bounding box center [11, 252] width 7 height 7
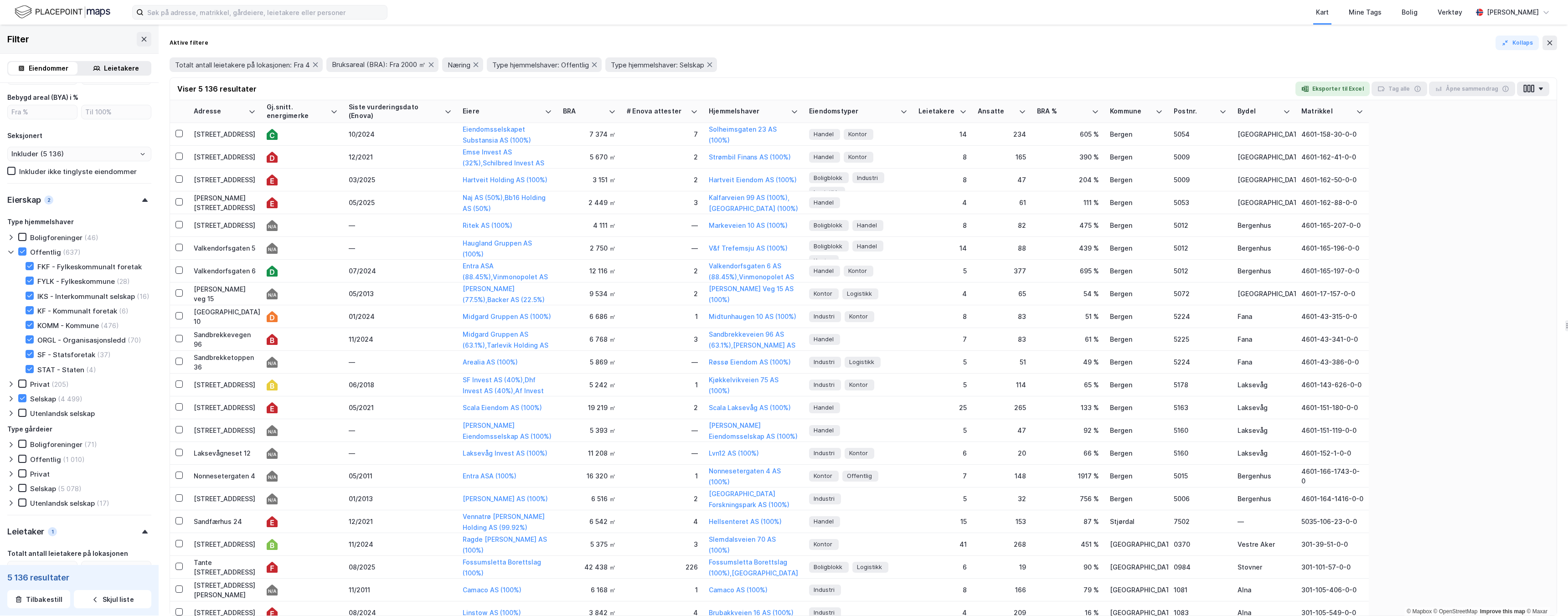
click at [11, 252] on icon at bounding box center [11, 252] width 7 height 7
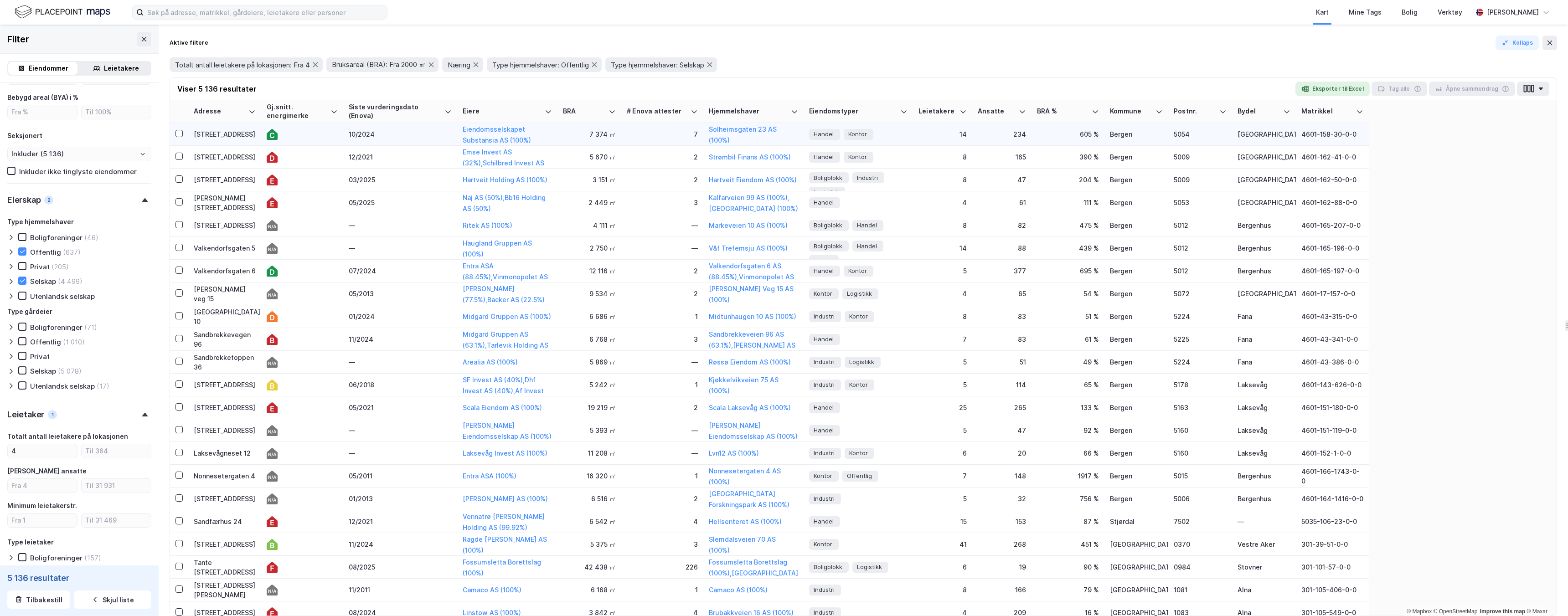
click at [669, 137] on div "Handel Kontor" at bounding box center [858, 134] width 98 height 17
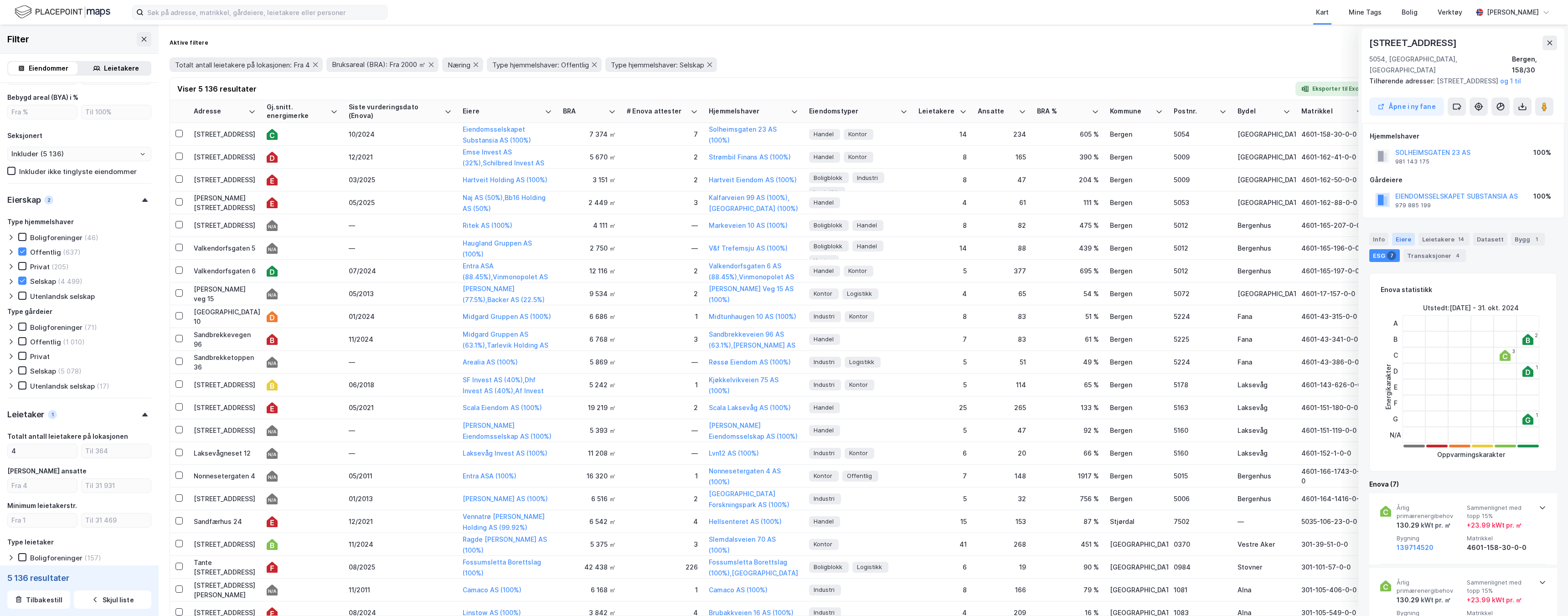
click at [669, 243] on div "Eiere" at bounding box center [1403, 239] width 23 height 13
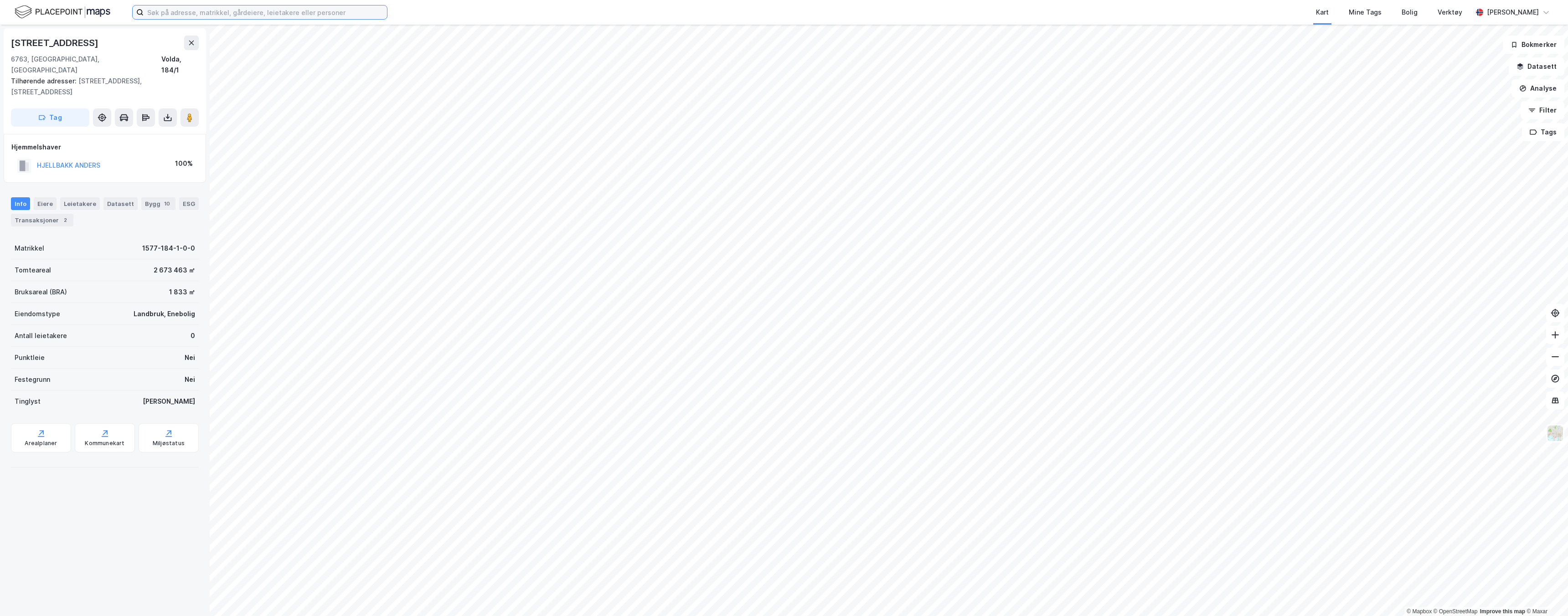
click at [337, 14] on input at bounding box center [264, 12] width 243 height 14
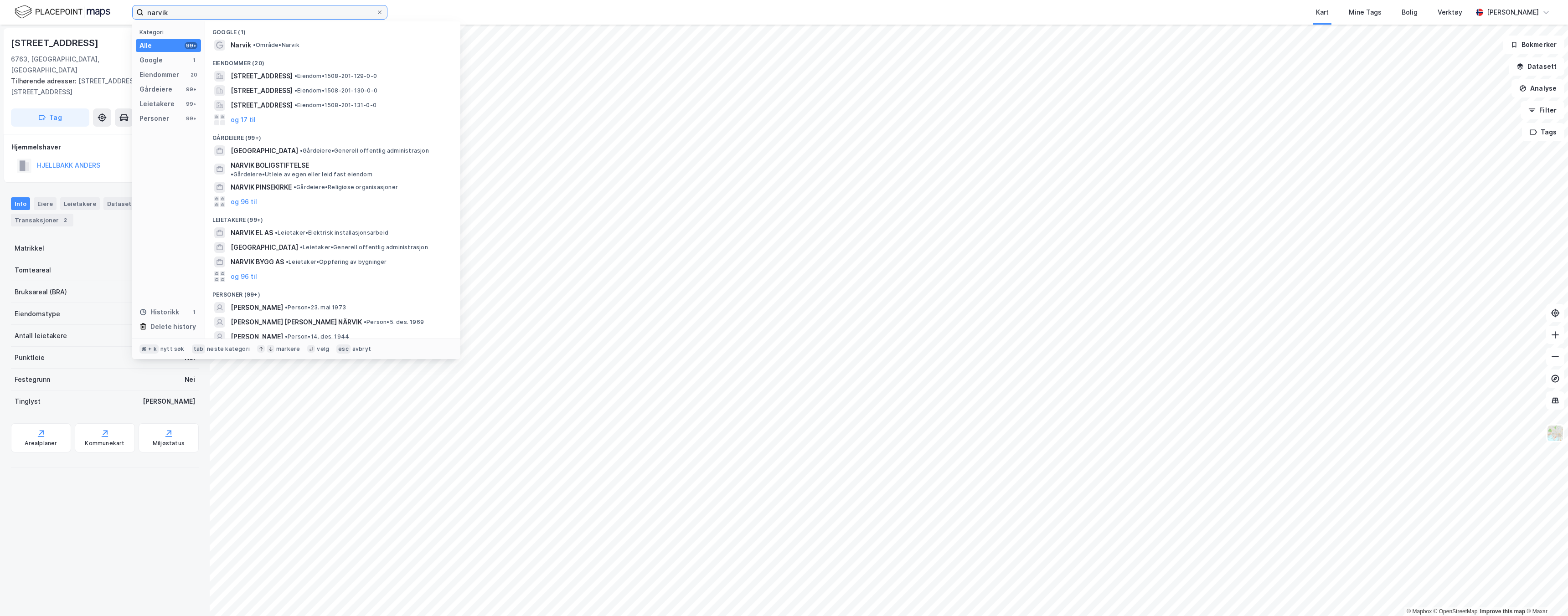
type input "narvik"
click at [293, 54] on div "Eiendommer (20)" at bounding box center [332, 61] width 256 height 17
click at [305, 41] on div "Narvik • Område • [GEOGRAPHIC_DATA]" at bounding box center [341, 45] width 220 height 11
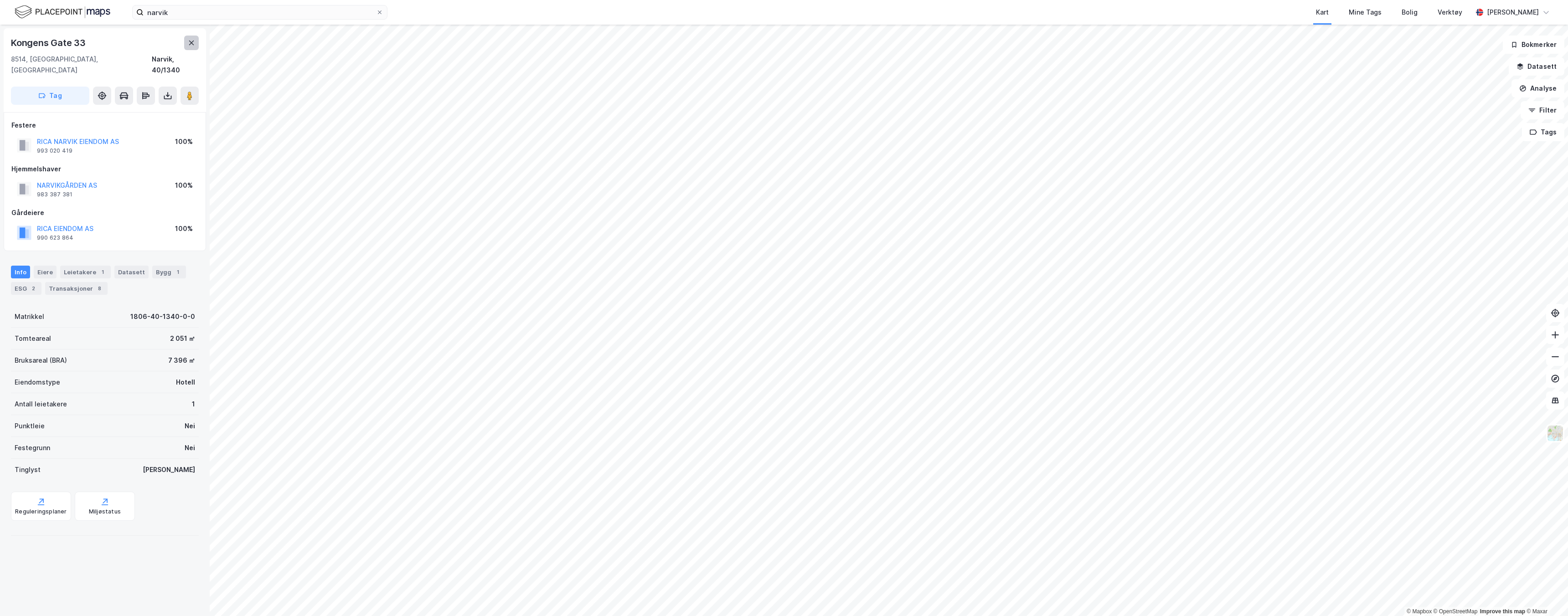
click at [193, 47] on button at bounding box center [191, 42] width 15 height 15
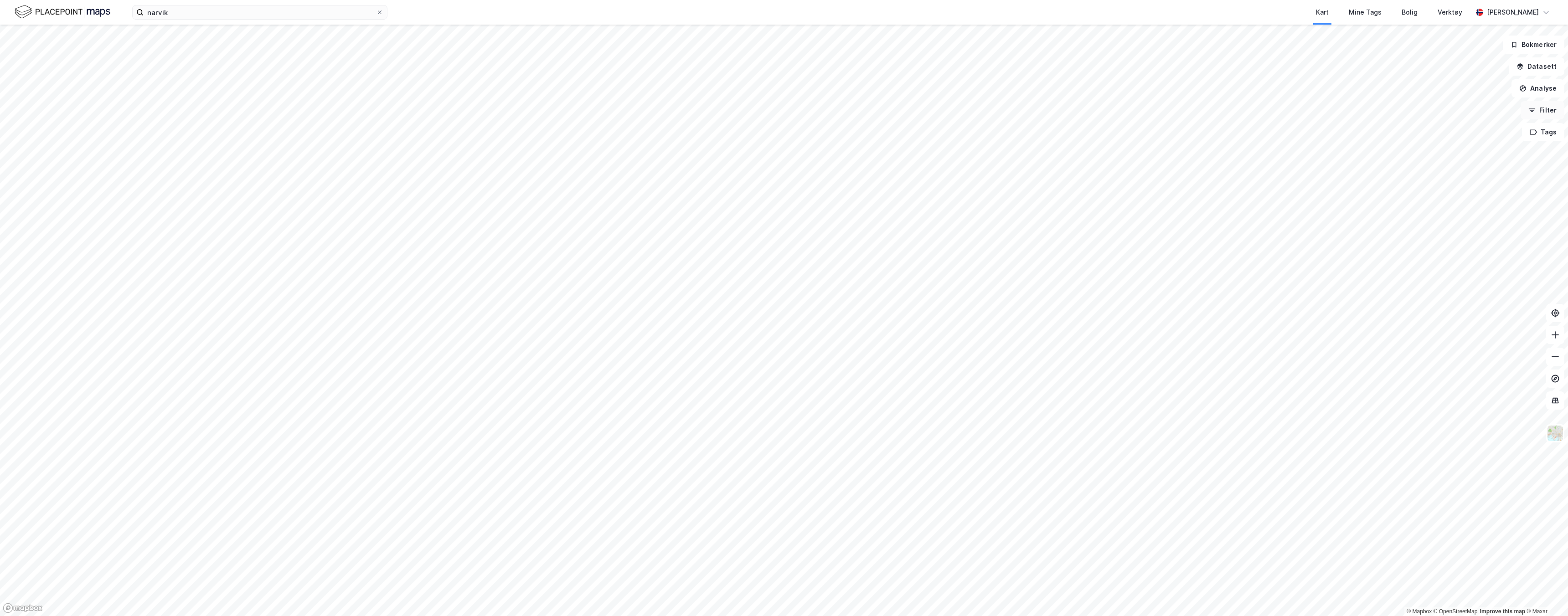
click at [1552, 108] on button "Filter" at bounding box center [1543, 110] width 44 height 18
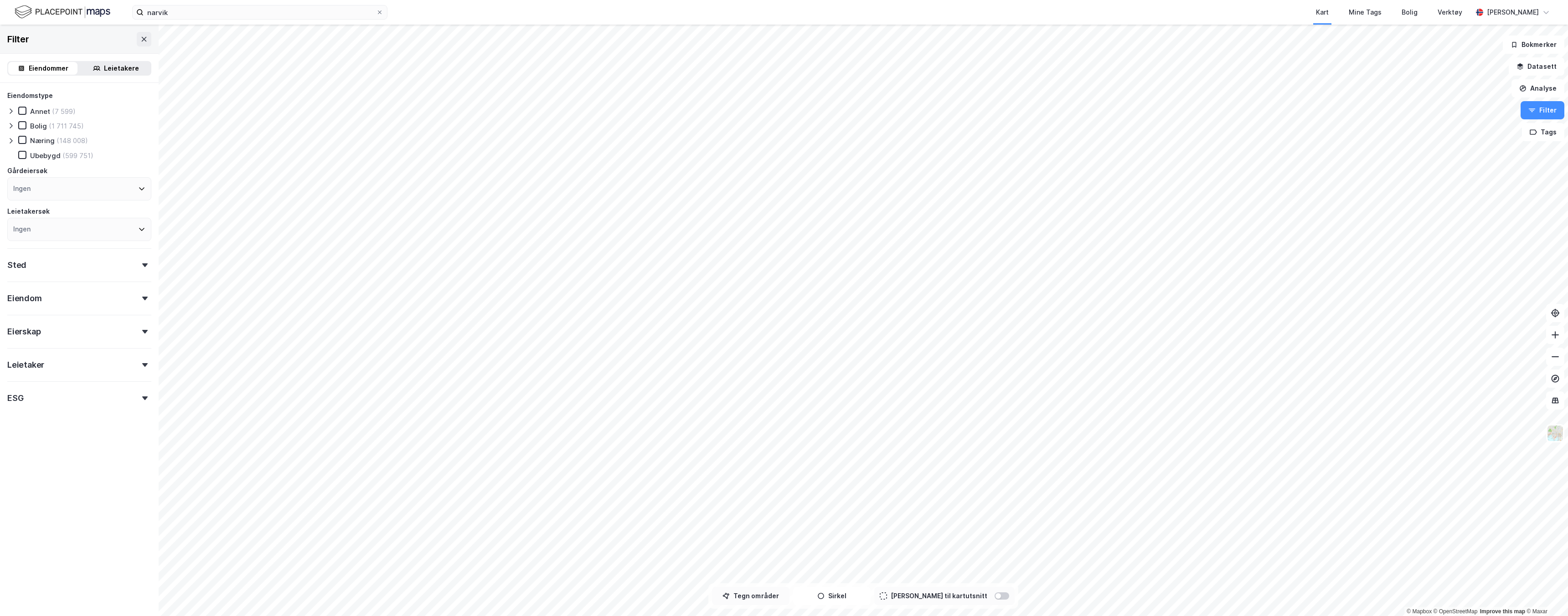
click at [753, 597] on button "Tegn områder" at bounding box center [750, 596] width 77 height 18
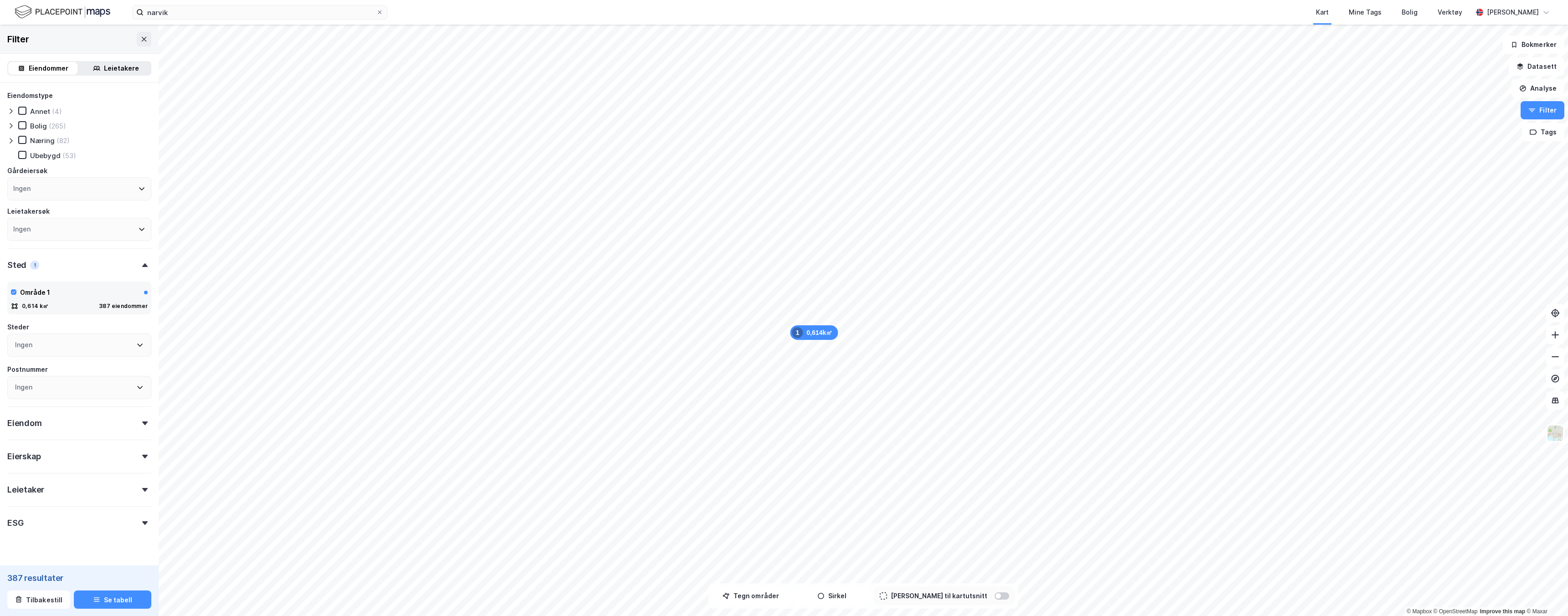
click at [41, 139] on div "Næring" at bounding box center [42, 141] width 25 height 9
click at [51, 500] on div "ESG" at bounding box center [79, 500] width 144 height 26
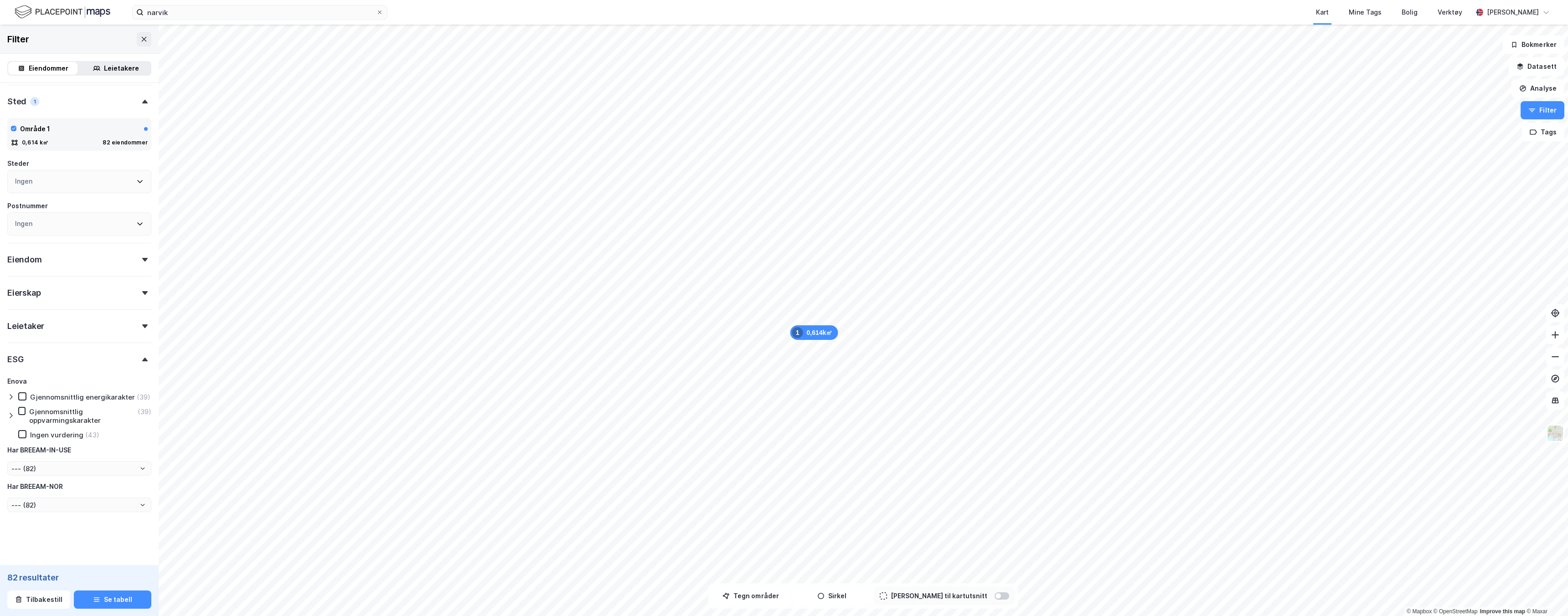
click at [50, 431] on div "Ingen vurdering" at bounding box center [56, 435] width 54 height 9
type input "--- (43)"
click at [93, 609] on div "43 resultater Tilbakestill [PERSON_NAME]" at bounding box center [79, 591] width 159 height 51
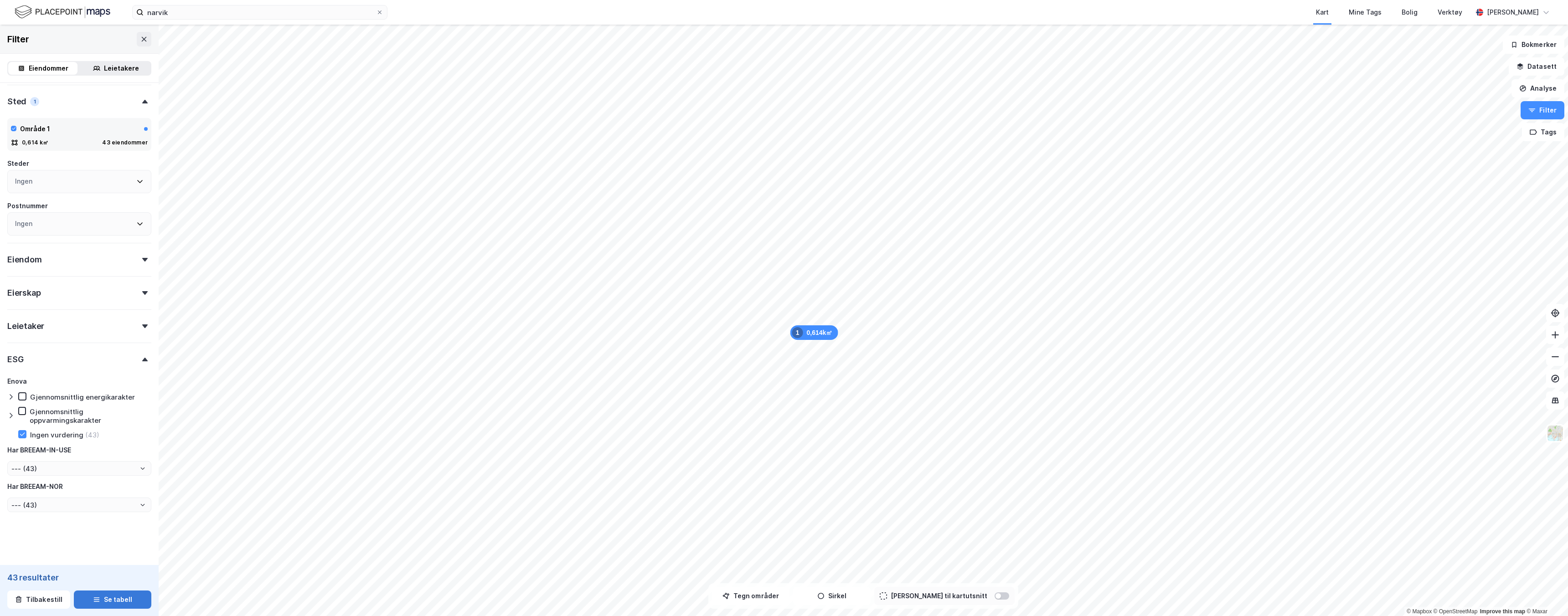
click at [105, 595] on button "Se tabell" at bounding box center [112, 599] width 77 height 18
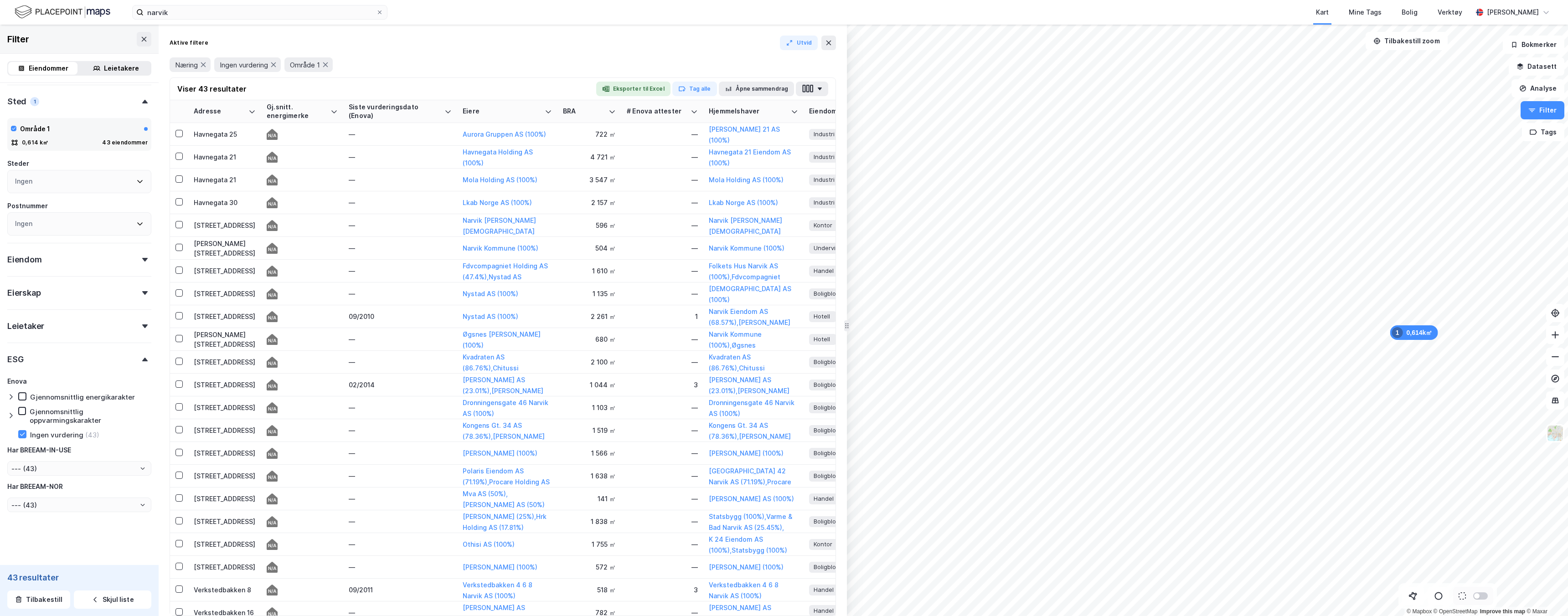
drag, startPoint x: 1357, startPoint y: 225, endPoint x: 829, endPoint y: 265, distance: 529.5
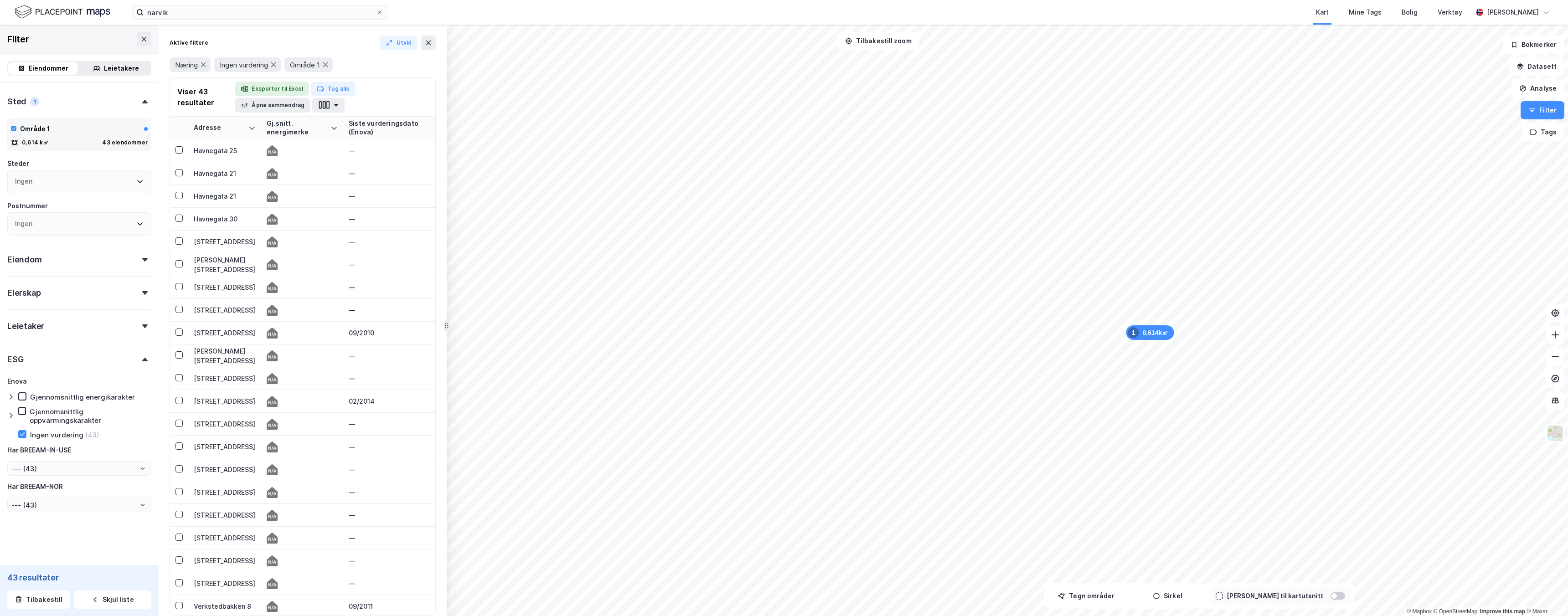
drag, startPoint x: 829, startPoint y: 265, endPoint x: 443, endPoint y: 276, distance: 386.2
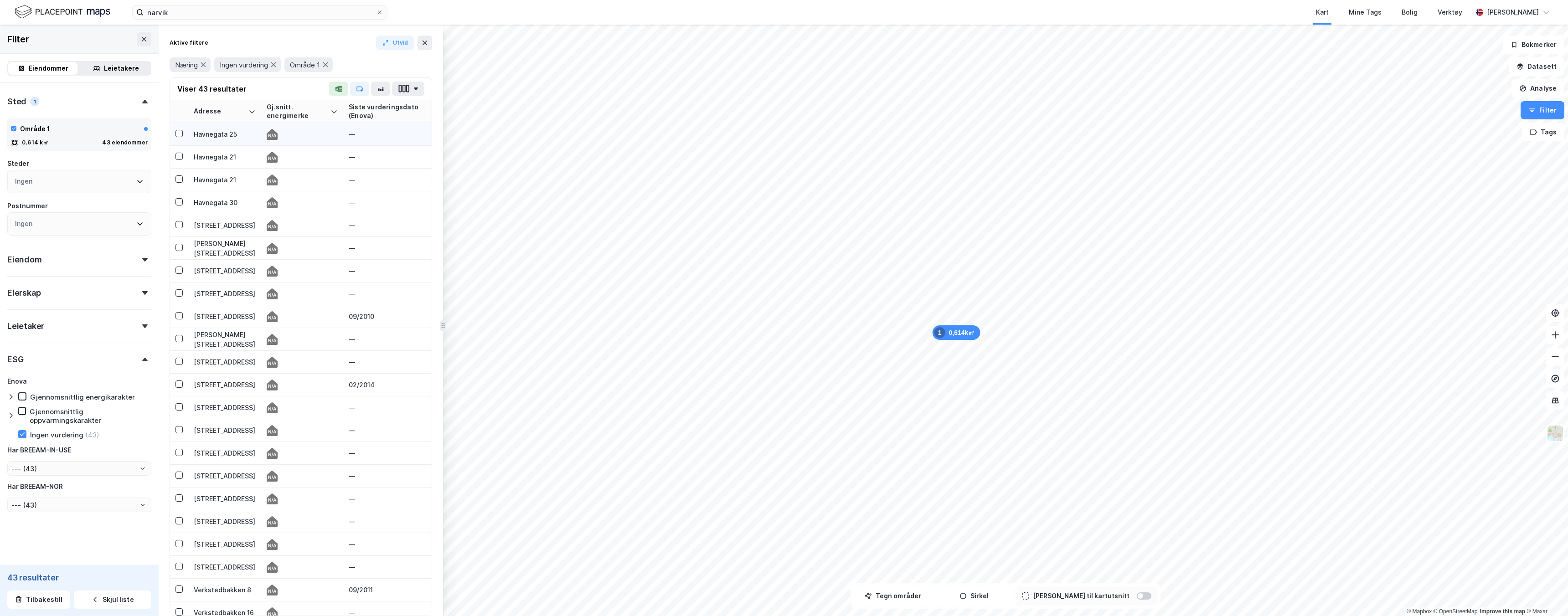
click at [300, 142] on td at bounding box center [301, 134] width 82 height 23
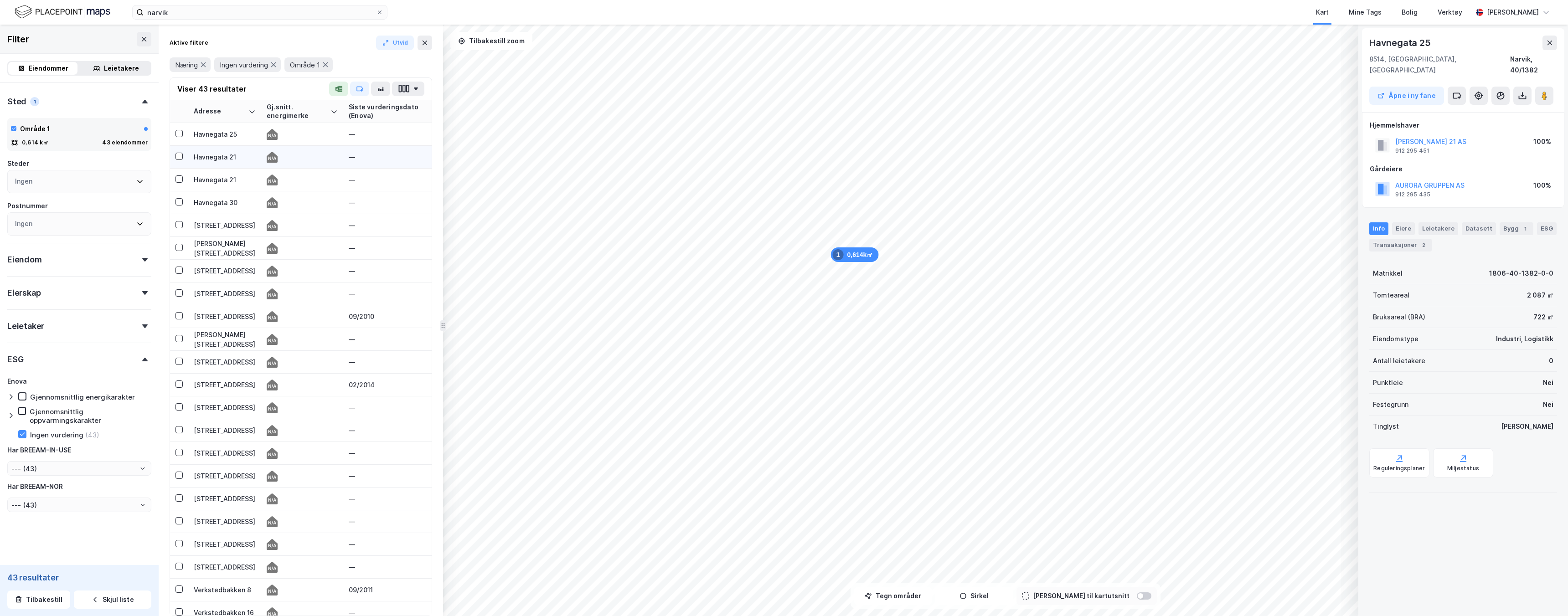
click at [315, 161] on div at bounding box center [301, 157] width 71 height 11
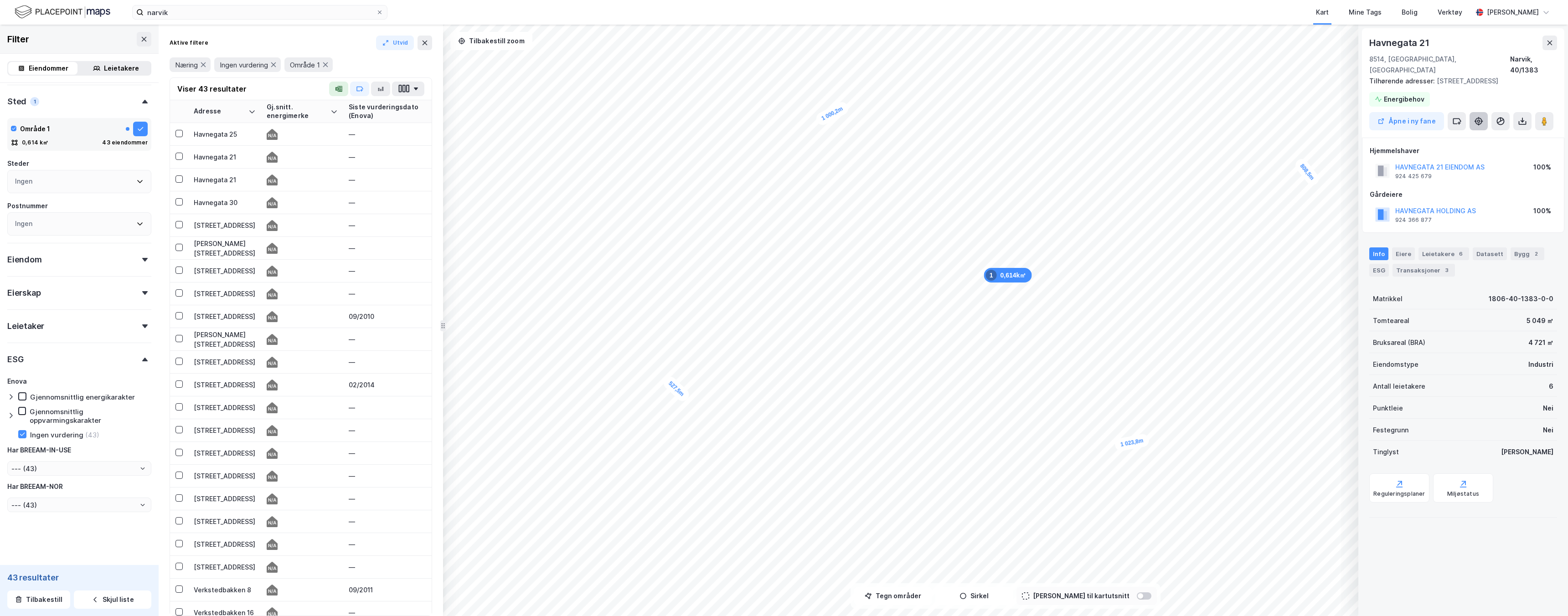
click at [1476, 117] on icon at bounding box center [1478, 121] width 9 height 9
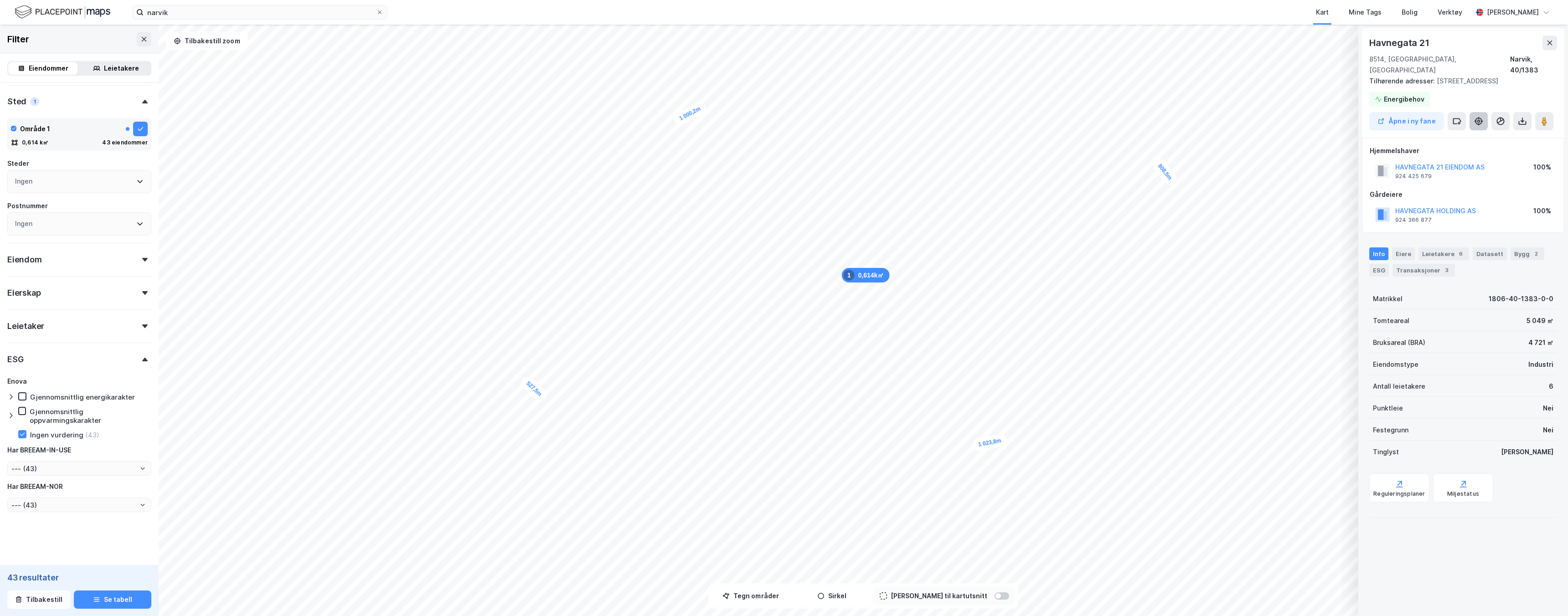
click at [1476, 117] on icon at bounding box center [1478, 121] width 9 height 9
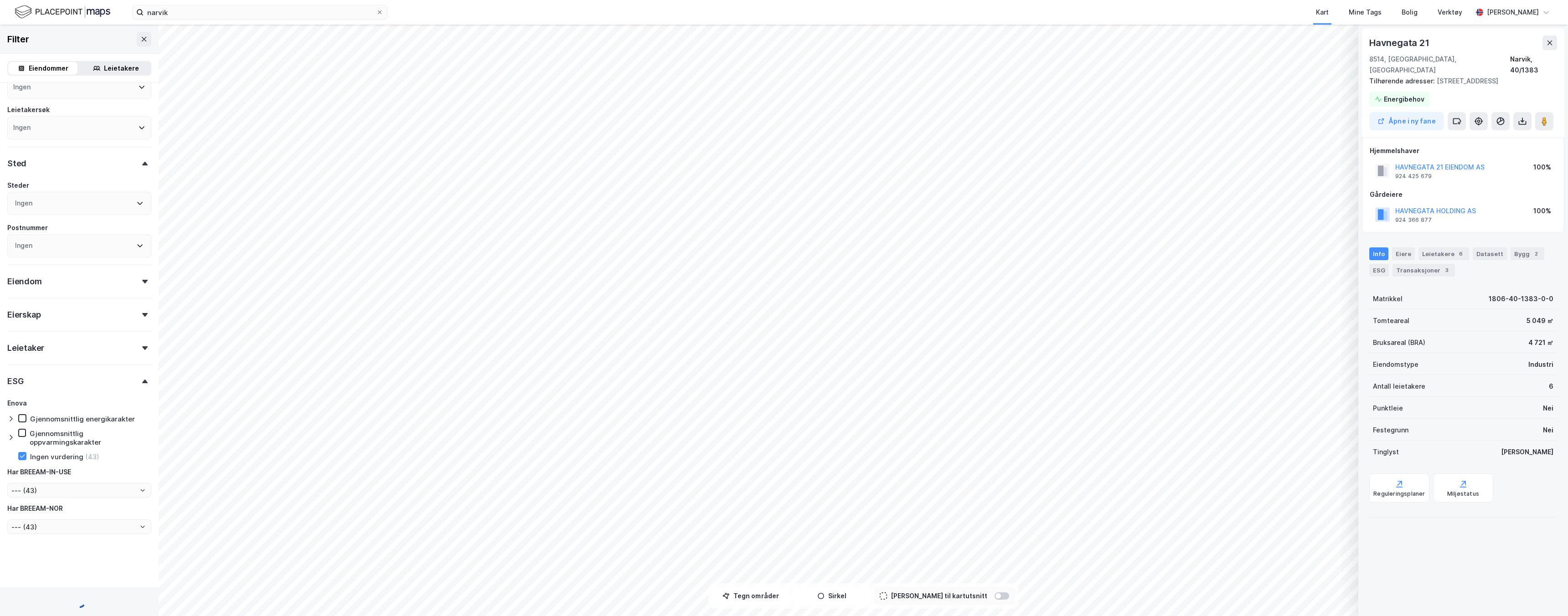
type input "--- (121 188)"
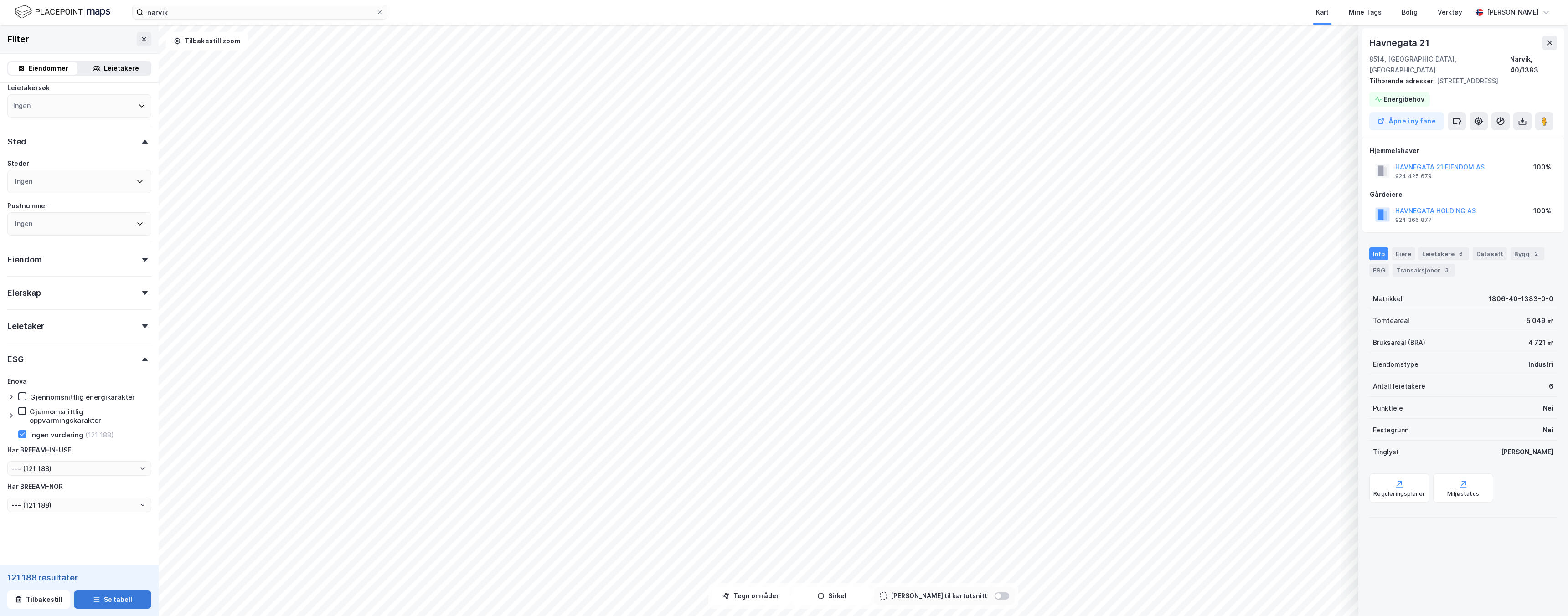
click at [105, 598] on button "Se tabell" at bounding box center [112, 599] width 77 height 18
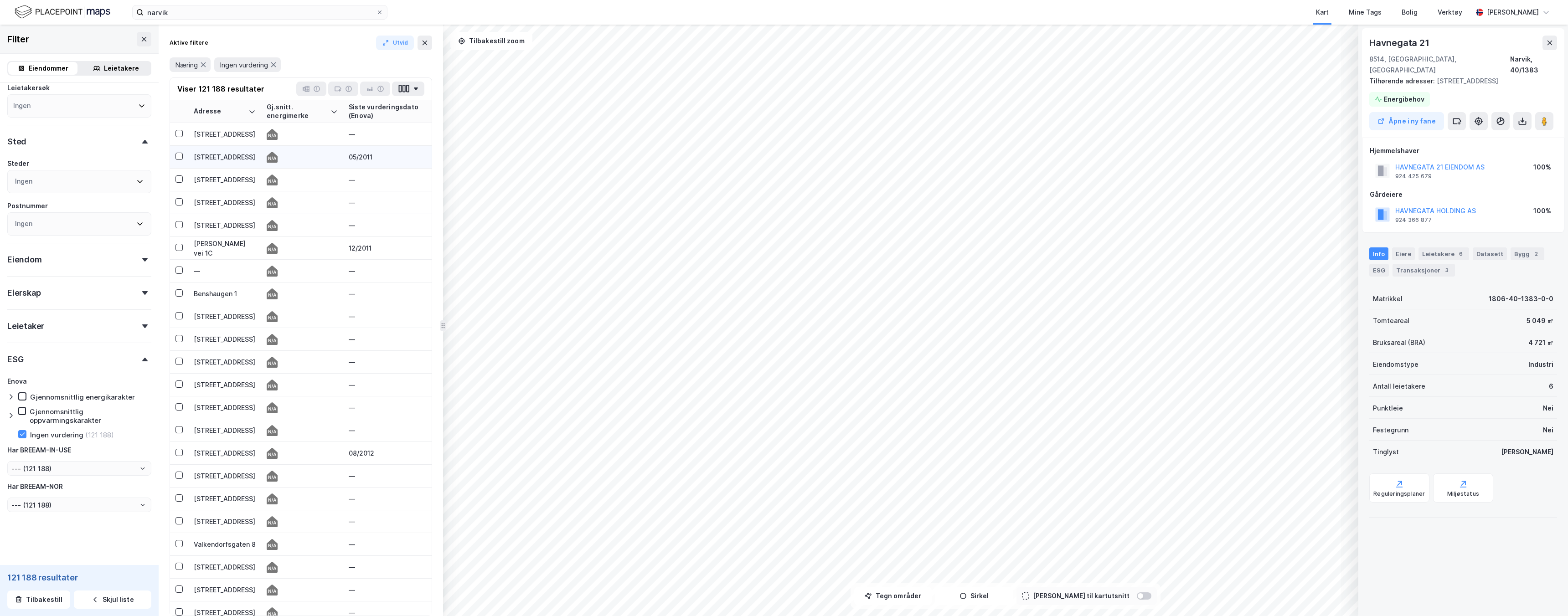
click at [215, 163] on td "[STREET_ADDRESS]" at bounding box center [224, 157] width 73 height 23
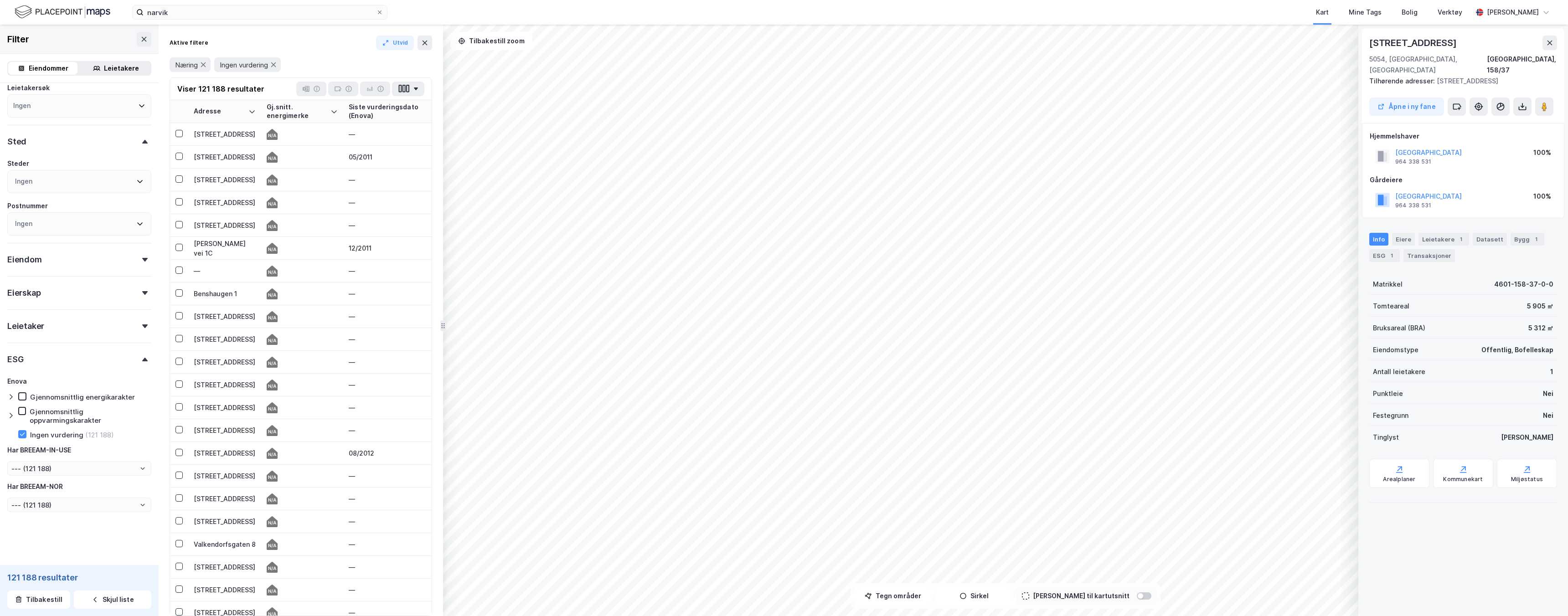
click at [68, 289] on div "Eierskap" at bounding box center [79, 289] width 144 height 26
click at [49, 360] on div "Privat (69 949)" at bounding box center [49, 359] width 61 height 9
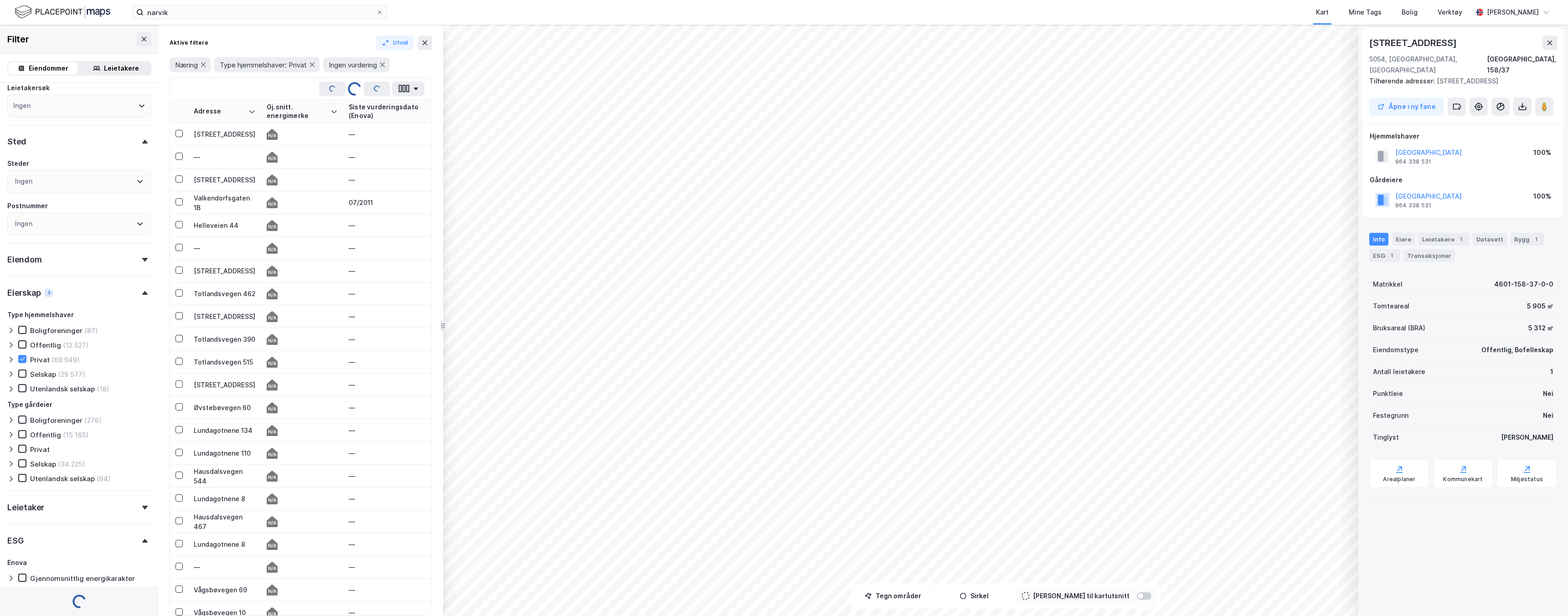
type input "--- (69 949)"
click at [58, 349] on div "Offentlig (12 527)" at bounding box center [54, 345] width 70 height 9
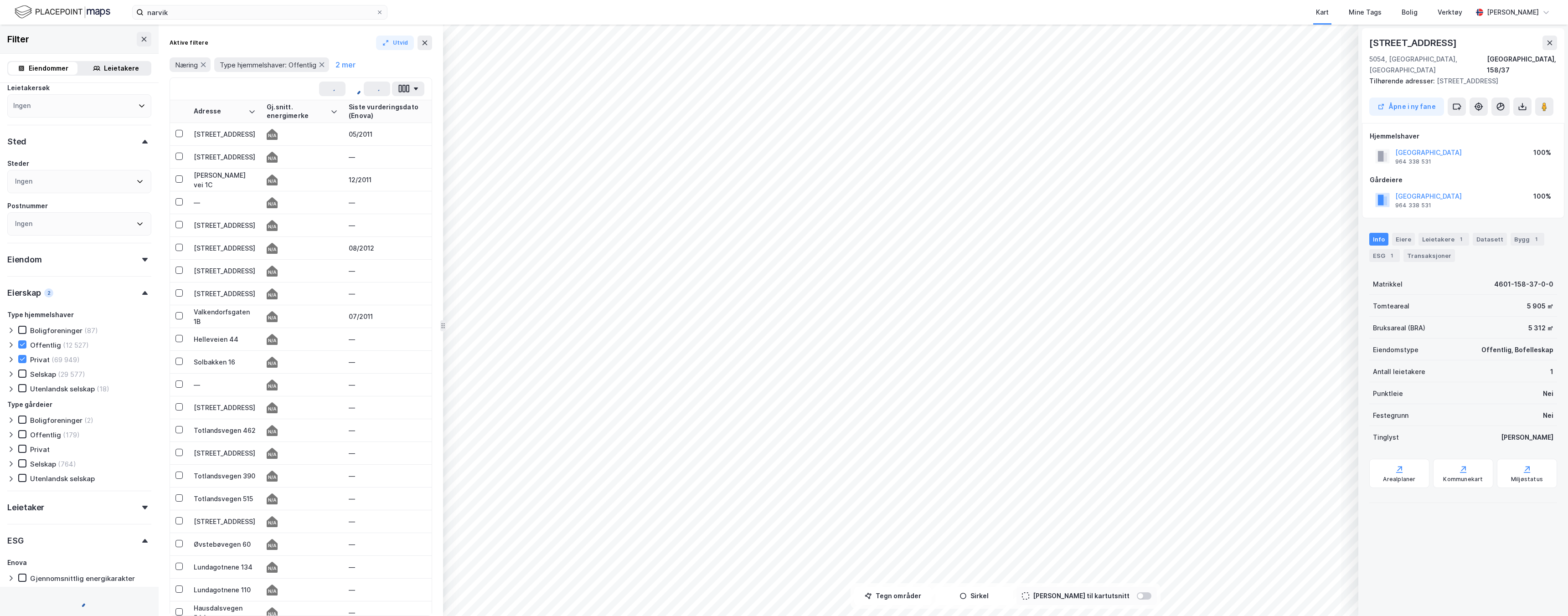
click at [91, 291] on div "Eierskap 2" at bounding box center [79, 289] width 144 height 26
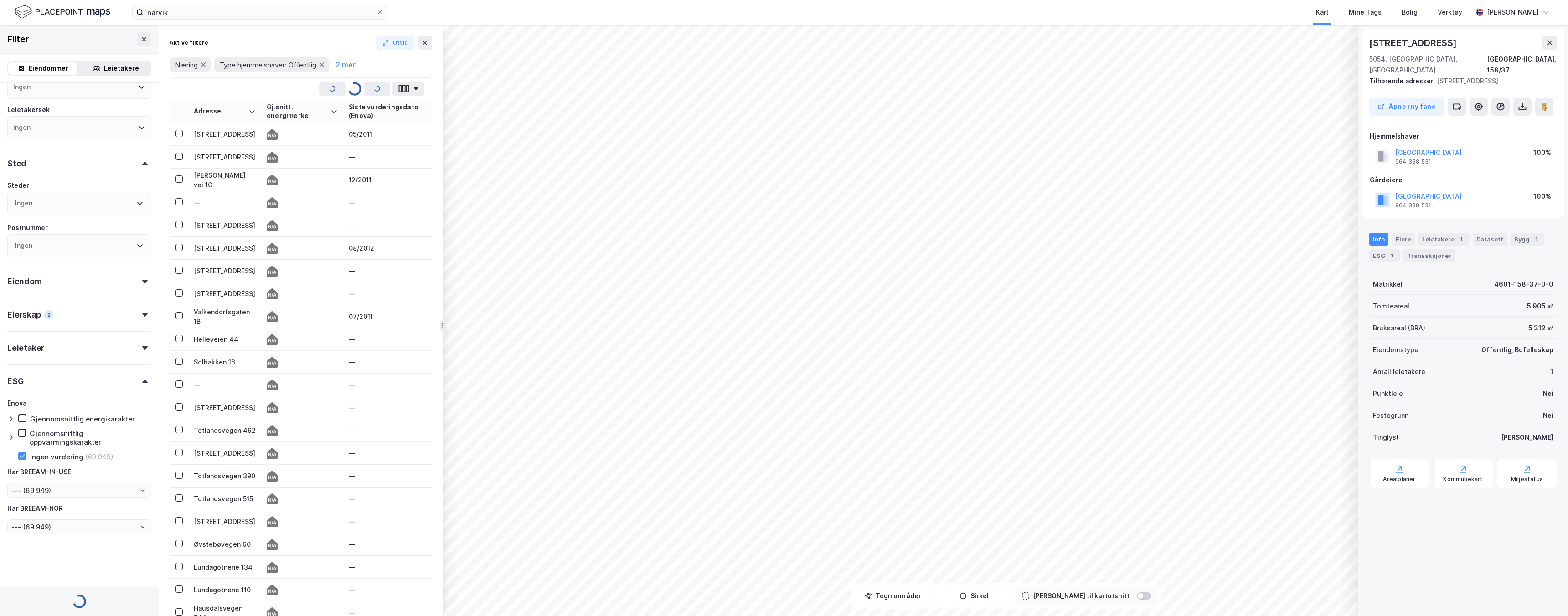
type input "--- (82 476)"
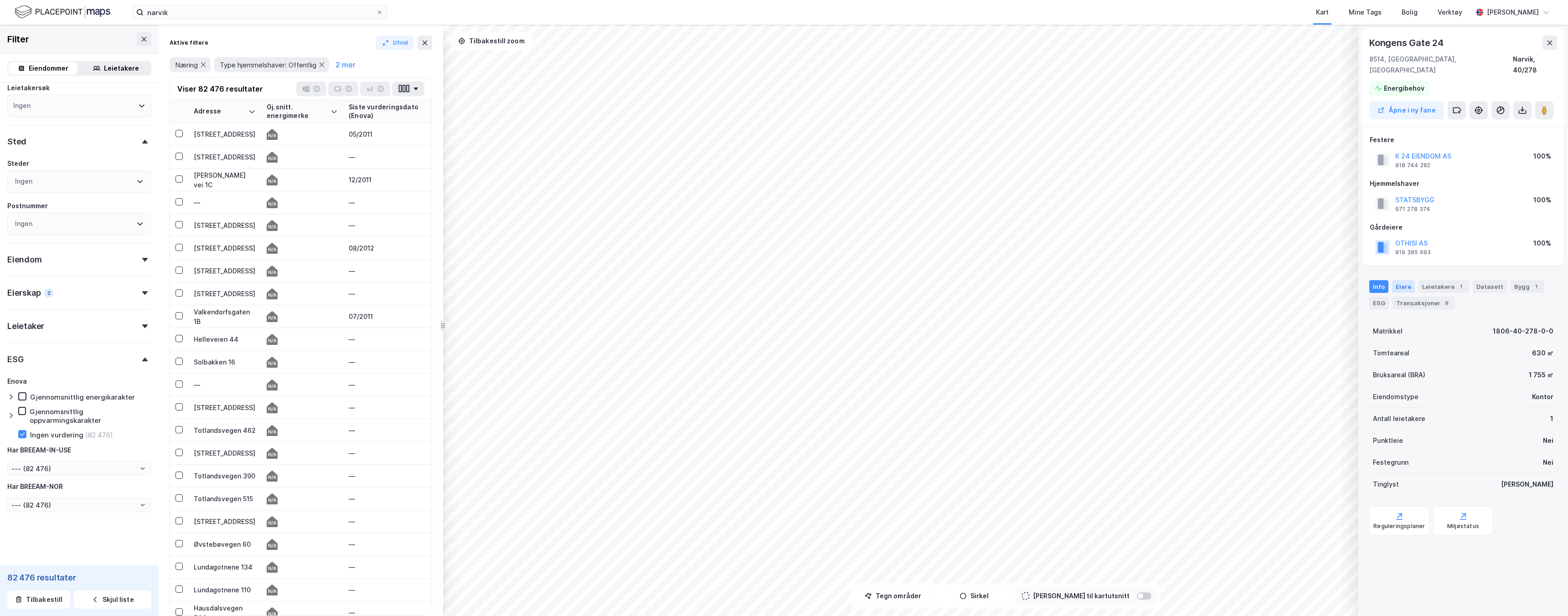
click at [1405, 280] on div "Eiere" at bounding box center [1403, 286] width 23 height 13
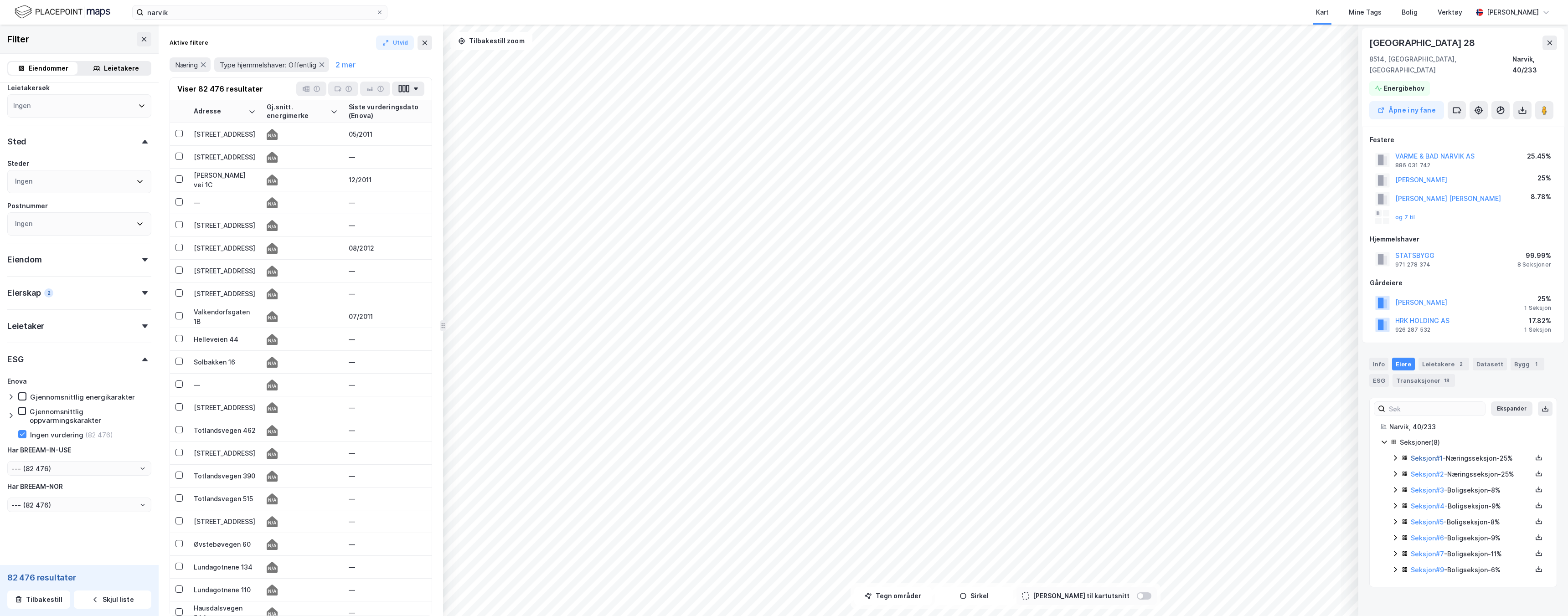
click at [1421, 454] on link "Seksjon # 1" at bounding box center [1427, 458] width 32 height 8
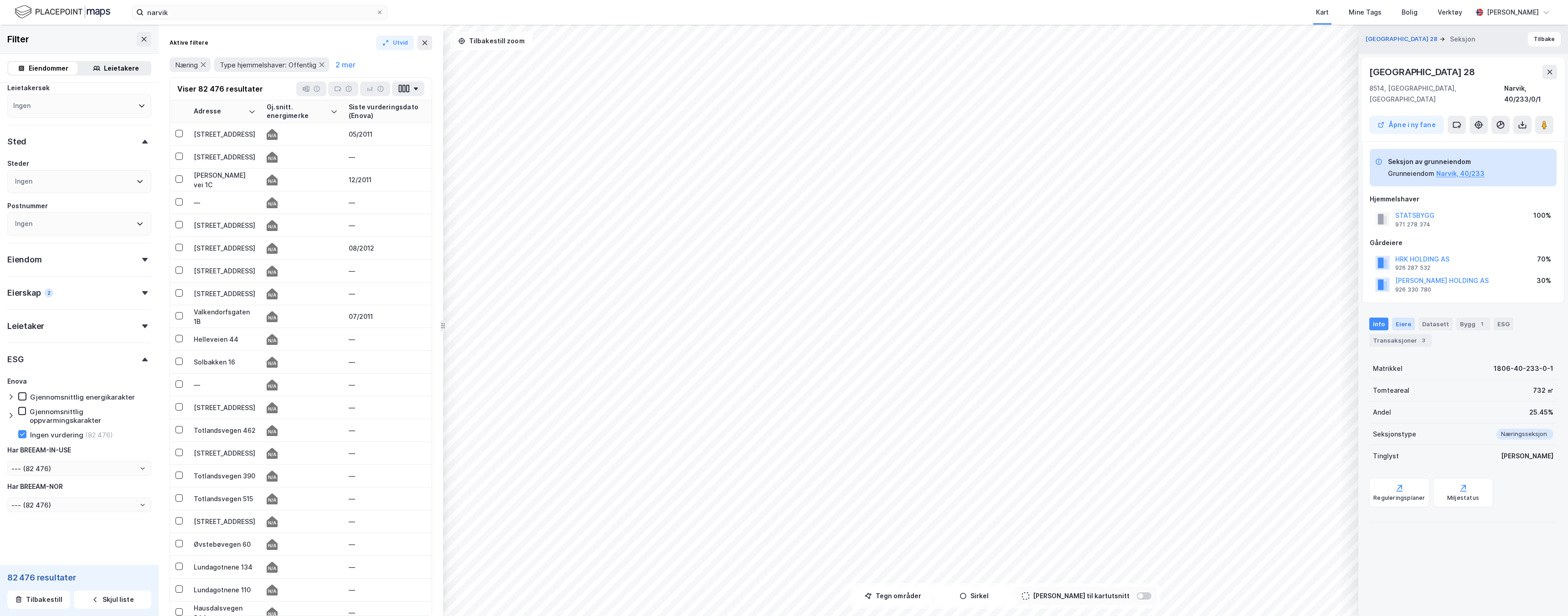
click at [1408, 318] on div "Eiere" at bounding box center [1403, 324] width 23 height 13
click at [1450, 412] on div "Statsbygg" at bounding box center [1446, 417] width 33 height 11
click at [1454, 414] on link "Statsbygg" at bounding box center [1446, 417] width 33 height 8
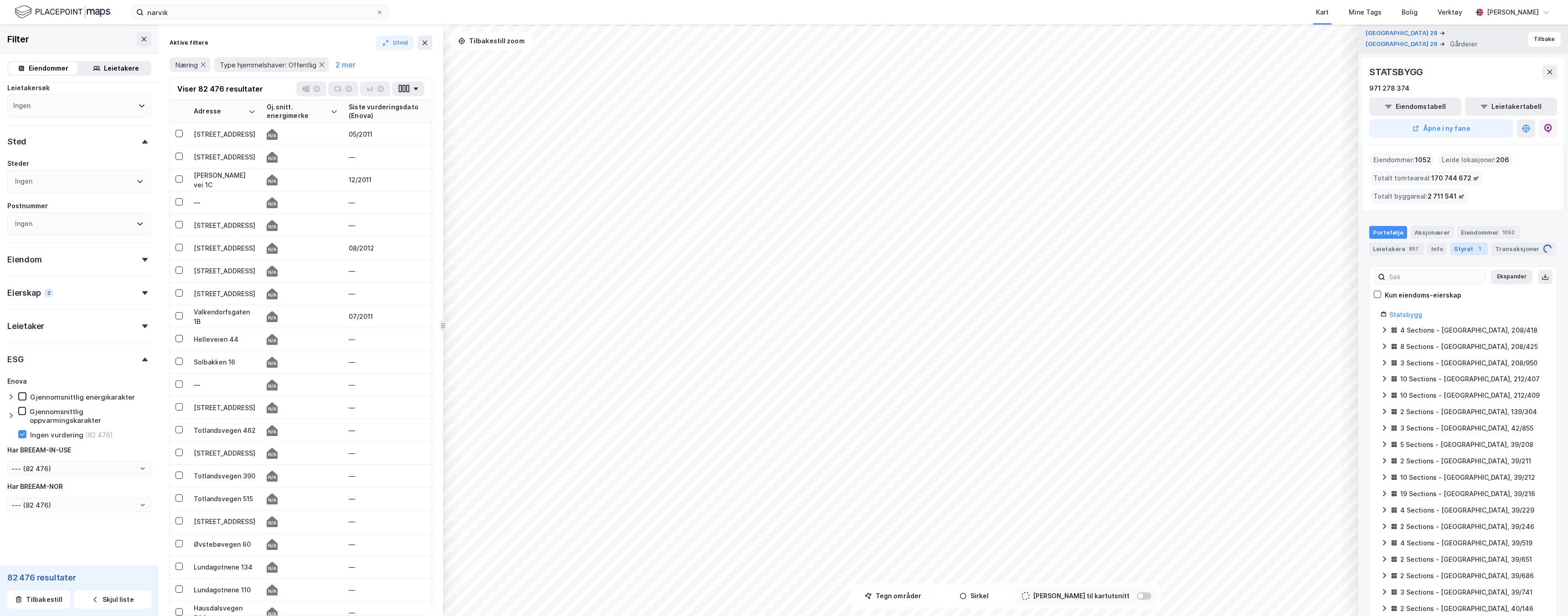
click at [1460, 248] on div "Styret 1" at bounding box center [1469, 249] width 38 height 13
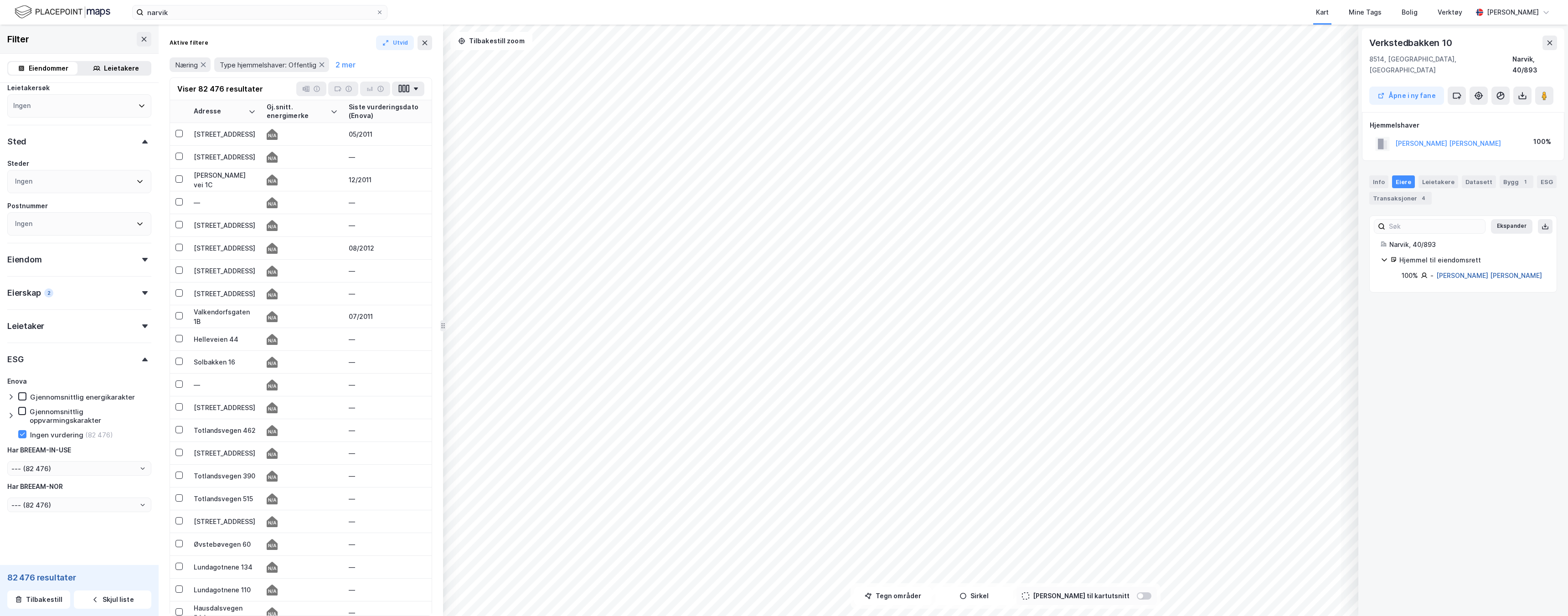
click at [1447, 272] on link "[PERSON_NAME] [PERSON_NAME]" at bounding box center [1489, 275] width 105 height 8
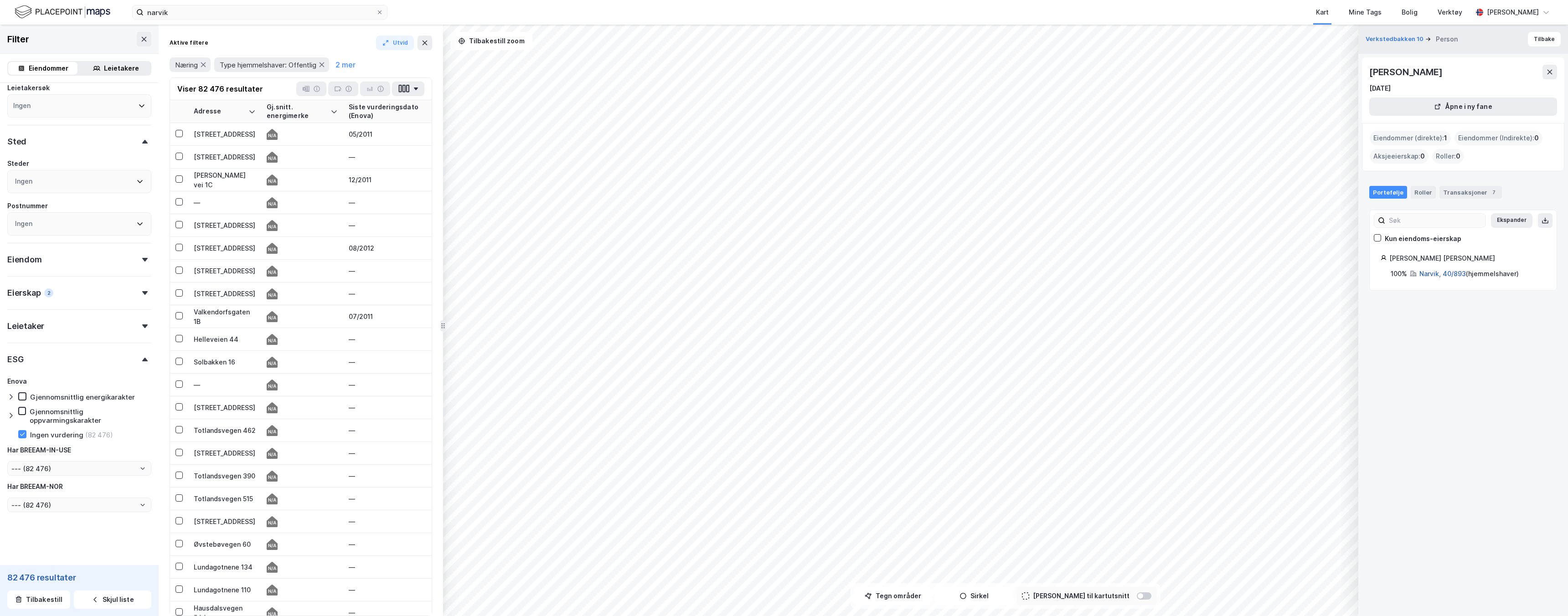
click at [1439, 276] on link "Narvik, 40/893" at bounding box center [1442, 273] width 47 height 8
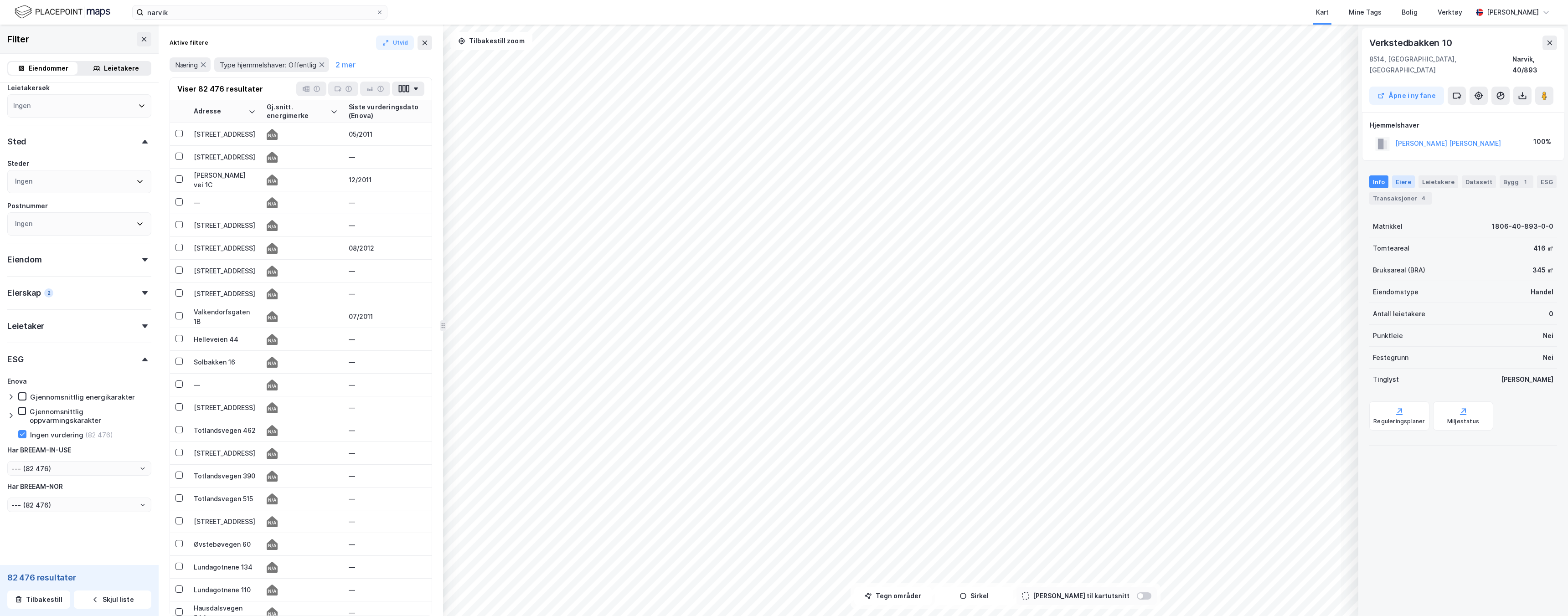
click at [1404, 176] on div "Eiere" at bounding box center [1403, 182] width 23 height 13
click at [1388, 177] on div "Info [PERSON_NAME] Datasett Bygg 1 ESG Transaksjoner 4" at bounding box center [1463, 190] width 188 height 29
click at [1384, 176] on div "Info" at bounding box center [1378, 182] width 19 height 13
click at [1404, 164] on div "Info [PERSON_NAME] Datasett Bygg 1 ESG Transaksjoner 4" at bounding box center [1463, 186] width 210 height 44
click at [1404, 176] on div "Eiere" at bounding box center [1403, 182] width 23 height 13
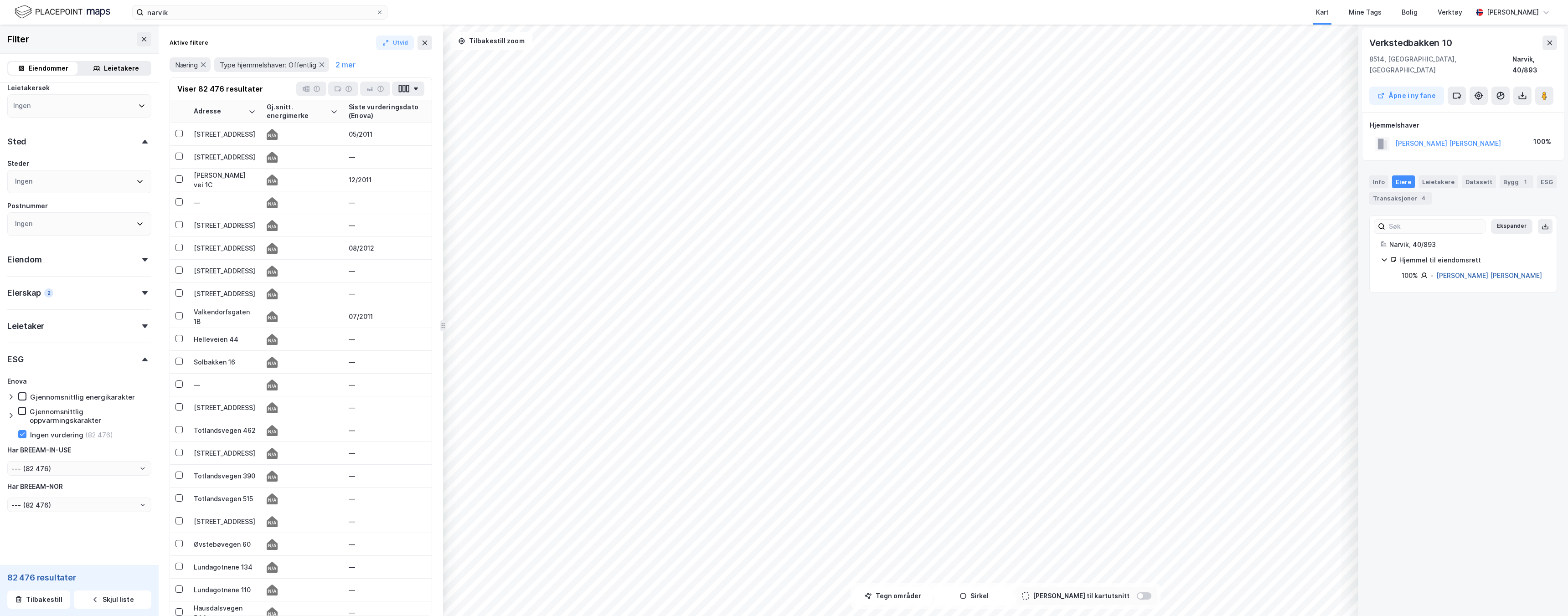
click at [1470, 272] on link "[PERSON_NAME] [PERSON_NAME]" at bounding box center [1489, 275] width 105 height 8
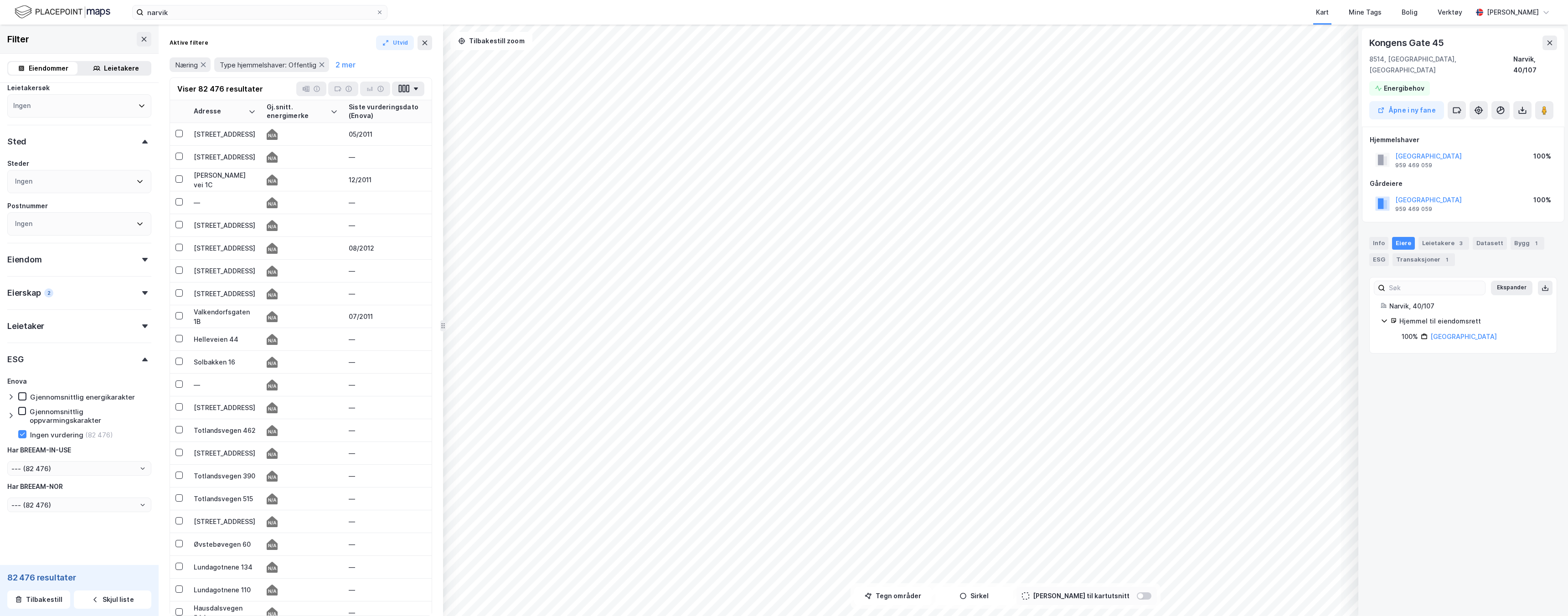
click at [1434, 316] on div "Hjemmel til eiendomsrett" at bounding box center [1472, 322] width 147 height 11
click at [1441, 331] on div "Ekspander Narvik, 40/107 Hjemmel til eiendomsrett 100% [GEOGRAPHIC_DATA]" at bounding box center [1463, 315] width 188 height 77
click at [1449, 333] on link "[GEOGRAPHIC_DATA]" at bounding box center [1463, 337] width 67 height 8
click at [1442, 316] on div "Hjemmel til eiendomsrett" at bounding box center [1472, 322] width 147 height 11
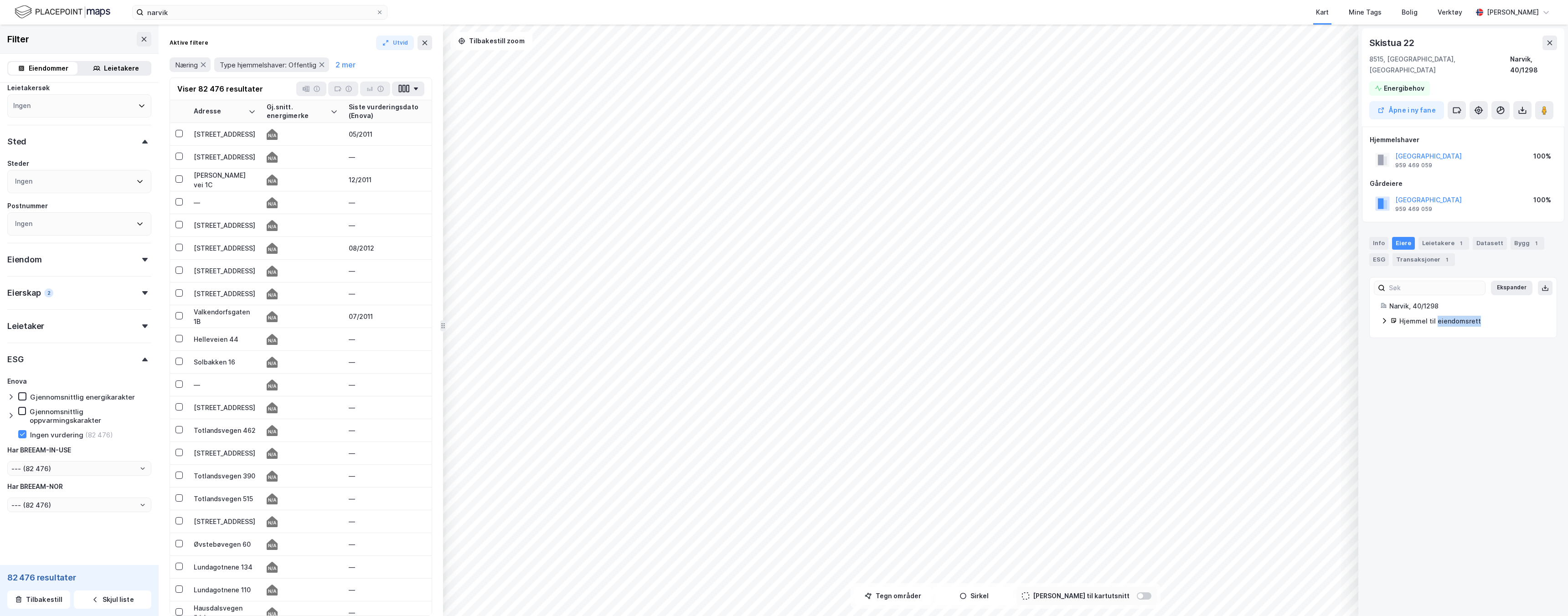
click at [1442, 316] on div "Hjemmel til eiendomsrett" at bounding box center [1472, 322] width 147 height 11
click at [1444, 333] on link "[GEOGRAPHIC_DATA]" at bounding box center [1463, 337] width 67 height 8
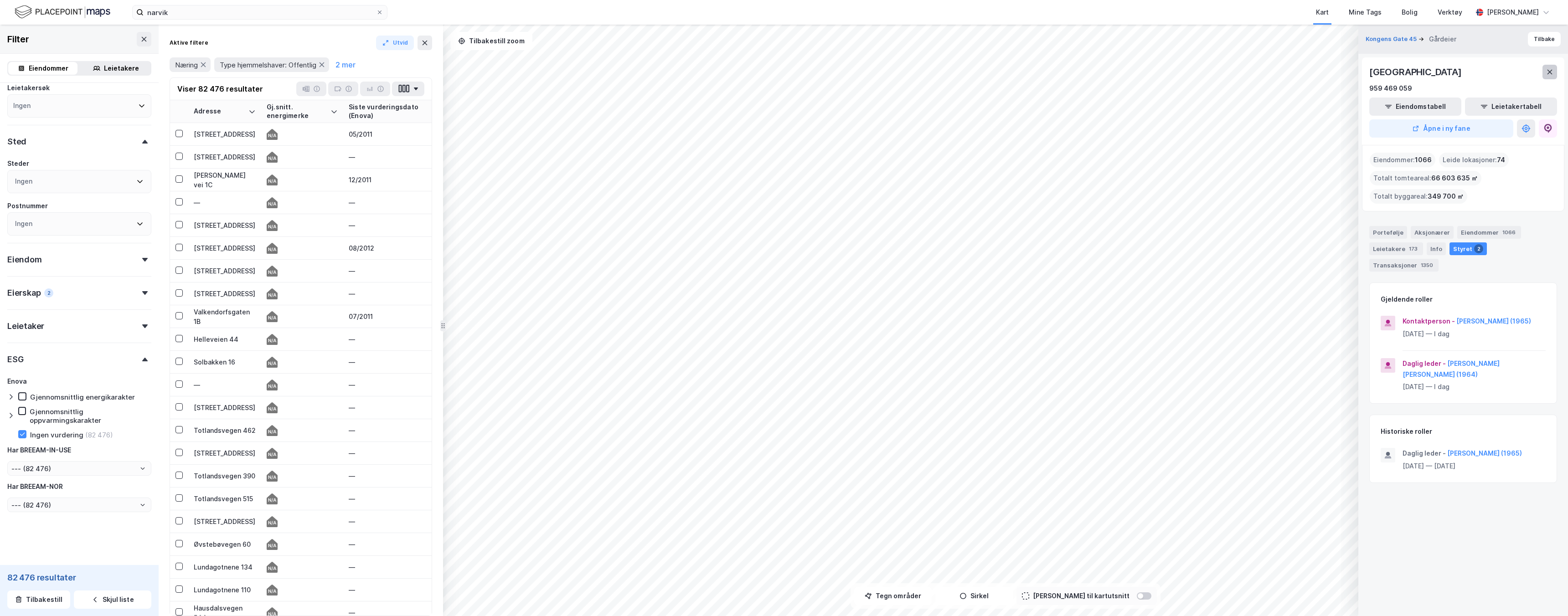
click at [1549, 71] on icon at bounding box center [1550, 71] width 5 height 4
click at [1549, 71] on button "Datasett" at bounding box center [1535, 66] width 55 height 18
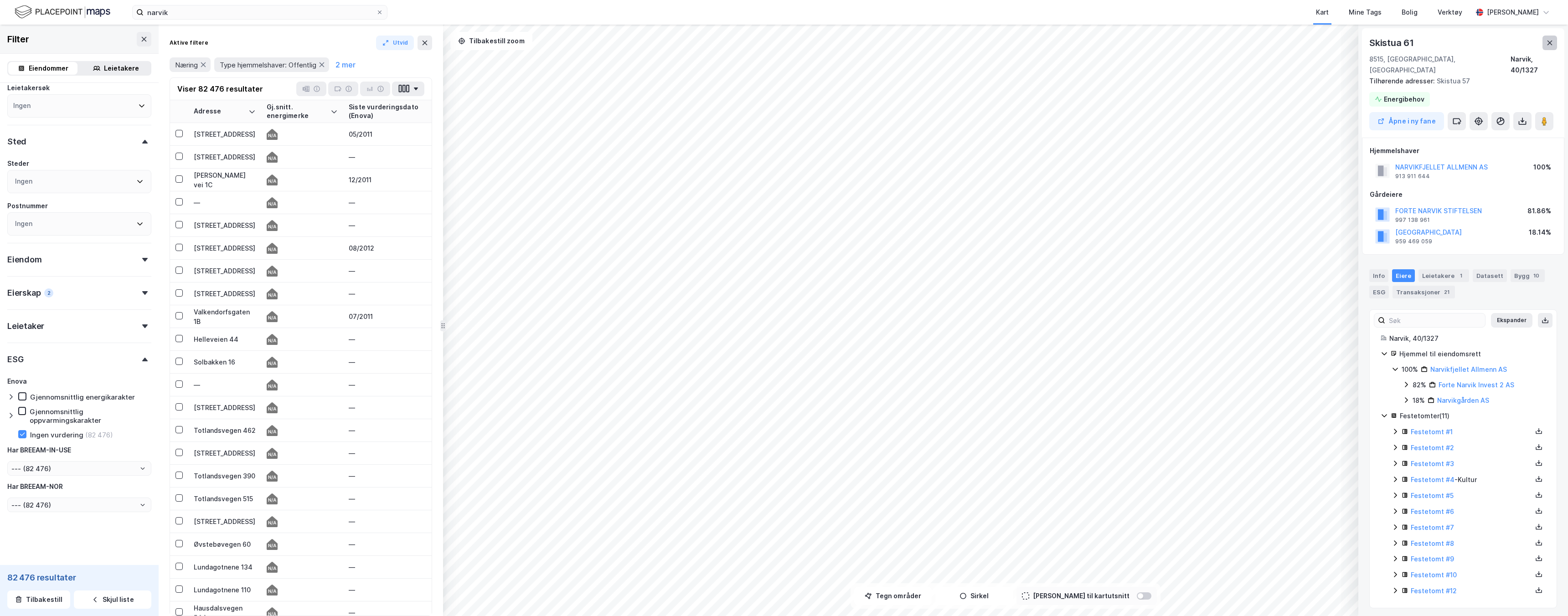
click at [1550, 42] on icon at bounding box center [1550, 43] width 7 height 7
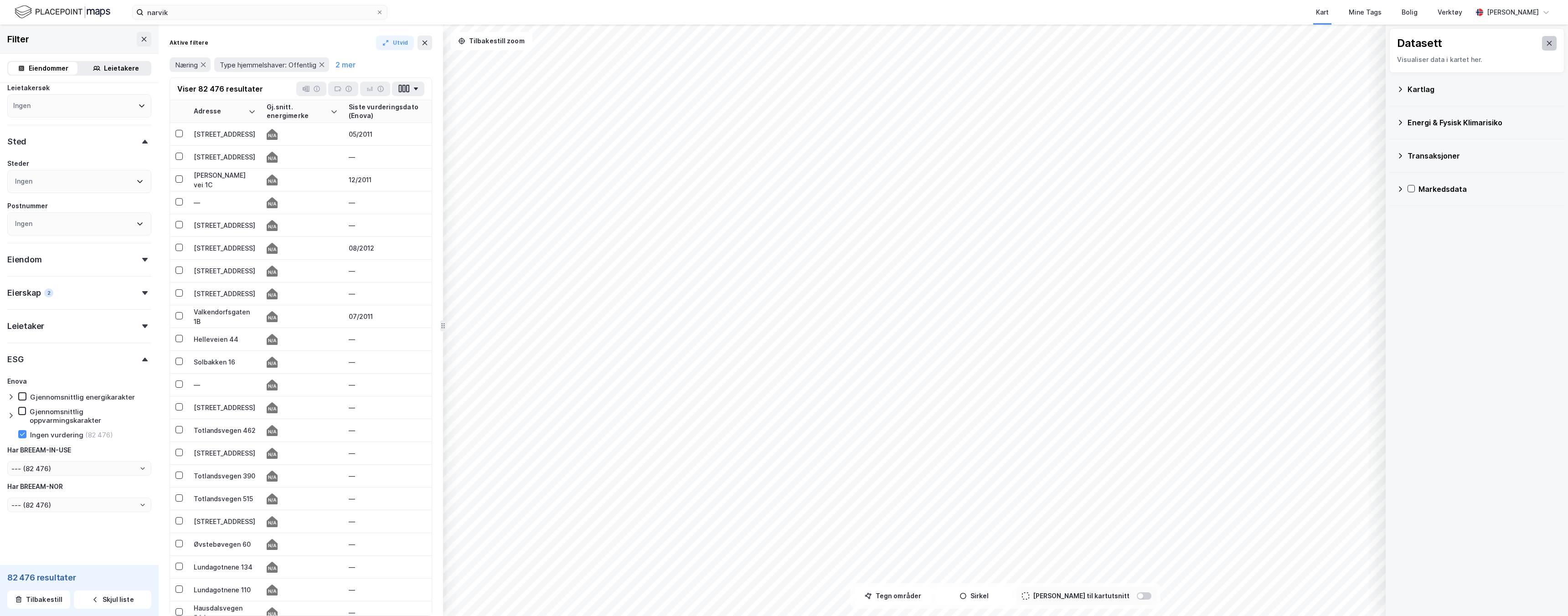
click at [1552, 40] on icon at bounding box center [1549, 43] width 7 height 7
click at [428, 47] on button at bounding box center [424, 42] width 15 height 15
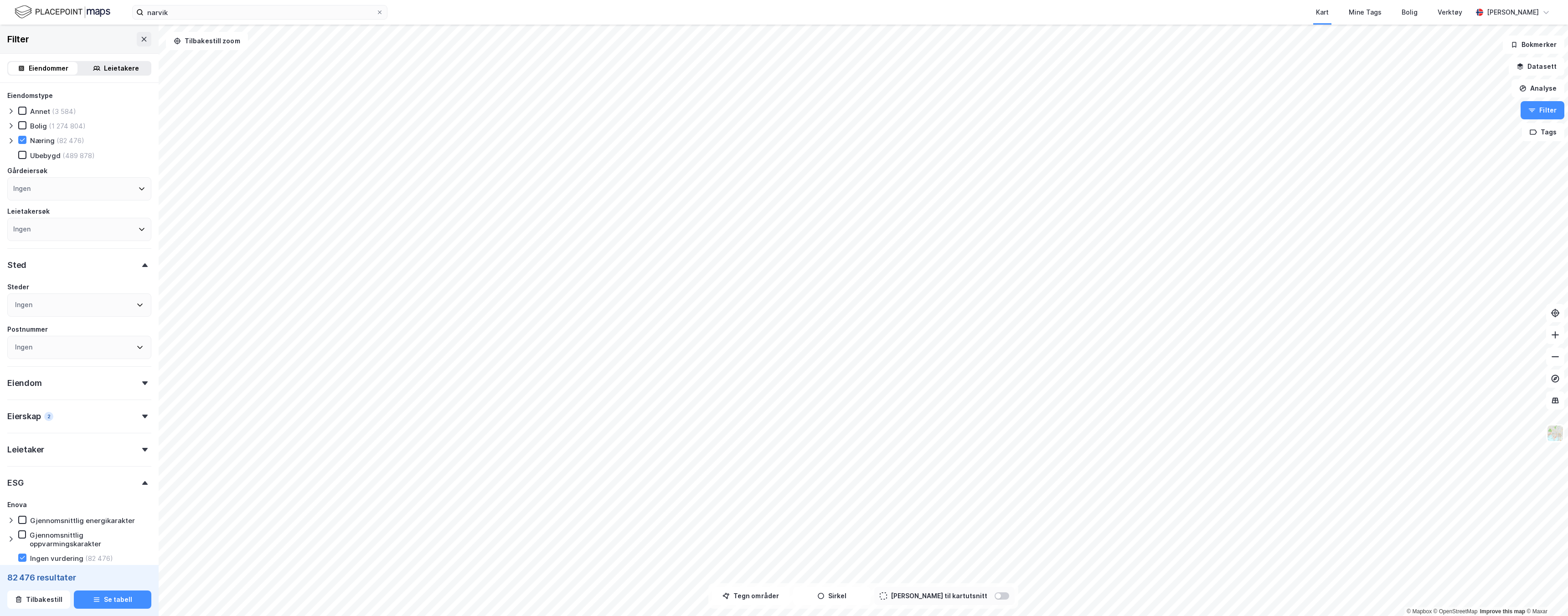
click at [68, 128] on div "(1 274 804)" at bounding box center [68, 127] width 37 height 9
click at [10, 138] on icon at bounding box center [11, 141] width 7 height 7
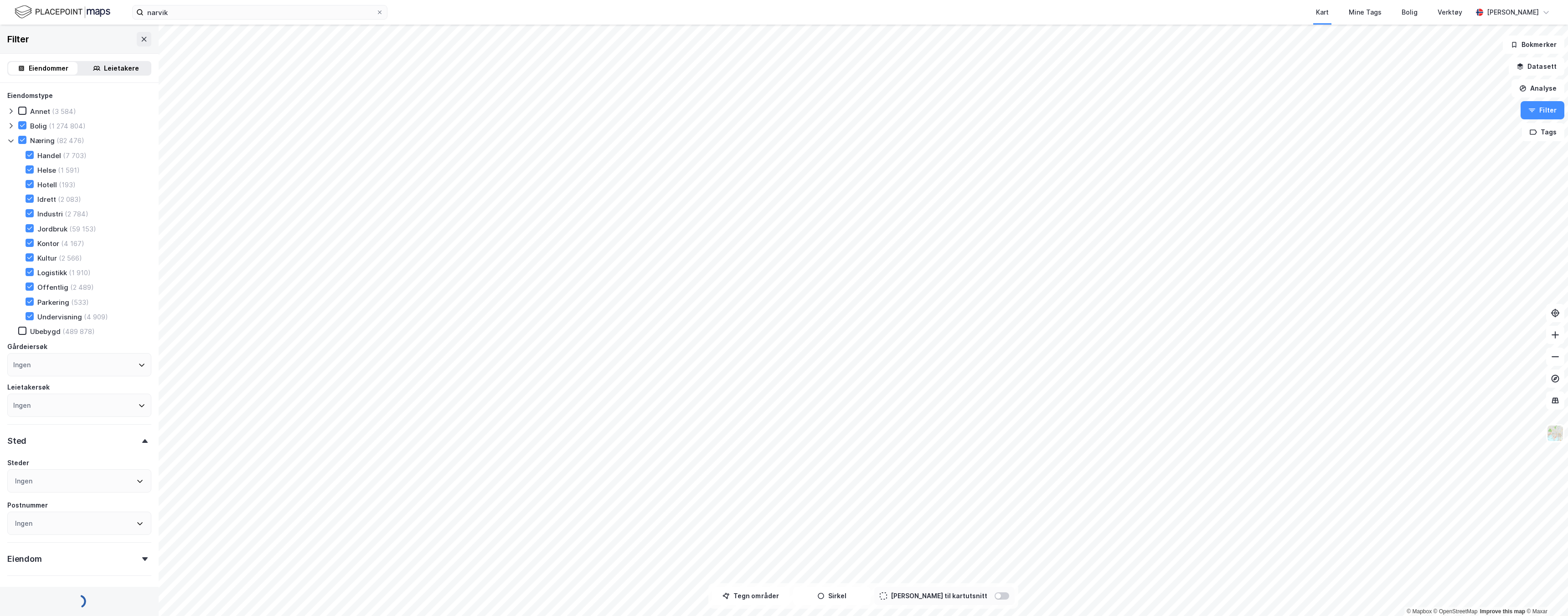
click at [10, 129] on div at bounding box center [12, 126] width 11 height 9
type input "--- (1 300 681)"
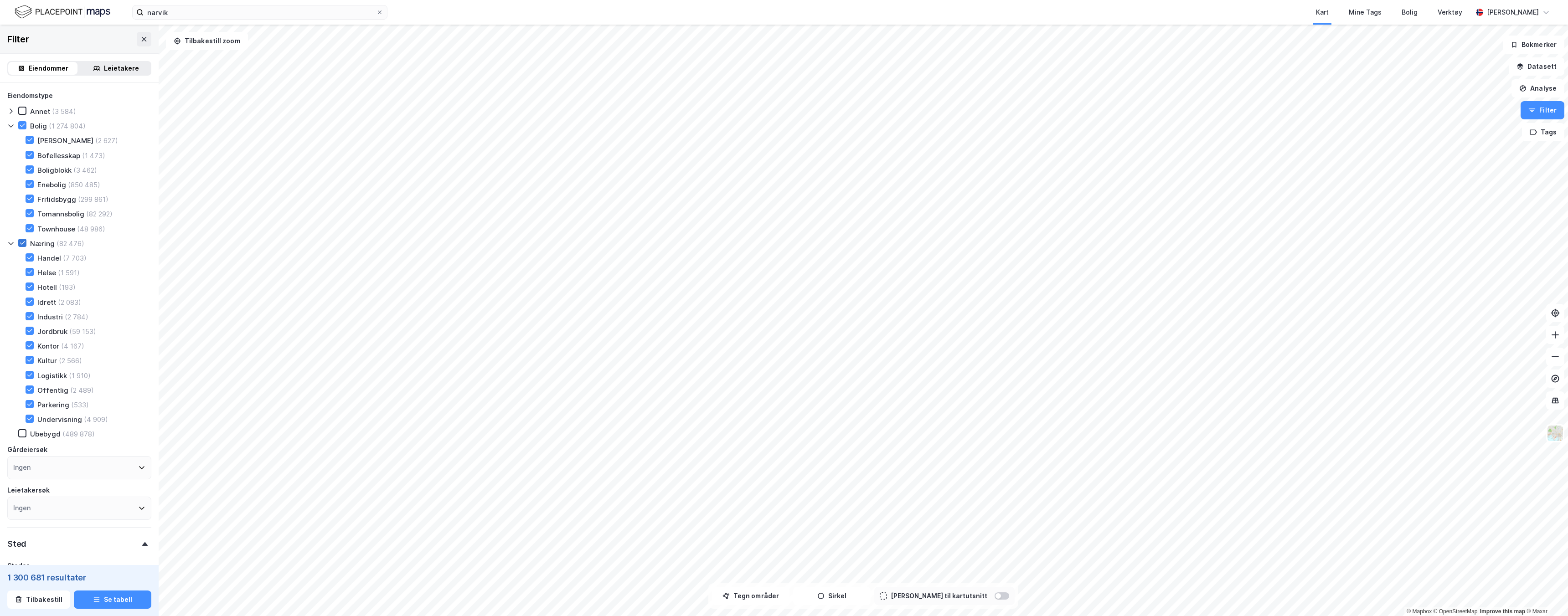
click at [23, 245] on icon at bounding box center [22, 243] width 6 height 6
click at [20, 125] on icon at bounding box center [22, 125] width 6 height 6
type input "--- (1 274 804)"
type input "--- (1 953 431)"
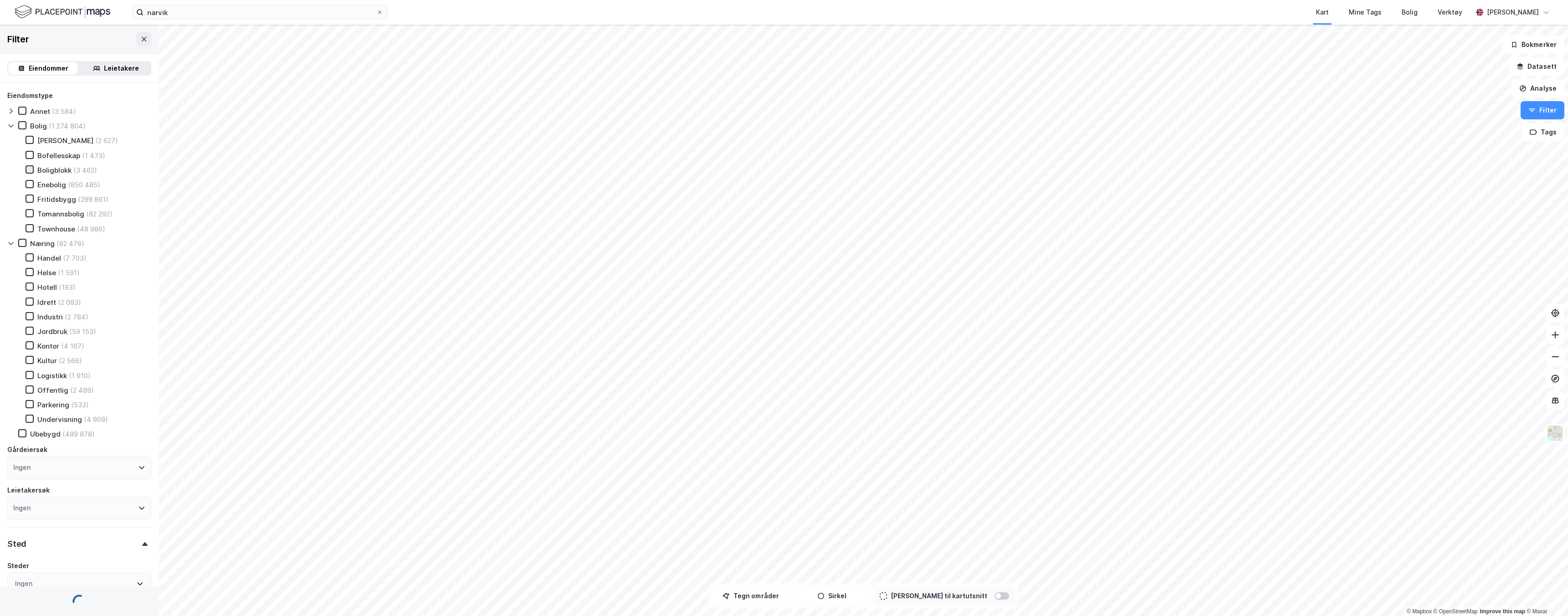
type input "--- (1 953 431)"
click at [27, 170] on icon at bounding box center [29, 169] width 6 height 6
type input "--- (3 462)"
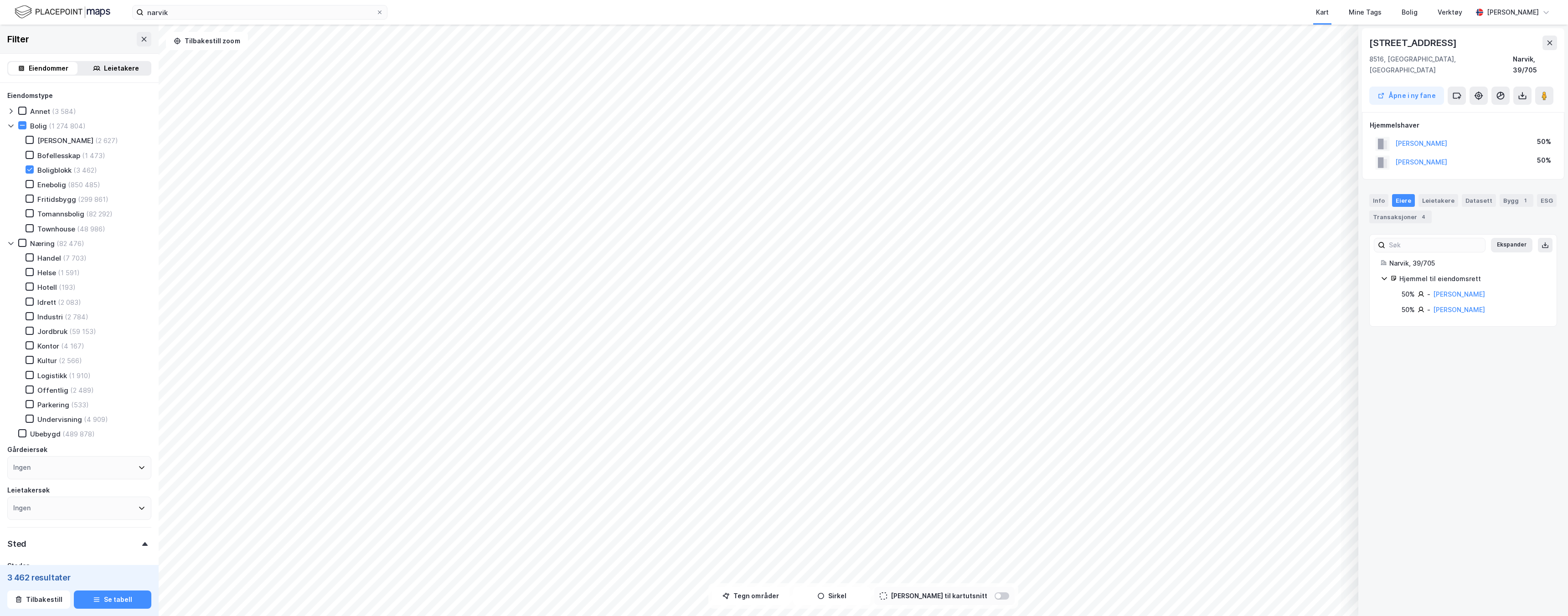
click at [1441, 273] on div "Hjemmel til eiendomsrett" at bounding box center [1472, 279] width 147 height 11
click at [1429, 214] on div "Info [PERSON_NAME] Datasett Bygg 1 ESG Transaksjoner 4" at bounding box center [1463, 206] width 210 height 44
click at [1464, 290] on link "[PERSON_NAME]" at bounding box center [1458, 294] width 52 height 8
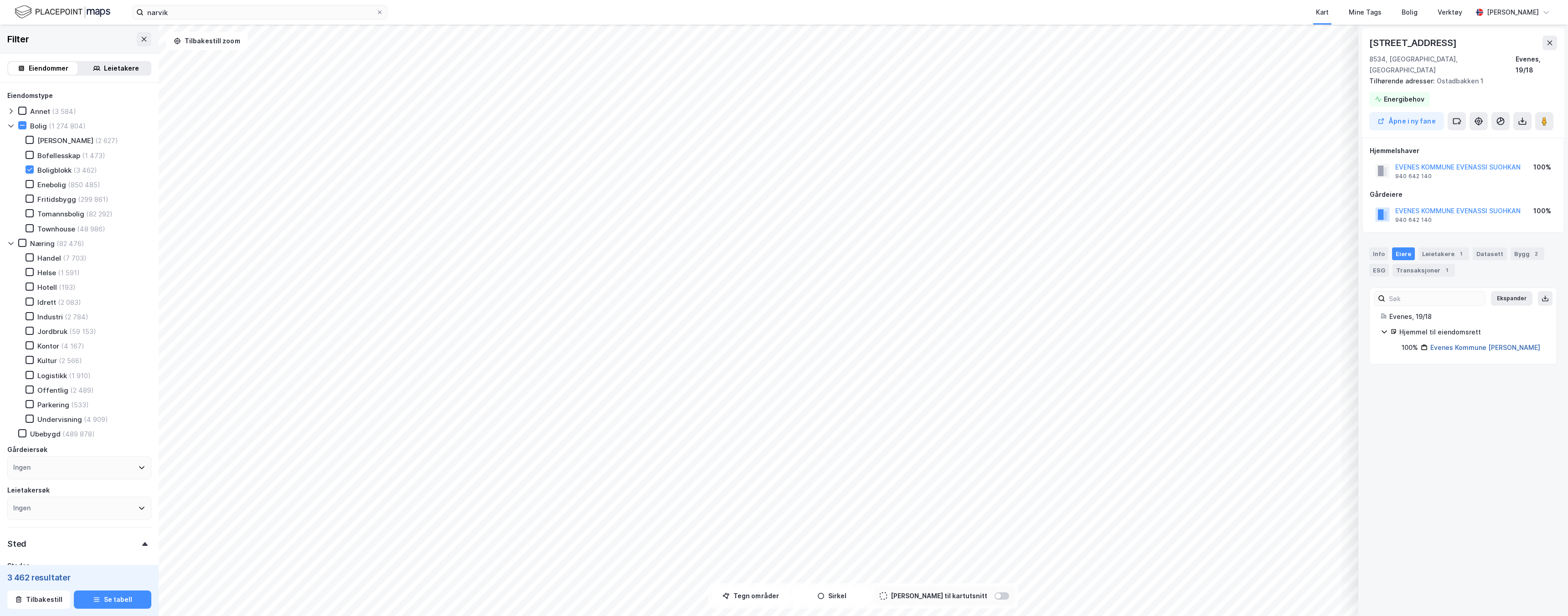
click at [1474, 344] on link "Evenes Kommune [PERSON_NAME]" at bounding box center [1485, 347] width 110 height 8
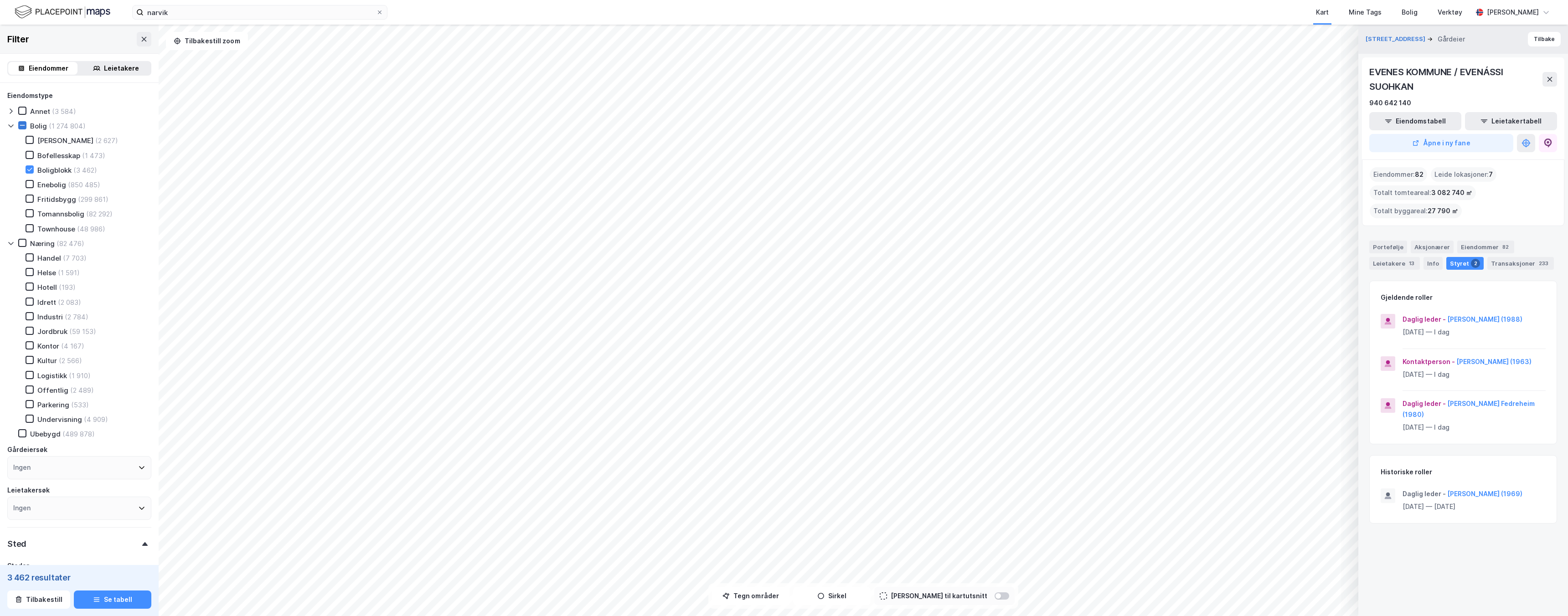
click at [19, 125] on icon at bounding box center [22, 125] width 6 height 6
type input "--- (1 274 804)"
click at [19, 124] on icon at bounding box center [22, 125] width 6 height 6
type input "--- (1 953 431)"
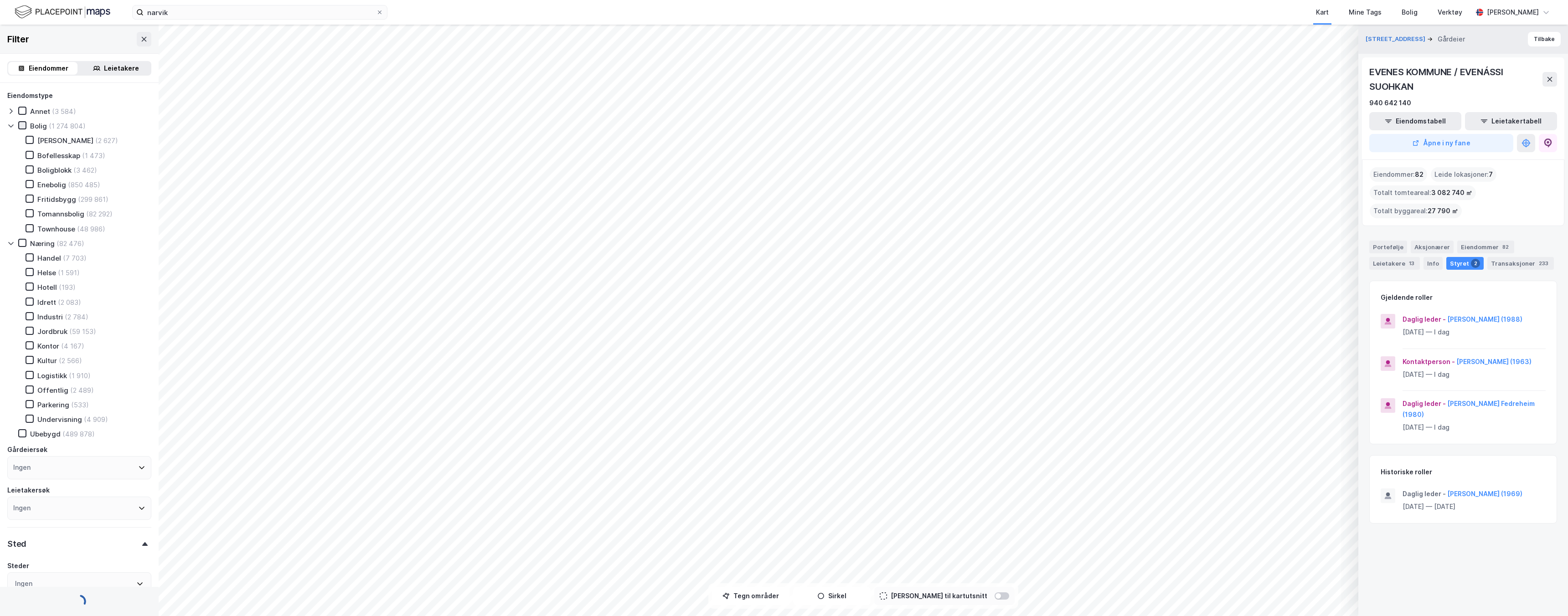
type input "--- (1 953 431)"
click at [11, 127] on icon at bounding box center [11, 127] width 5 height 4
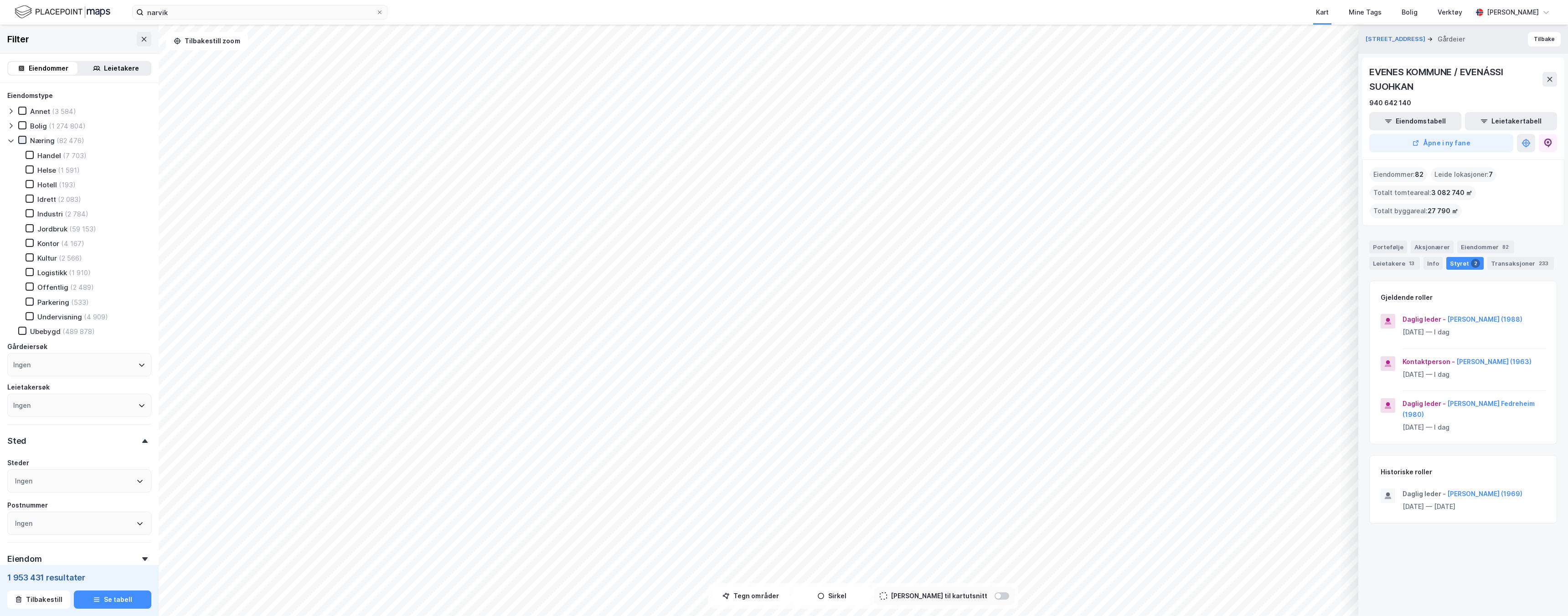
click at [23, 140] on icon at bounding box center [23, 141] width 5 height 4
type input "--- (82 476)"
click at [31, 304] on icon at bounding box center [29, 301] width 6 height 6
type input "--- (82 198)"
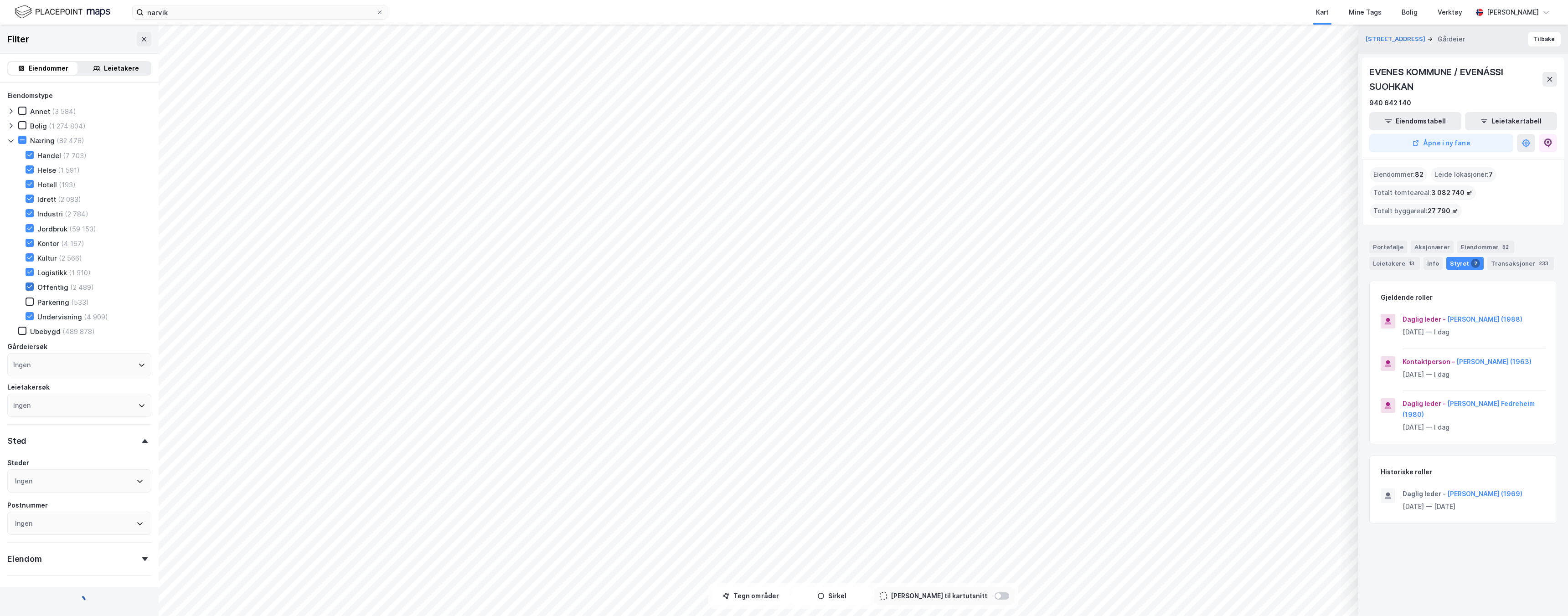
type input "--- (82 198)"
click at [29, 286] on icon at bounding box center [29, 286] width 6 height 6
type input "--- (81 300)"
click at [32, 229] on icon at bounding box center [29, 228] width 6 height 6
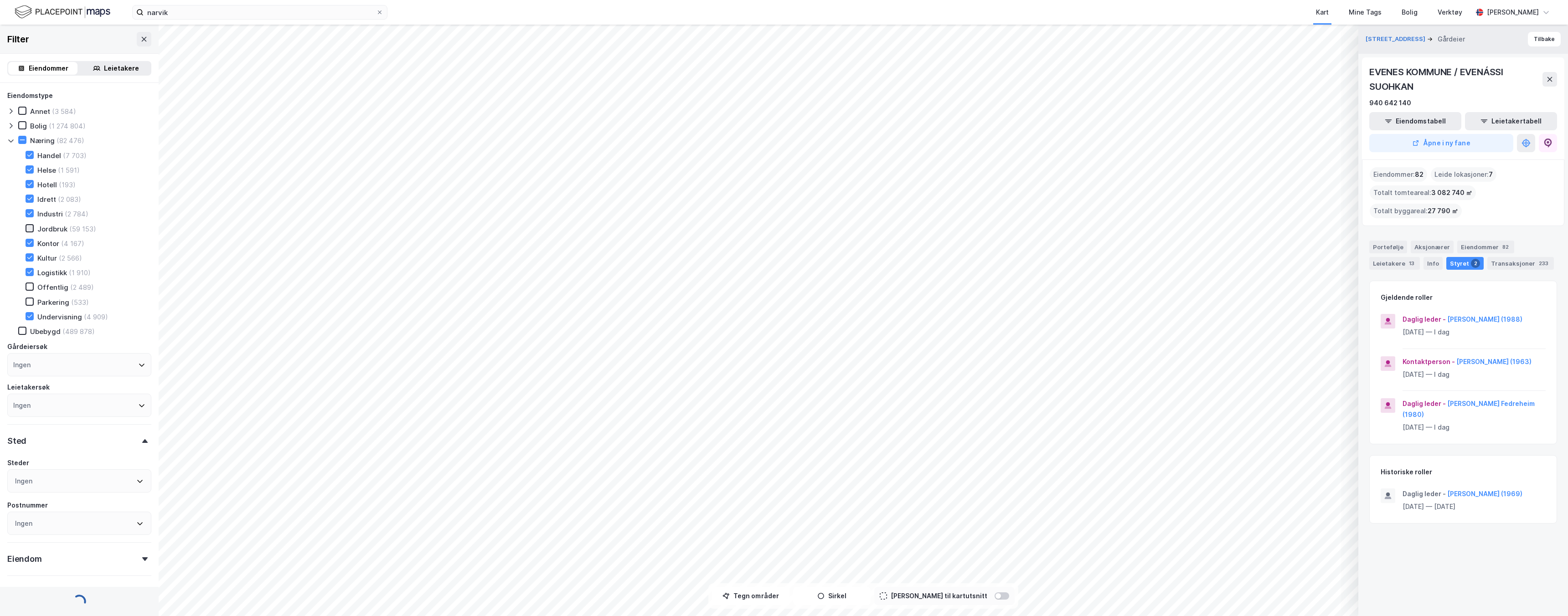
type input "--- (23 653)"
click at [28, 212] on icon at bounding box center [29, 213] width 6 height 6
type input "--- (22 055)"
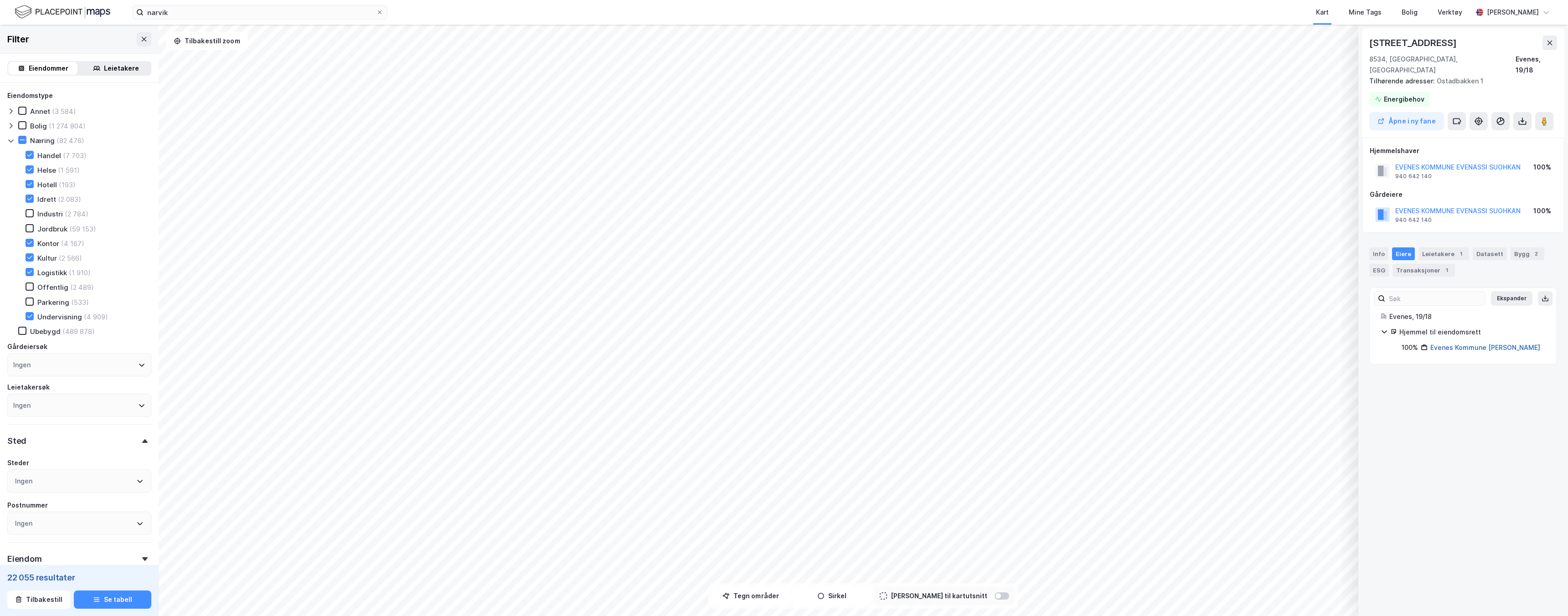
click at [1473, 344] on link "Evenes Kommune [PERSON_NAME]" at bounding box center [1485, 347] width 110 height 8
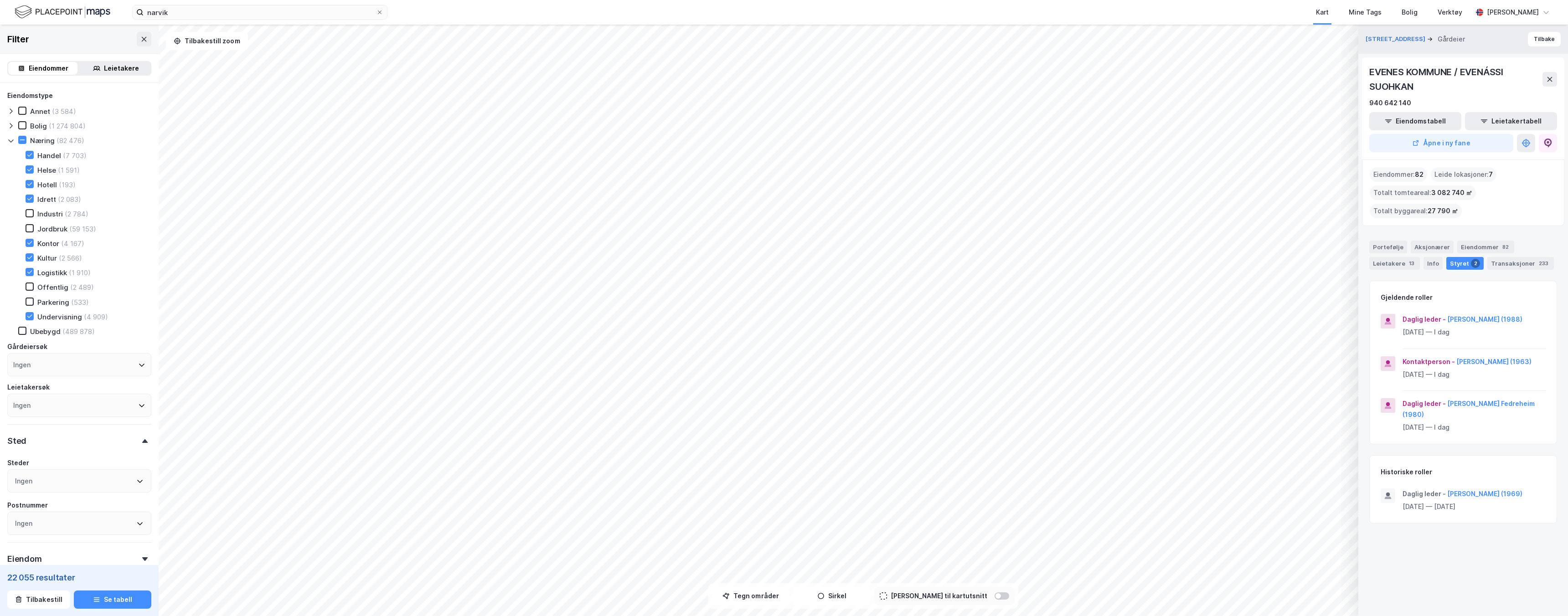
click at [8, 142] on icon at bounding box center [11, 141] width 7 height 7
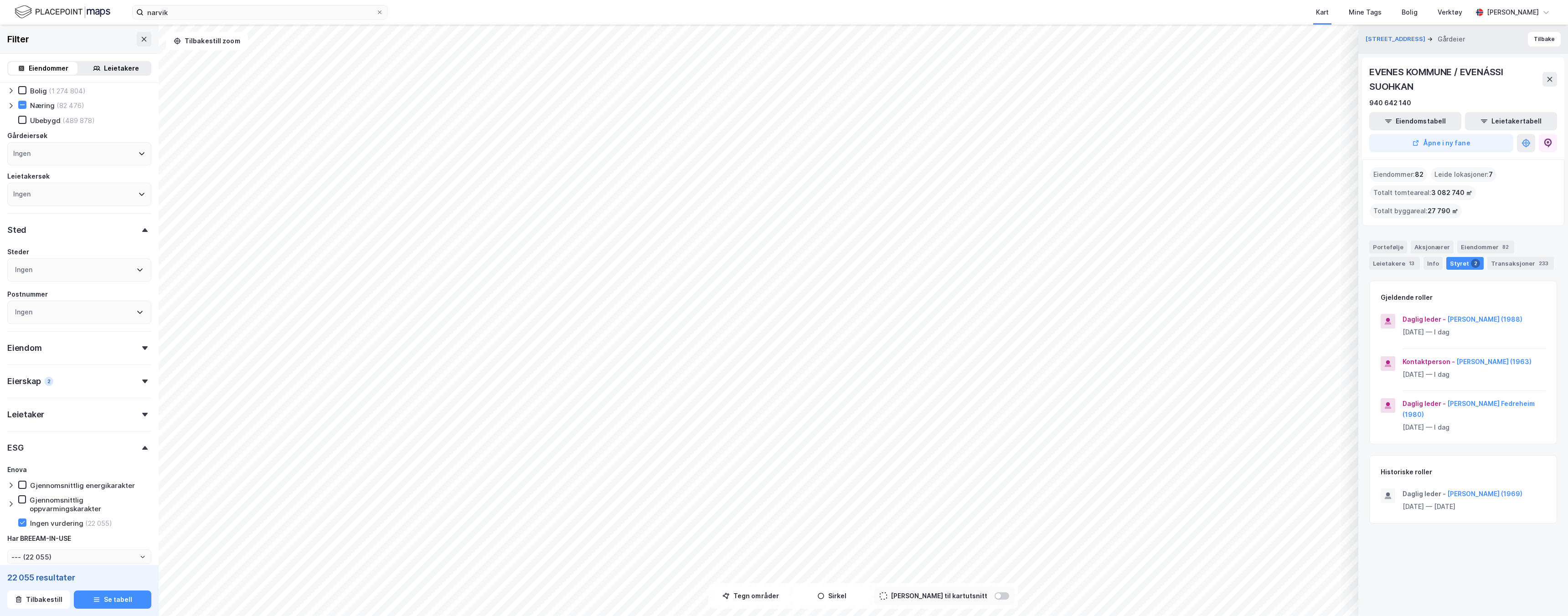
scroll to position [35, 0]
